Goal: Transaction & Acquisition: Book appointment/travel/reservation

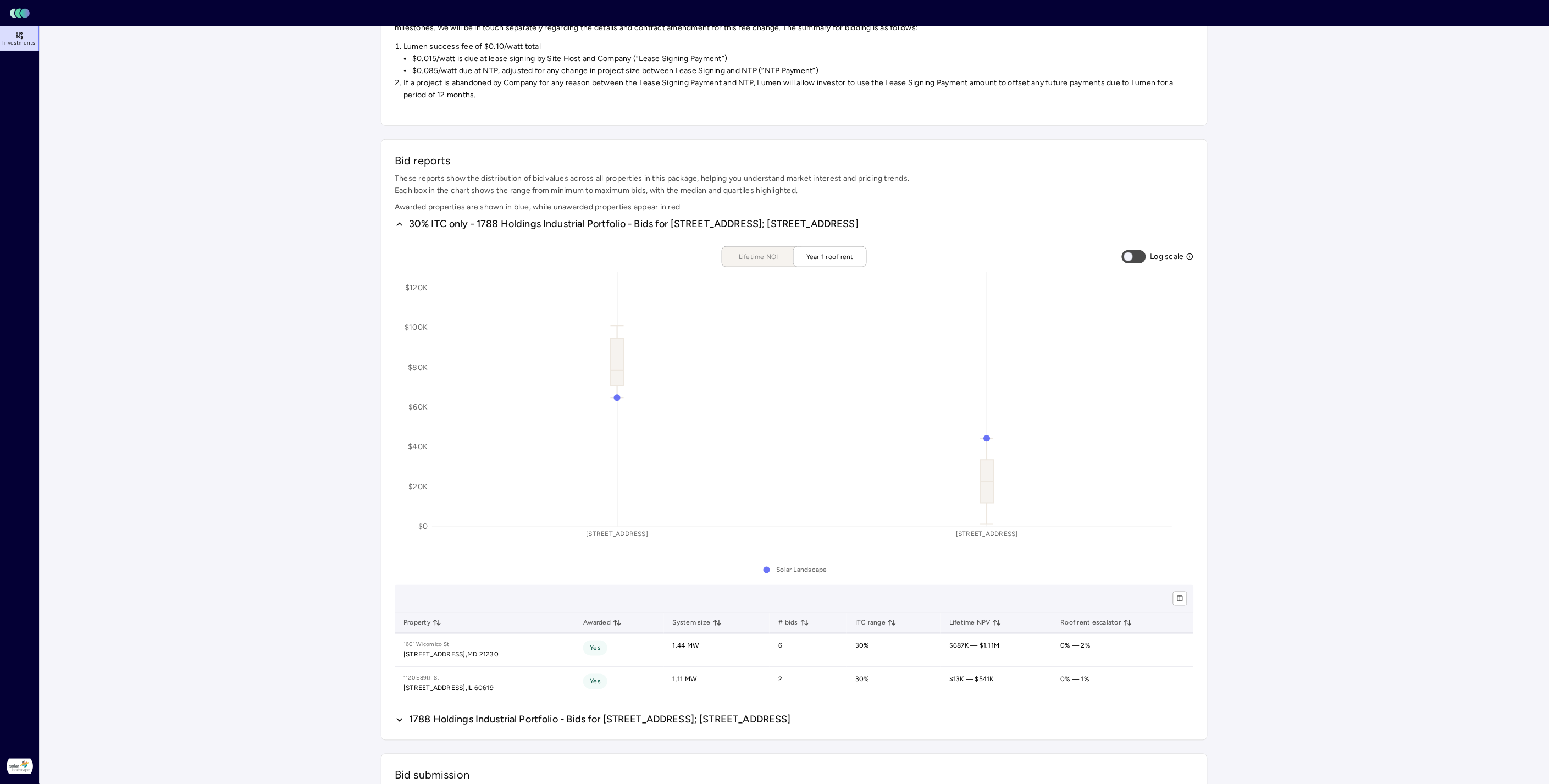
scroll to position [78, 1150]
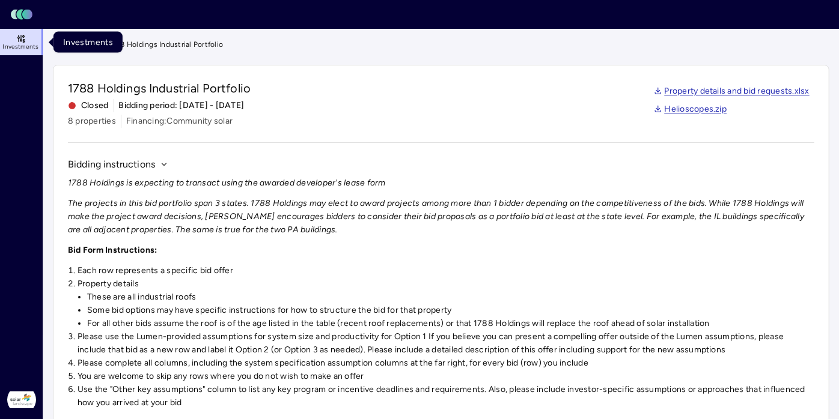
click at [10, 44] on span "Investments" at bounding box center [20, 46] width 36 height 7
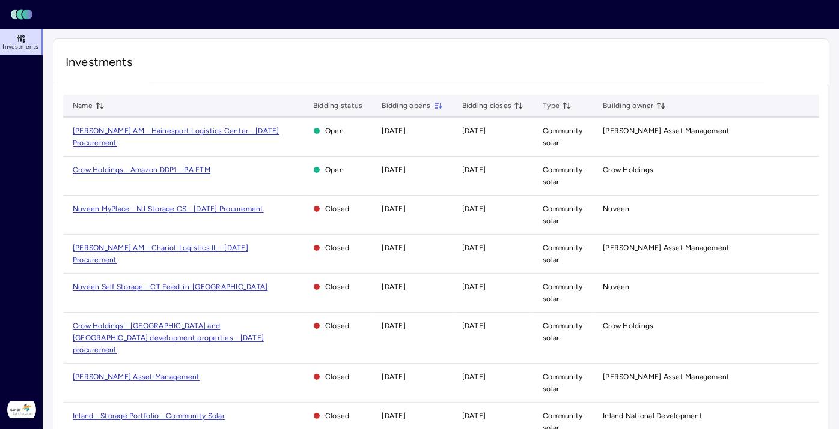
click at [174, 168] on span "Crow Holdings - Amazon DDP1 - PA FTM" at bounding box center [142, 170] width 138 height 8
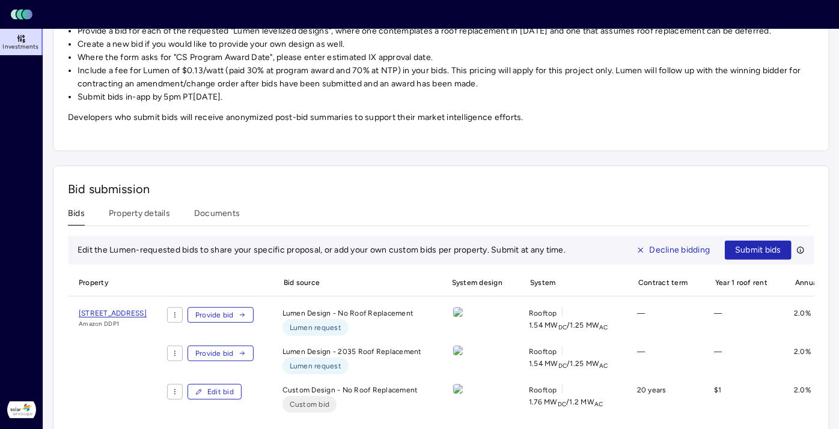
scroll to position [200, 0]
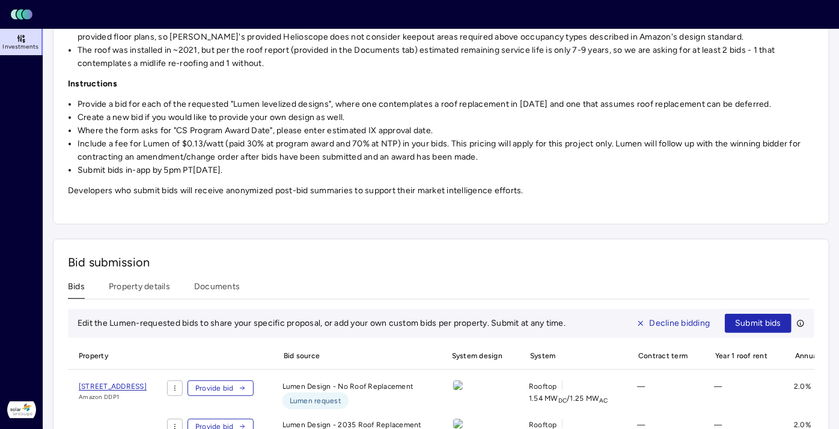
drag, startPoint x: 163, startPoint y: 171, endPoint x: 276, endPoint y: 167, distance: 113.6
click at [276, 167] on li "Submit bids in-app by 5pm PT[DATE]." at bounding box center [445, 170] width 736 height 13
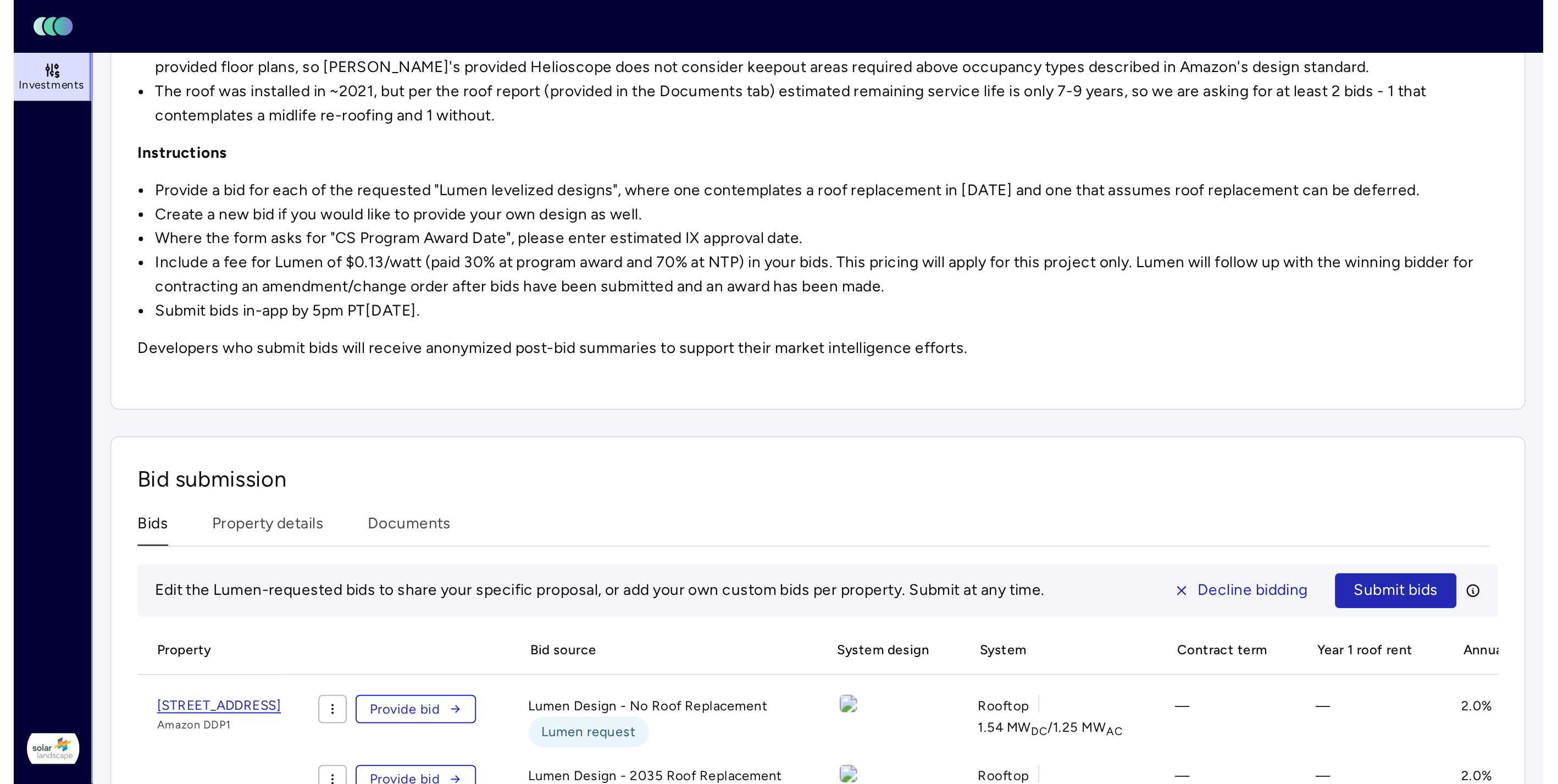
scroll to position [0, 0]
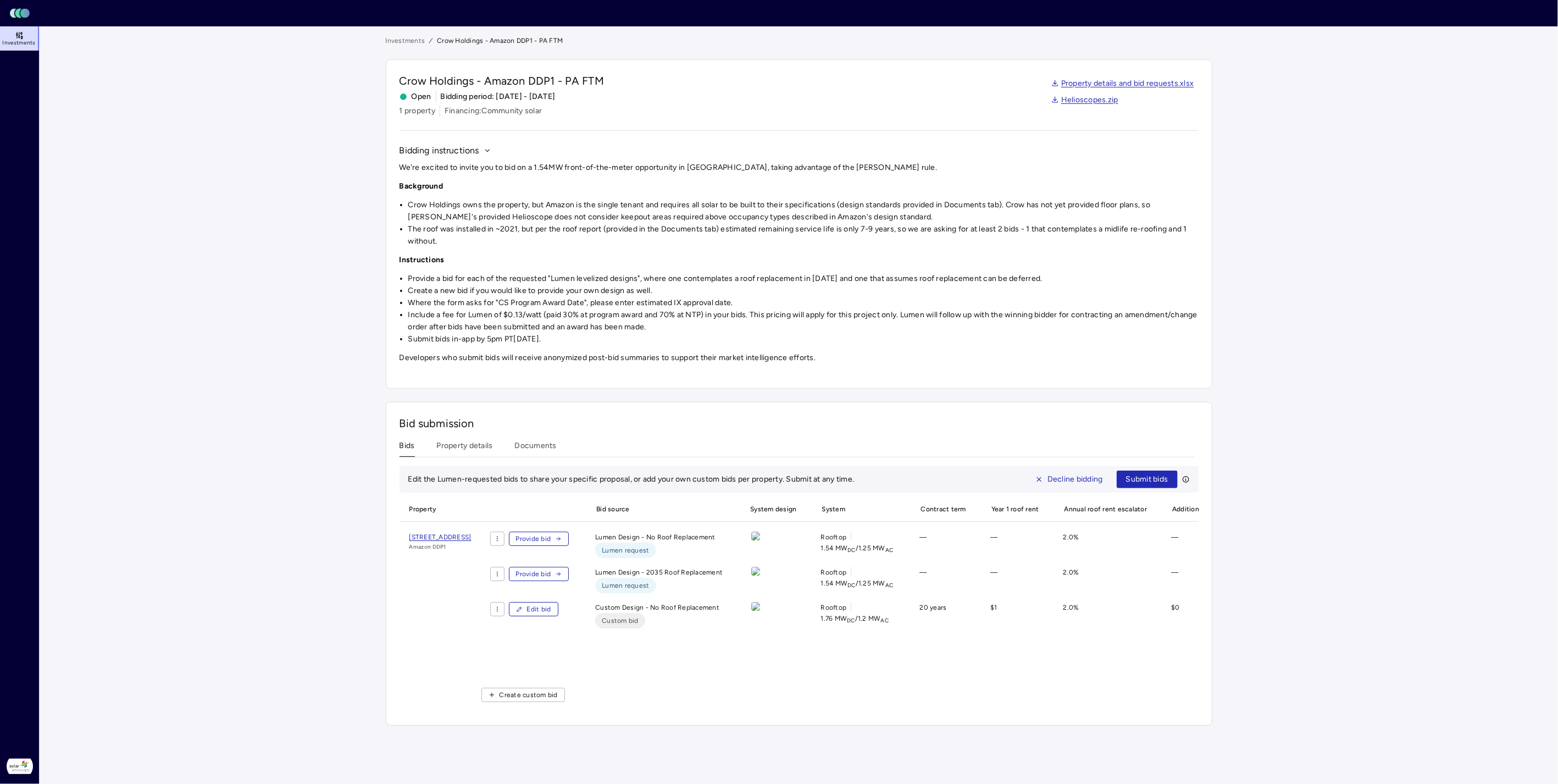
click at [551, 615] on span "Edit bid" at bounding box center [539, 609] width 24 height 11
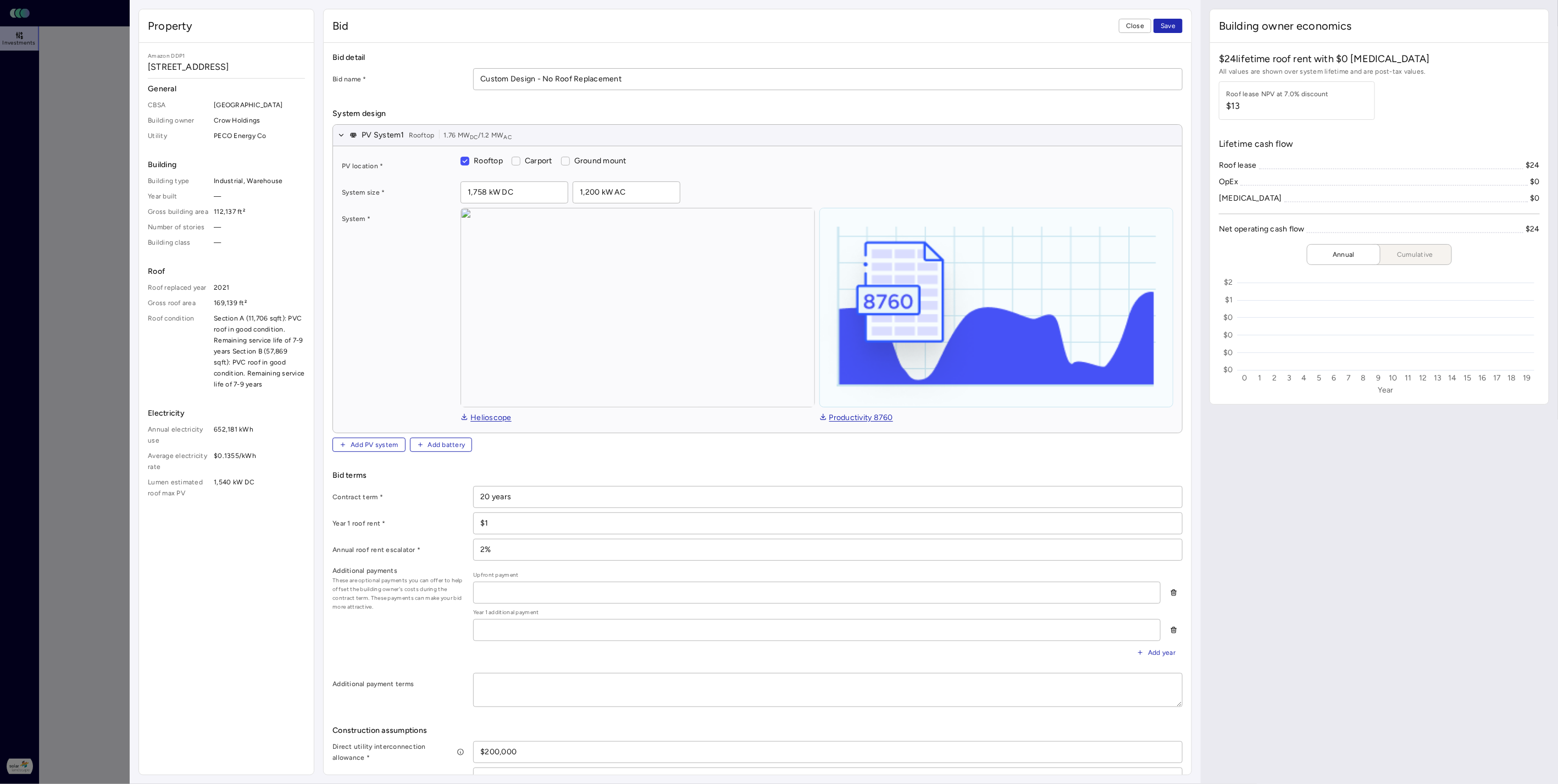
type textarea "x"
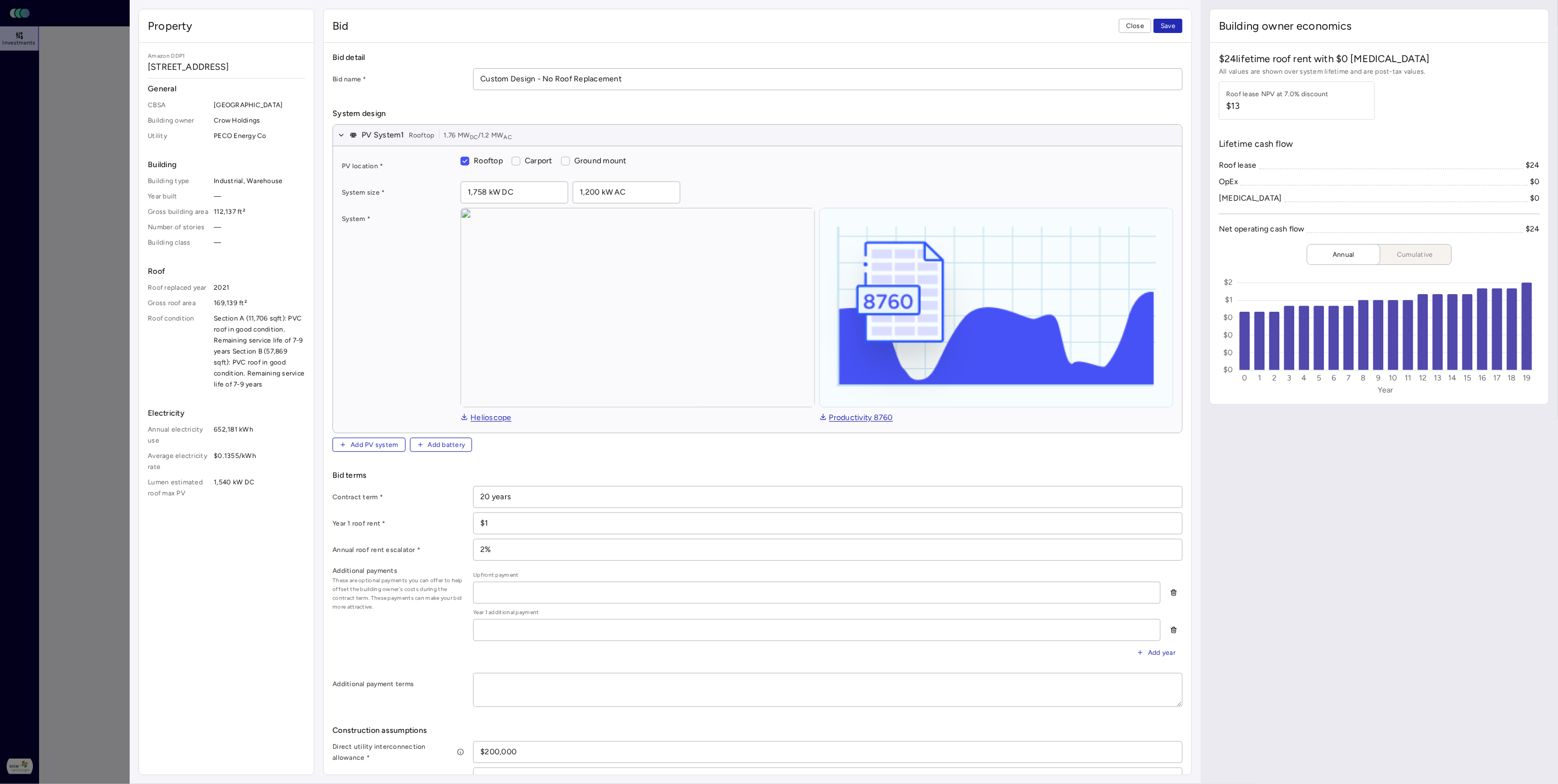
drag, startPoint x: 510, startPoint y: 523, endPoint x: 471, endPoint y: 518, distance: 39.3
click at [471, 518] on div "Year 1 roof rent * $1" at bounding box center [757, 523] width 850 height 22
type input "$10,000"
click at [528, 495] on input "20 years" at bounding box center [828, 497] width 708 height 21
click at [416, 512] on div "Year 1 roof rent *" at bounding box center [398, 523] width 132 height 22
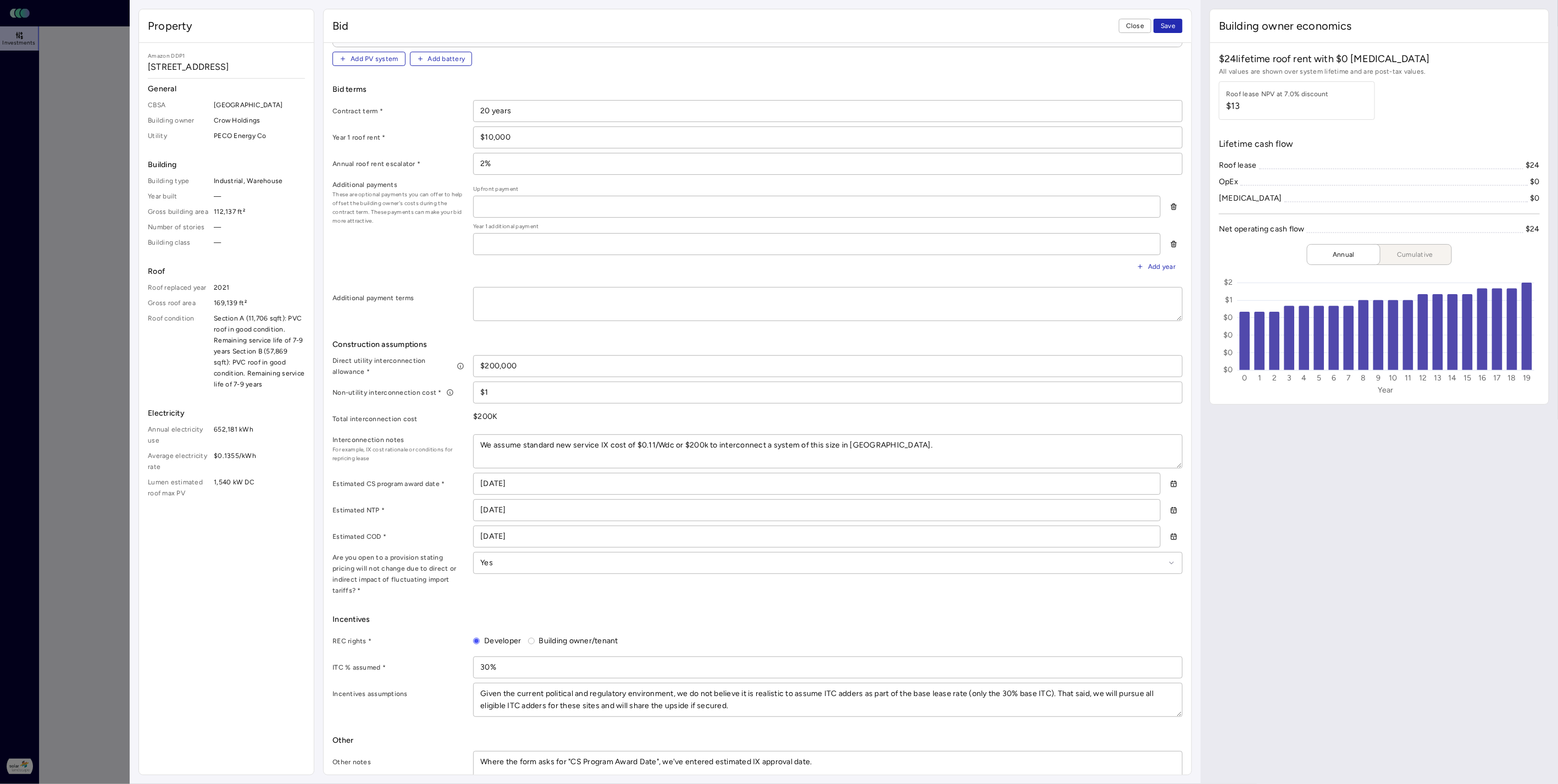
scroll to position [394, 0]
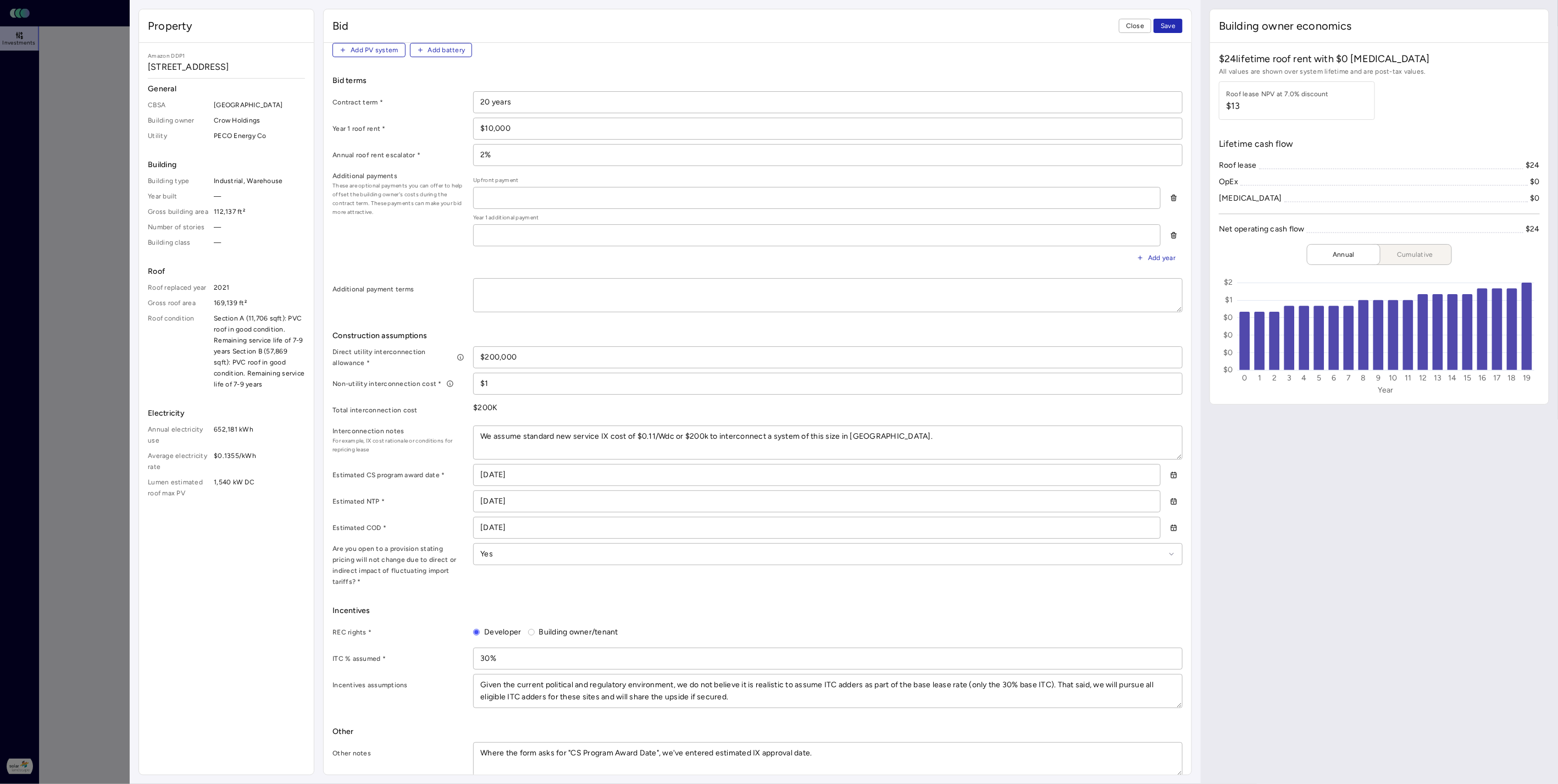
click at [1170, 474] on icon "button" at bounding box center [1174, 475] width 7 height 7
click at [1275, 500] on icon "Go to the Next Month" at bounding box center [1276, 499] width 11 height 11
click at [1189, 536] on button "1" at bounding box center [1188, 536] width 17 height 17
type textarea "x"
type input "06/01/2026"
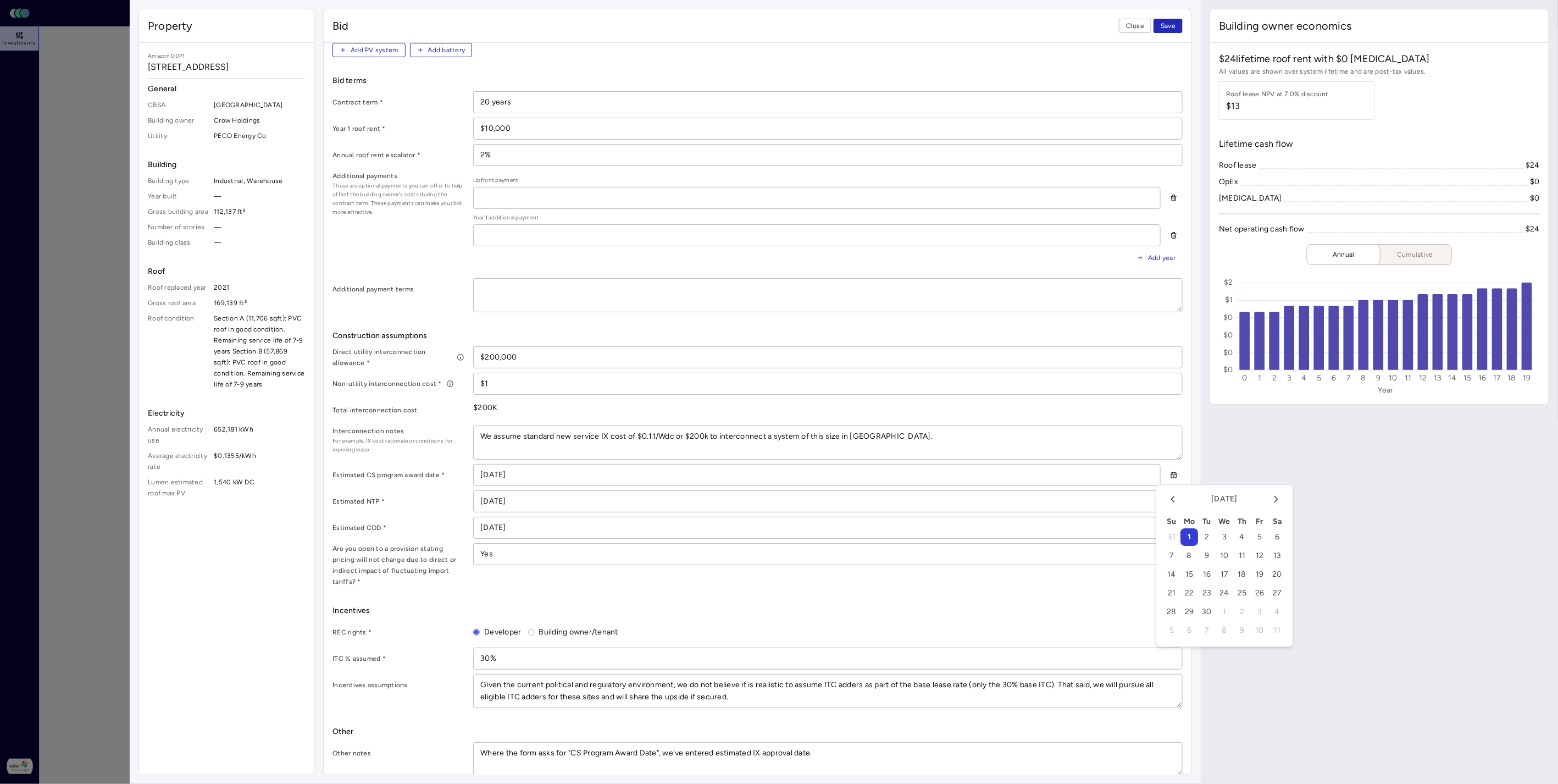
click at [865, 498] on input "[DATE]" at bounding box center [817, 500] width 686 height 21
click at [1170, 501] on icon "button" at bounding box center [1174, 501] width 7 height 7
click at [1105, 530] on input "[DATE]" at bounding box center [817, 527] width 686 height 21
click at [1170, 529] on icon "button" at bounding box center [1174, 527] width 7 height 7
click at [1116, 528] on input "[DATE]" at bounding box center [817, 527] width 686 height 21
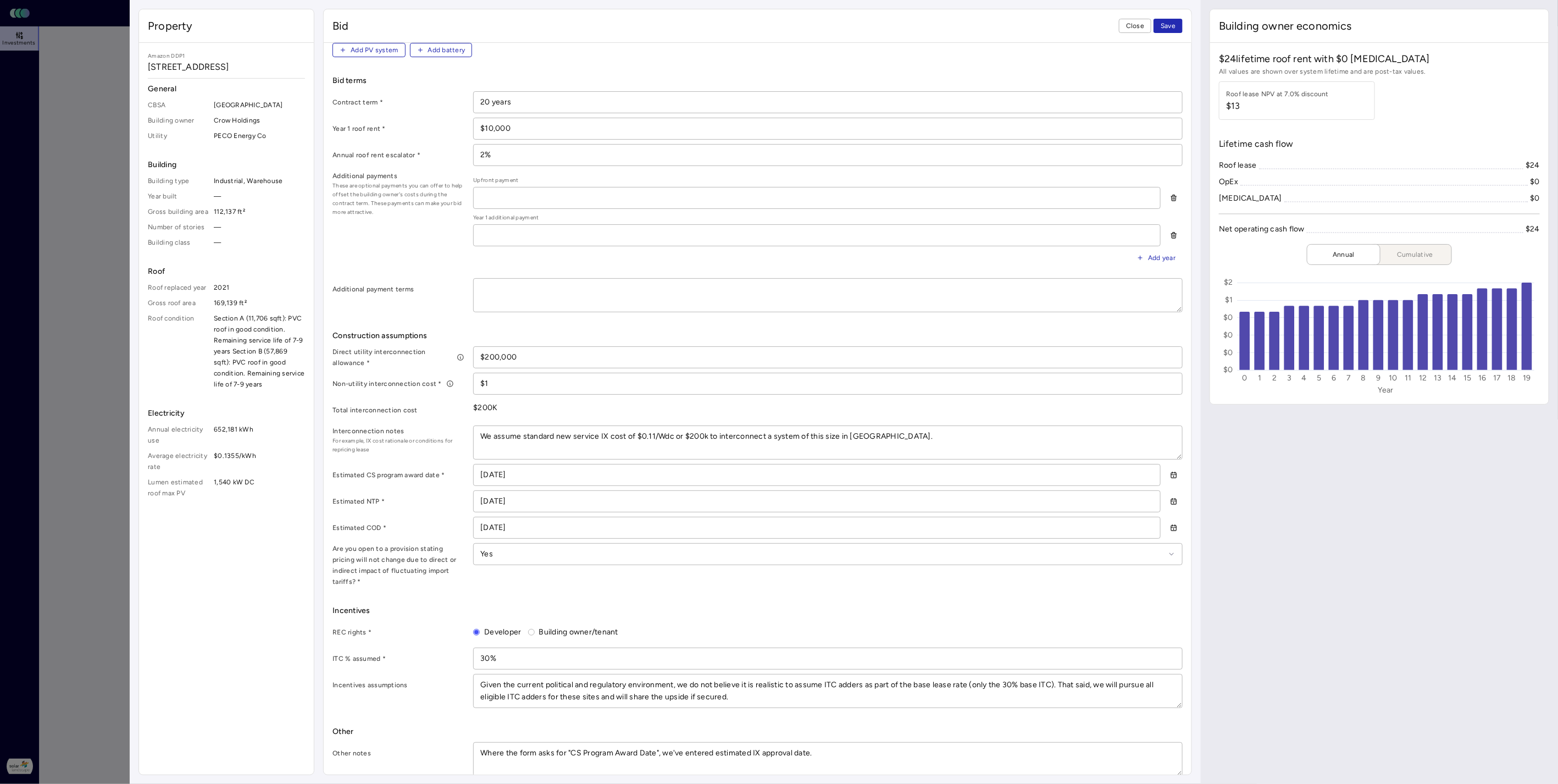
click at [1176, 32] on button "Save" at bounding box center [1168, 26] width 29 height 15
click at [1173, 28] on span "Save" at bounding box center [1168, 26] width 15 height 11
click at [1134, 24] on span "Close" at bounding box center [1135, 26] width 18 height 11
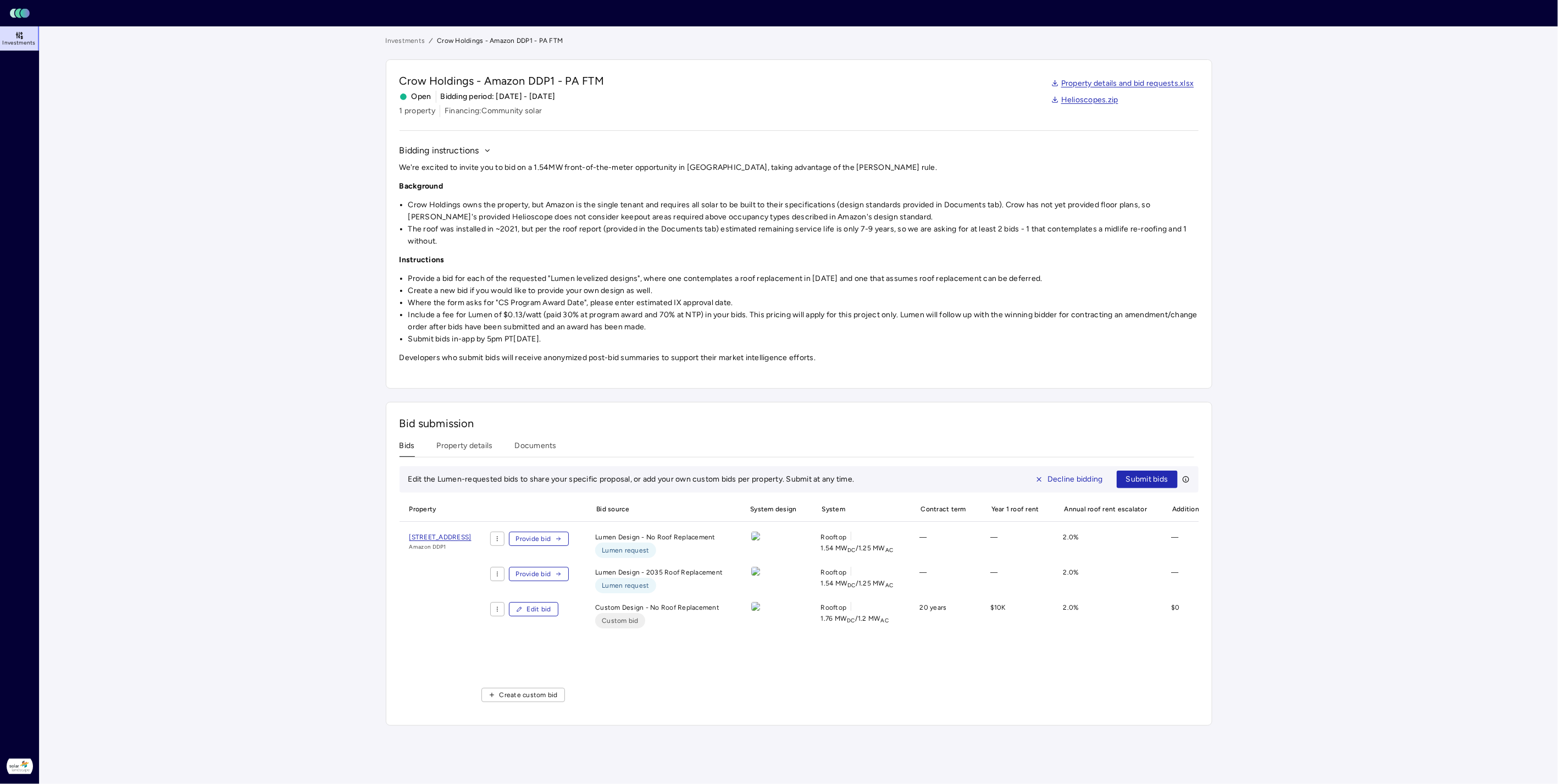
click at [551, 615] on span "Edit bid" at bounding box center [539, 609] width 24 height 11
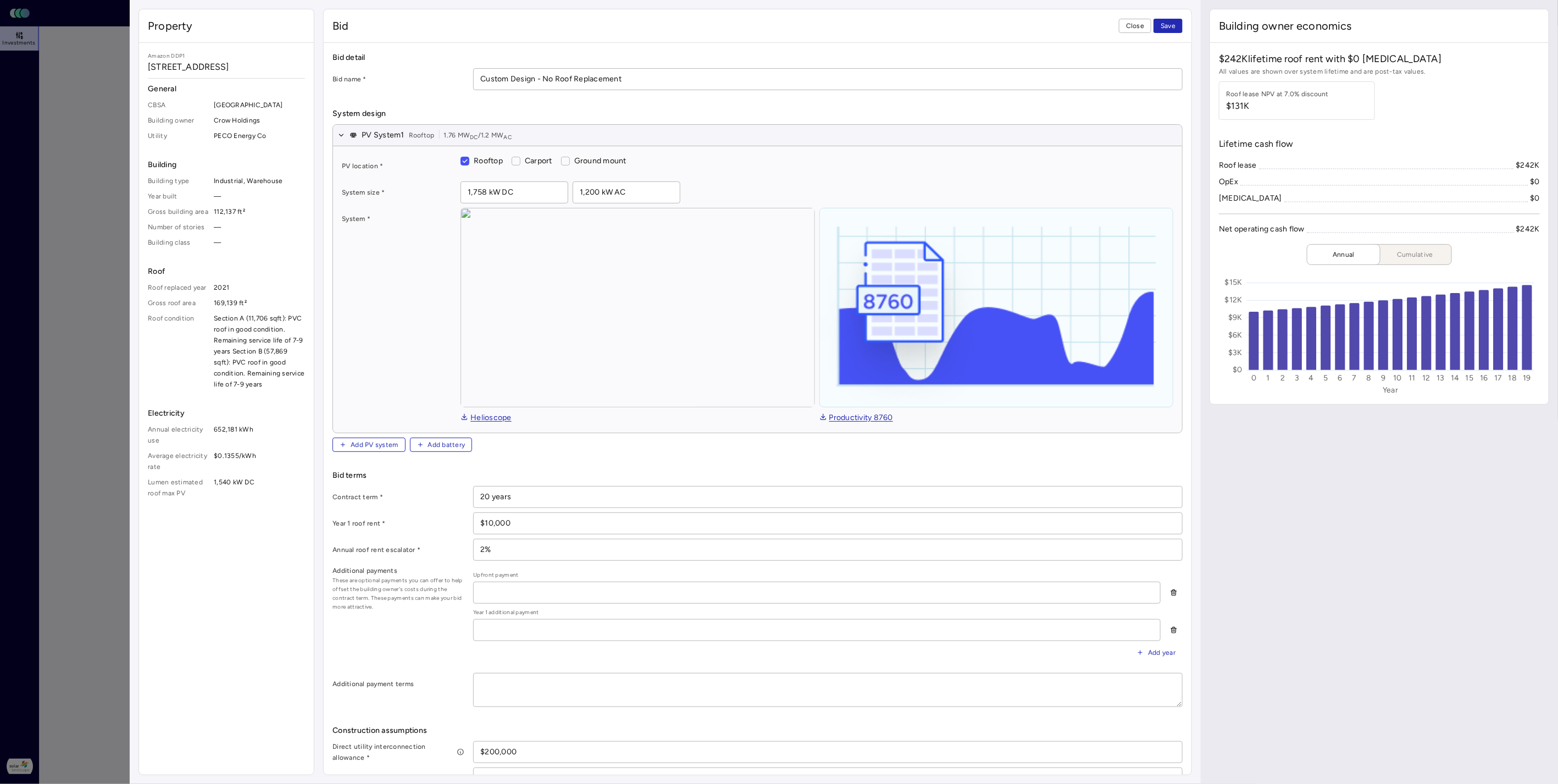
click at [1167, 25] on span "Save" at bounding box center [1168, 26] width 15 height 11
click at [1142, 25] on span "Close" at bounding box center [1135, 26] width 18 height 11
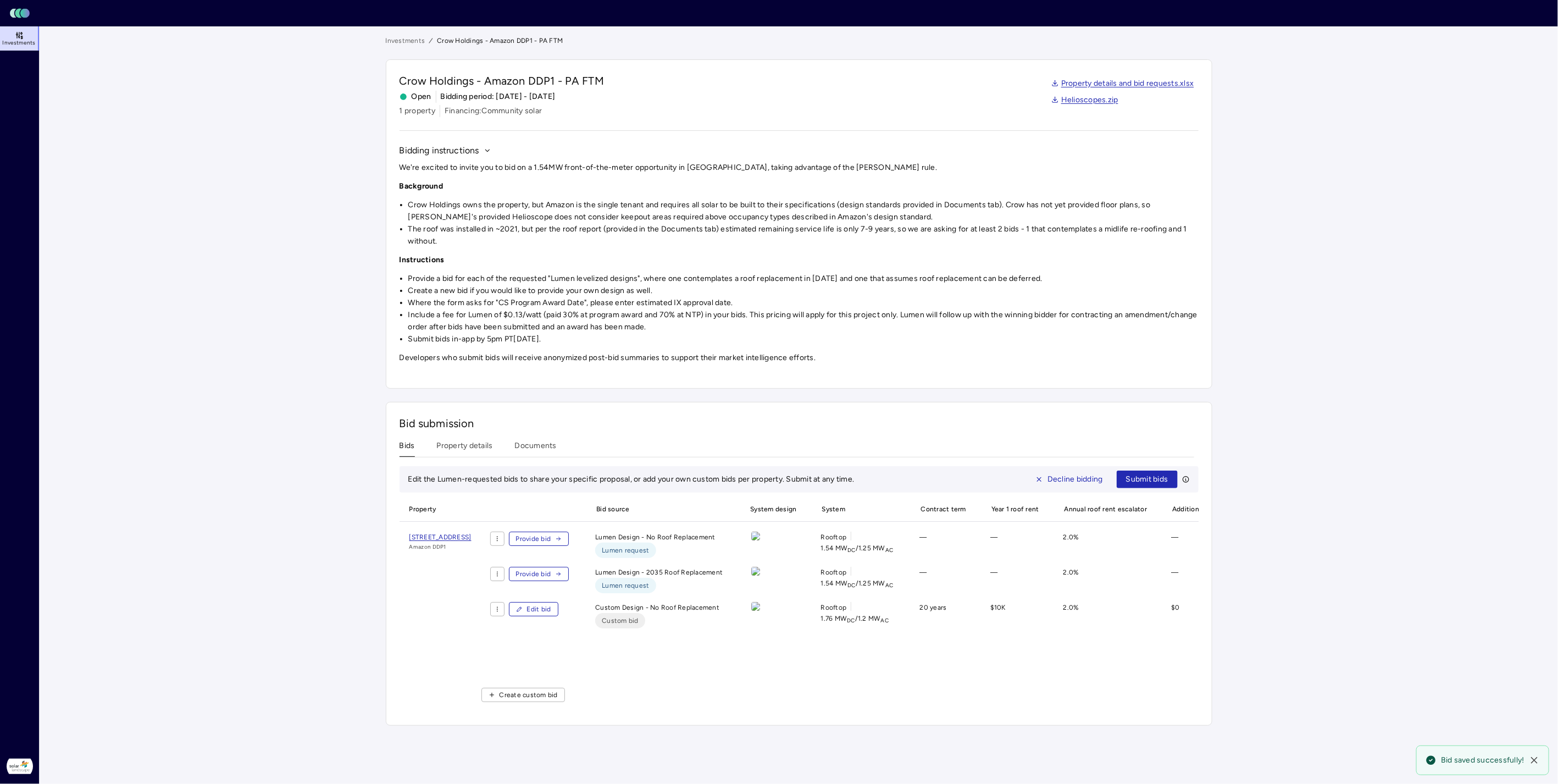
click at [533, 451] on button "Documents" at bounding box center [536, 448] width 42 height 17
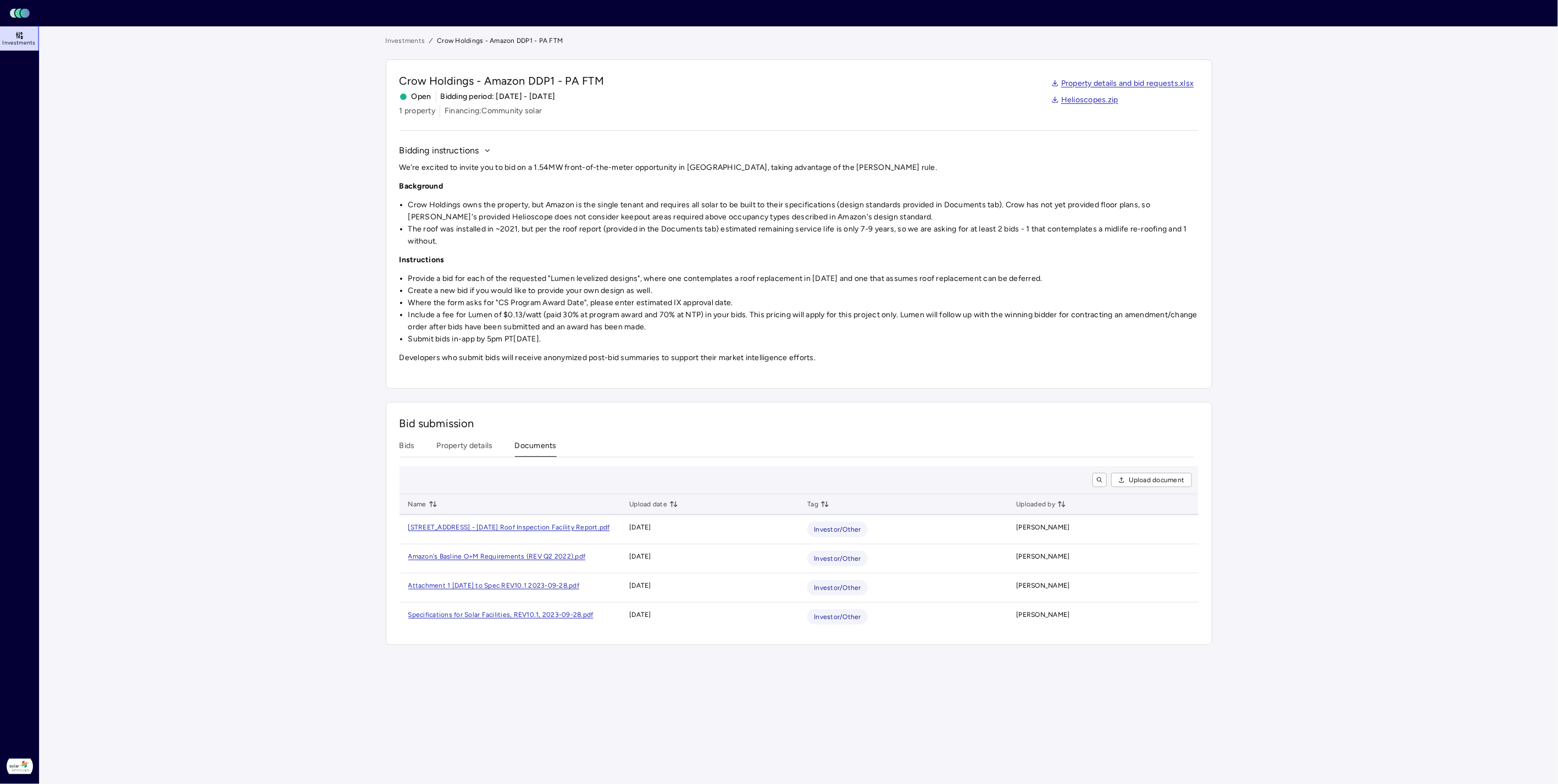
click at [416, 448] on div "Bids Property details Documents" at bounding box center [797, 448] width 795 height 17
click at [409, 441] on button "Bids" at bounding box center [407, 448] width 16 height 17
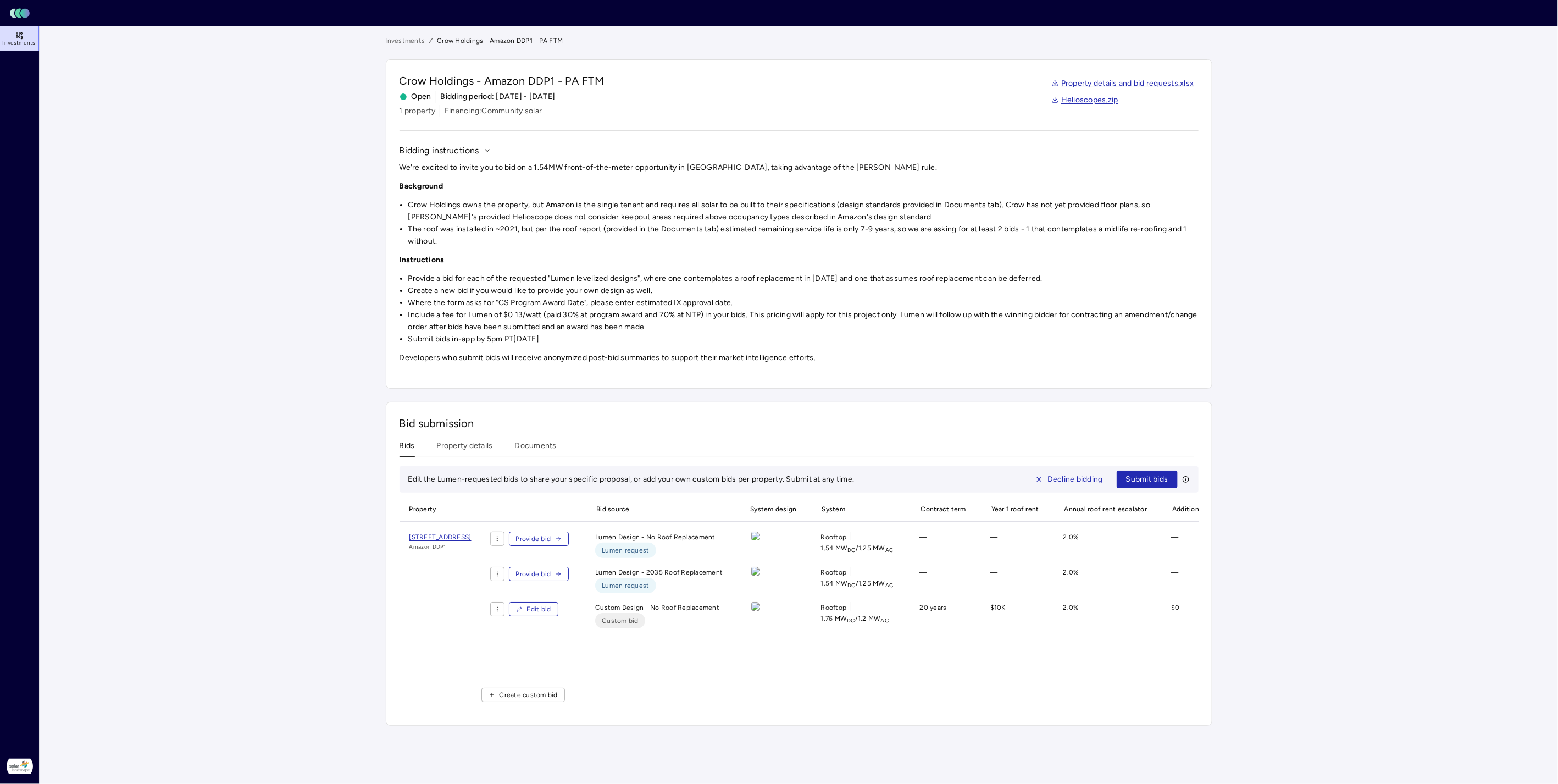
click at [551, 615] on span "Edit bid" at bounding box center [539, 609] width 24 height 11
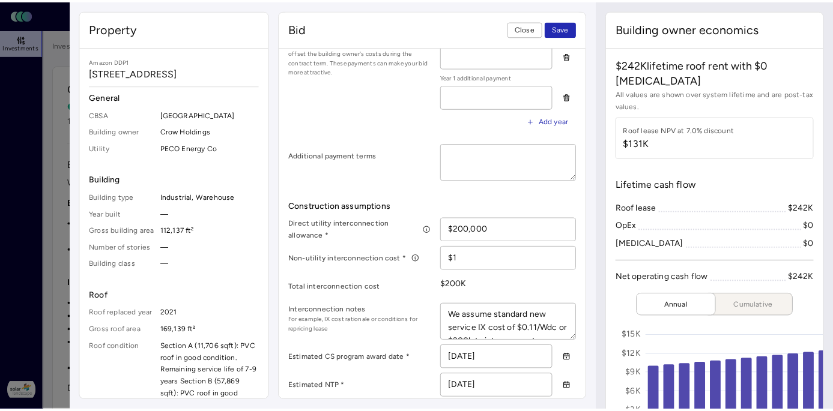
scroll to position [335, 0]
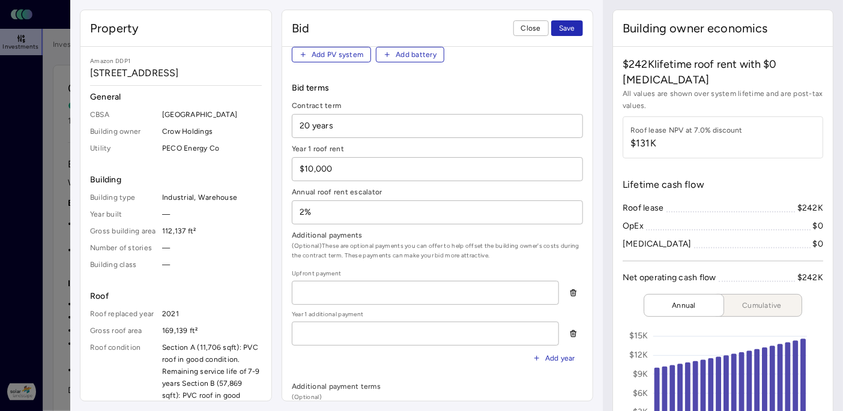
click at [575, 29] on button "Save" at bounding box center [567, 28] width 32 height 16
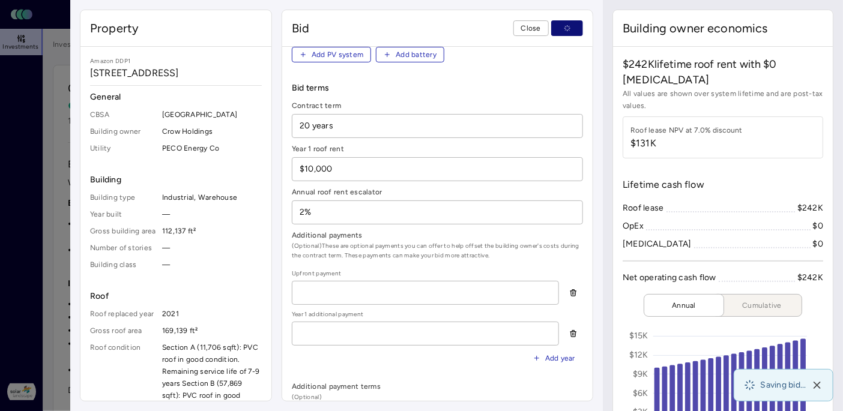
type textarea "x"
click at [533, 25] on span "Close" at bounding box center [531, 28] width 20 height 12
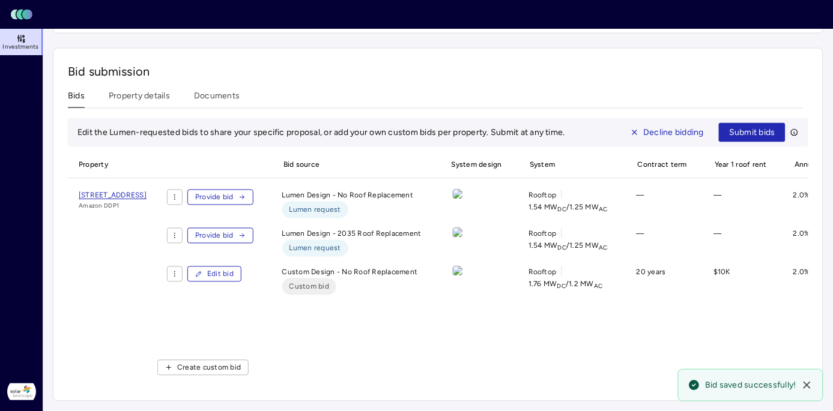
click at [225, 78] on div "Investments Crow Holdings - Amazon DDP1 - PA FTM Crow Holdings - Amazon DDP1 - …" at bounding box center [438, 24] width 771 height 754
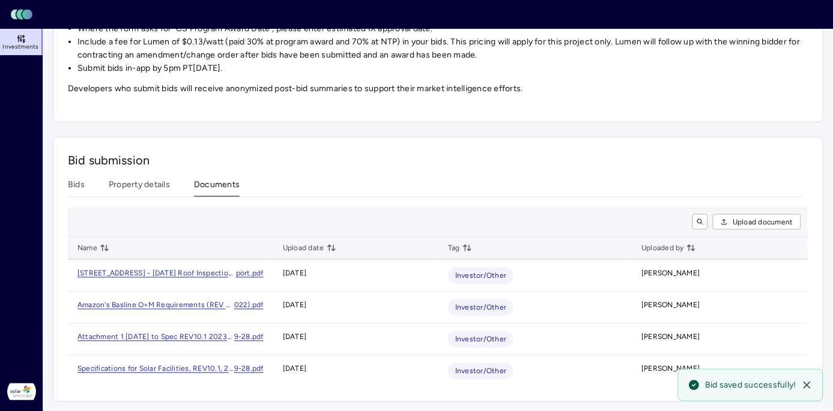
click at [768, 225] on span "Upload document" at bounding box center [763, 222] width 61 height 12
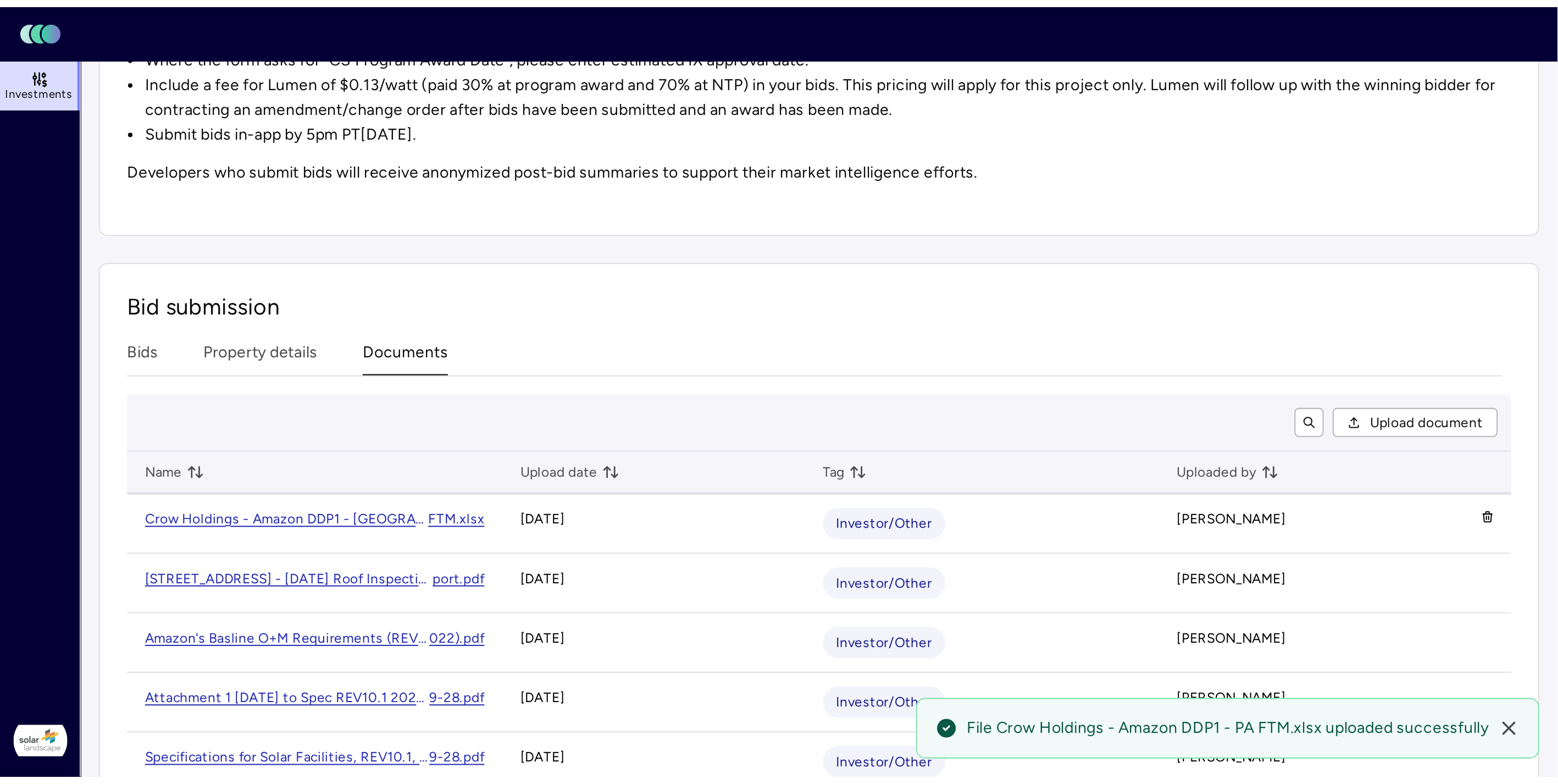
scroll to position [0, 0]
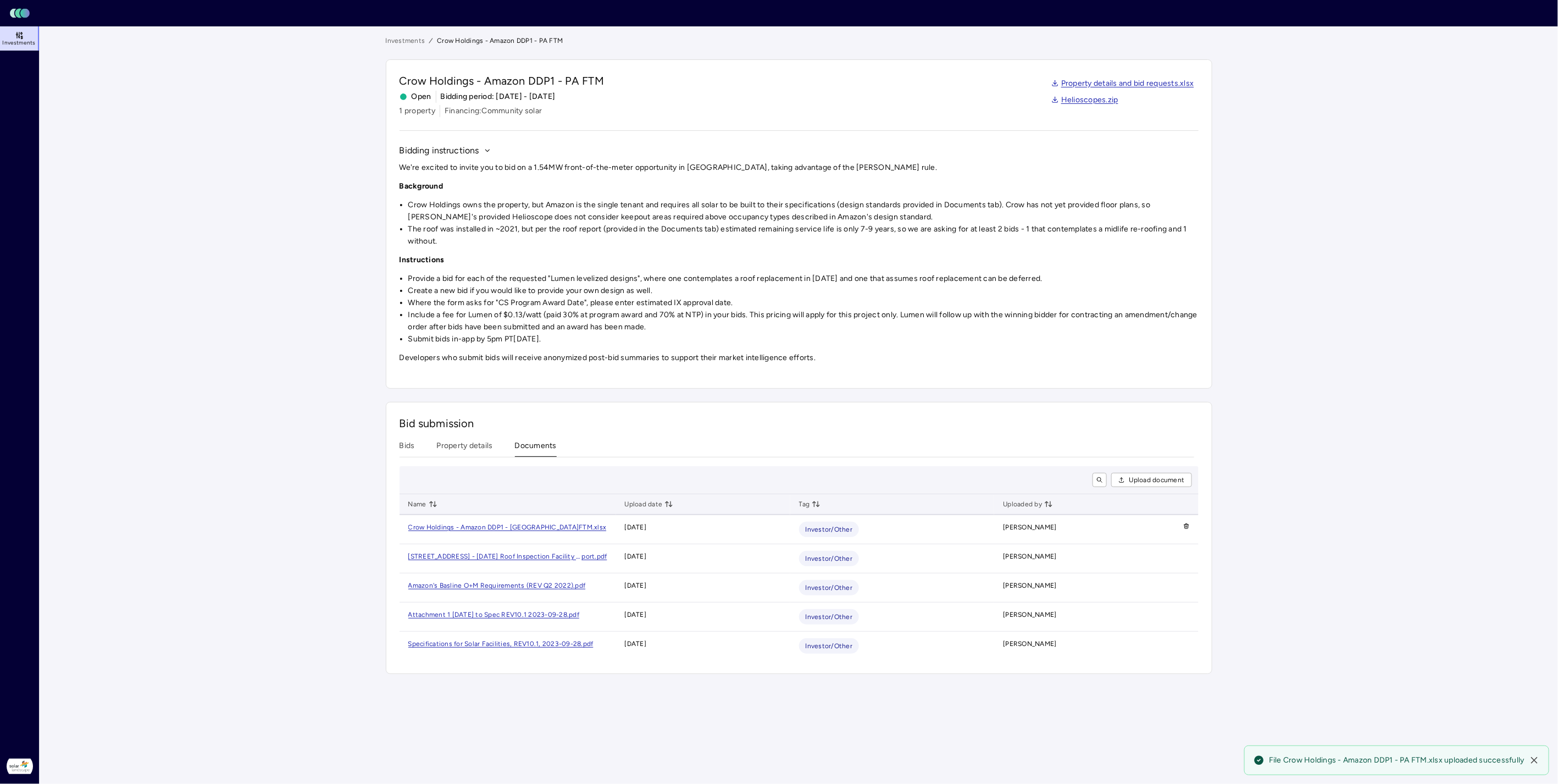
click at [579, 526] on div "FTM.xlsx" at bounding box center [593, 527] width 27 height 11
click at [1186, 525] on icon "button" at bounding box center [1186, 525] width 6 height 6
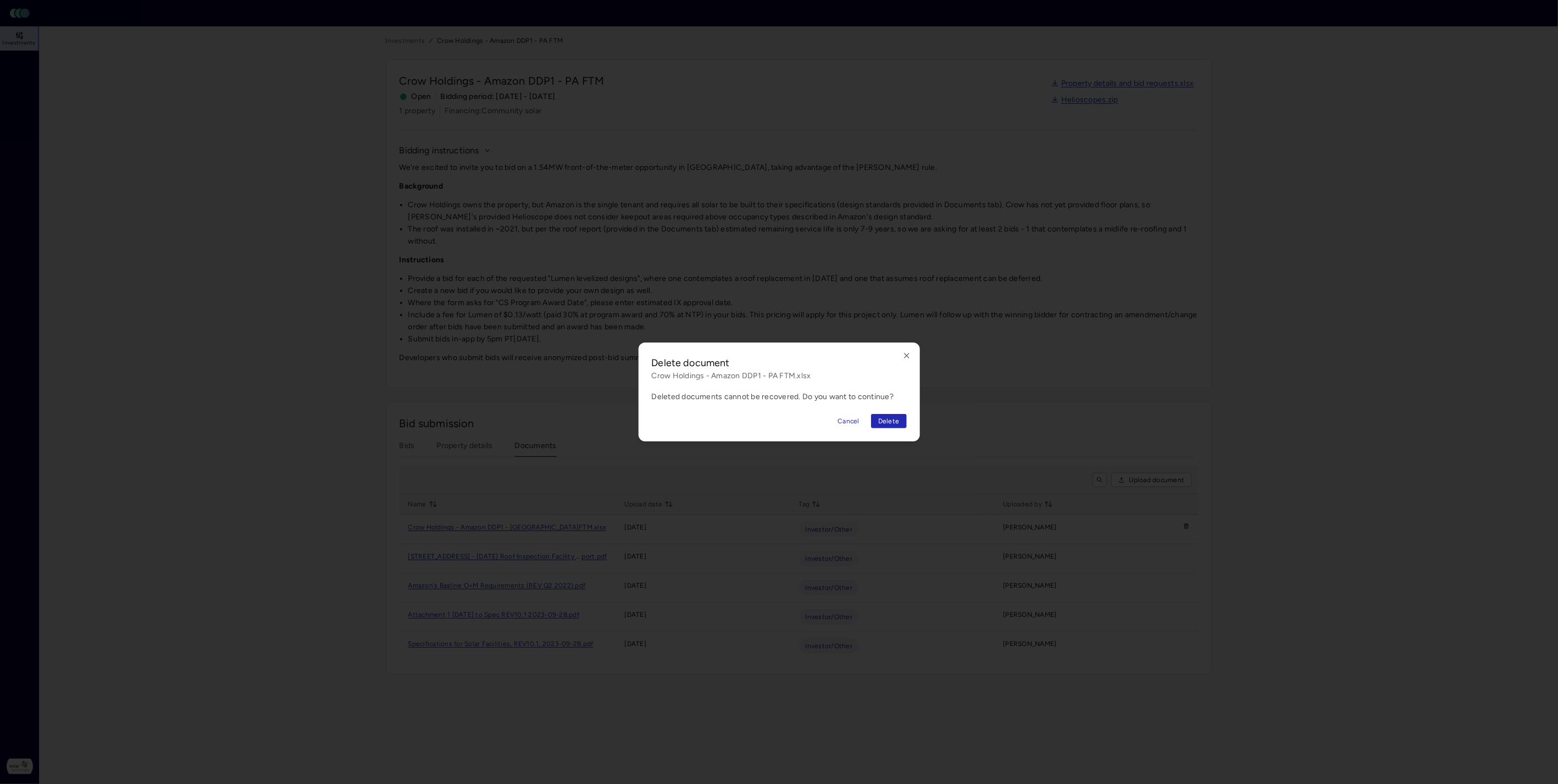
click at [887, 424] on span "Delete" at bounding box center [888, 421] width 21 height 11
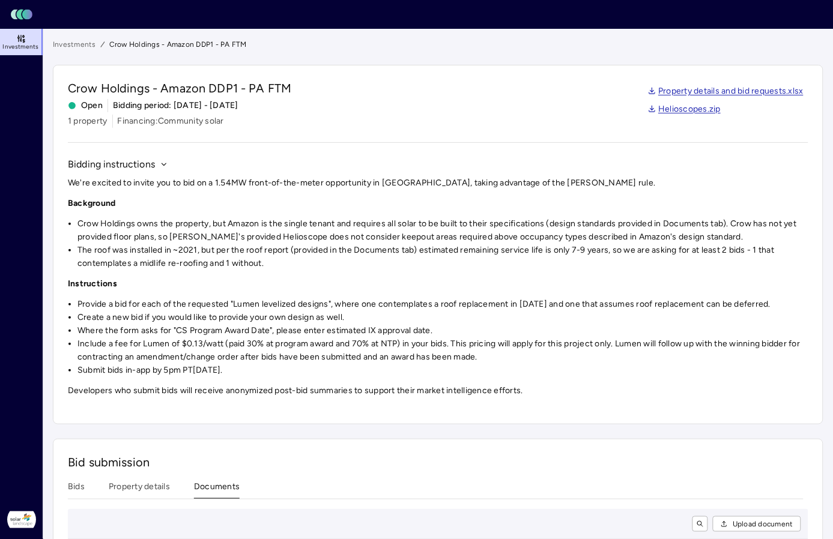
click at [782, 524] on span "Upload document" at bounding box center [763, 524] width 61 height 12
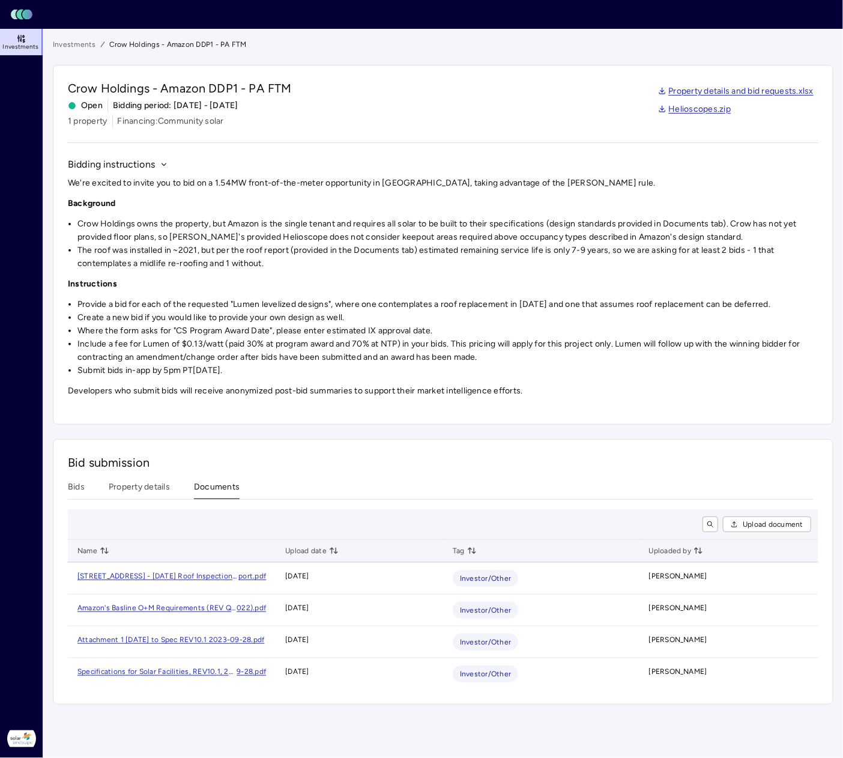
click at [772, 524] on span "Upload document" at bounding box center [773, 524] width 61 height 12
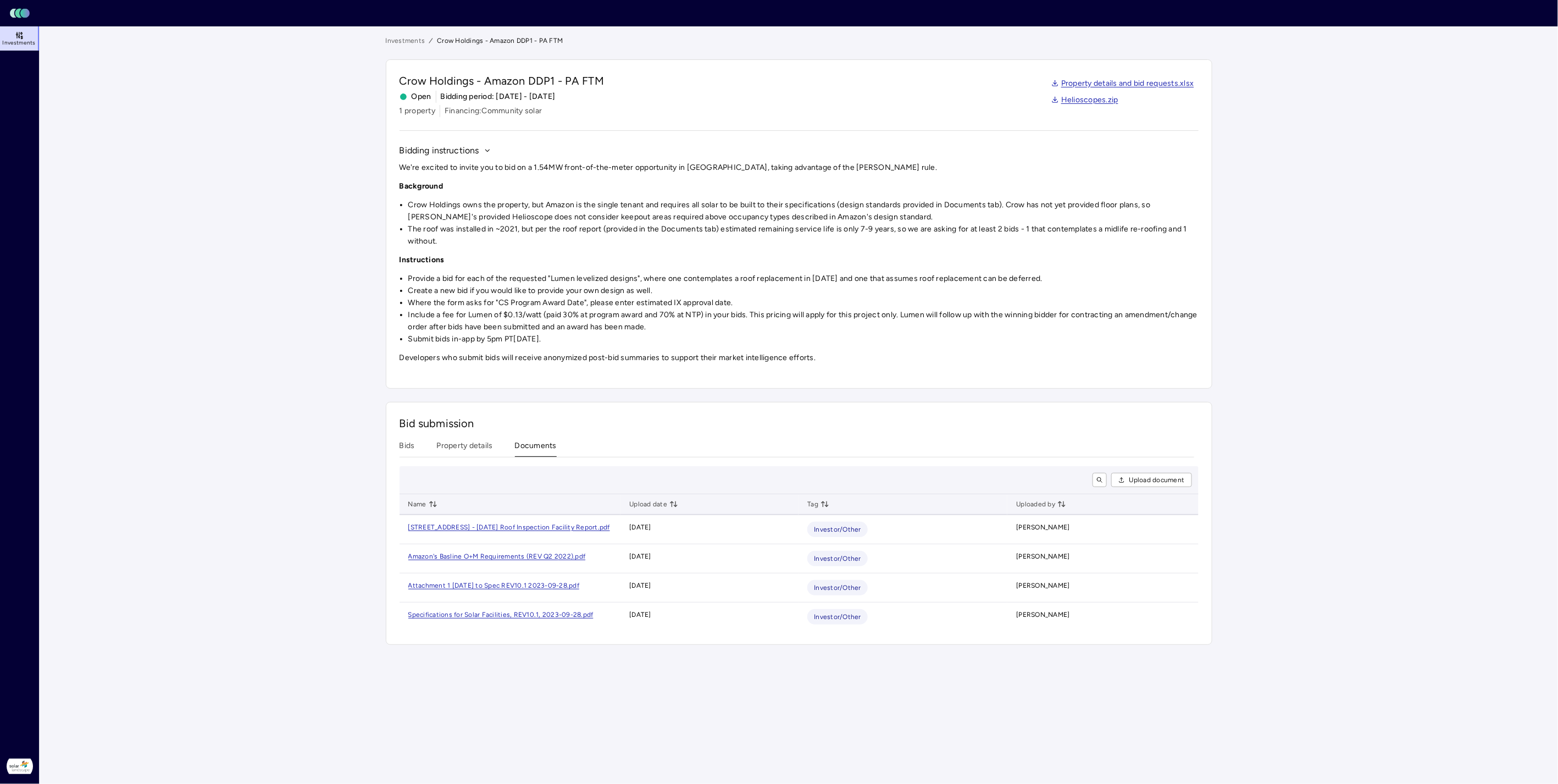
click at [1174, 478] on span "Upload document" at bounding box center [1156, 479] width 56 height 11
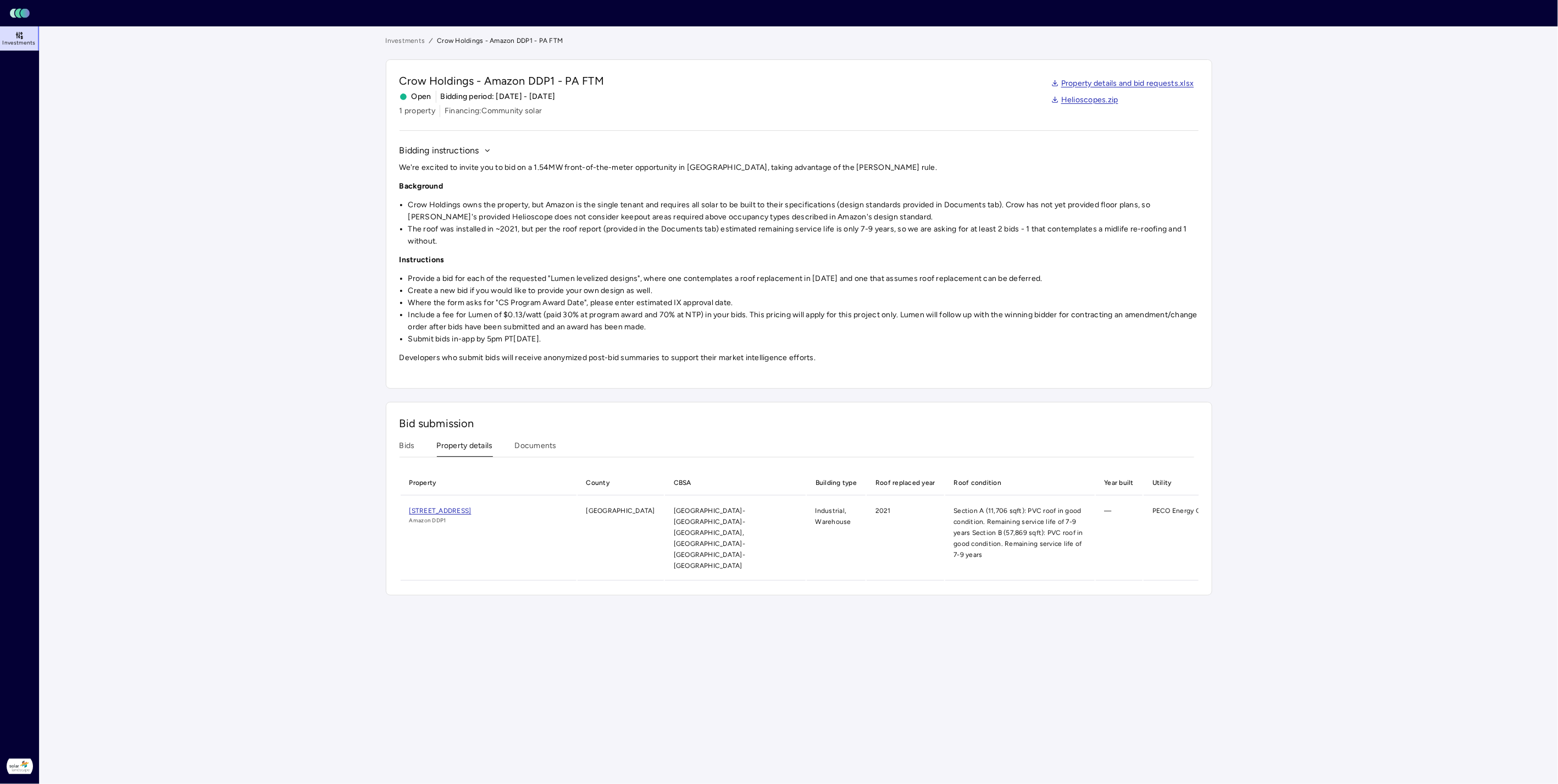
click at [485, 447] on button "Property details" at bounding box center [465, 448] width 56 height 17
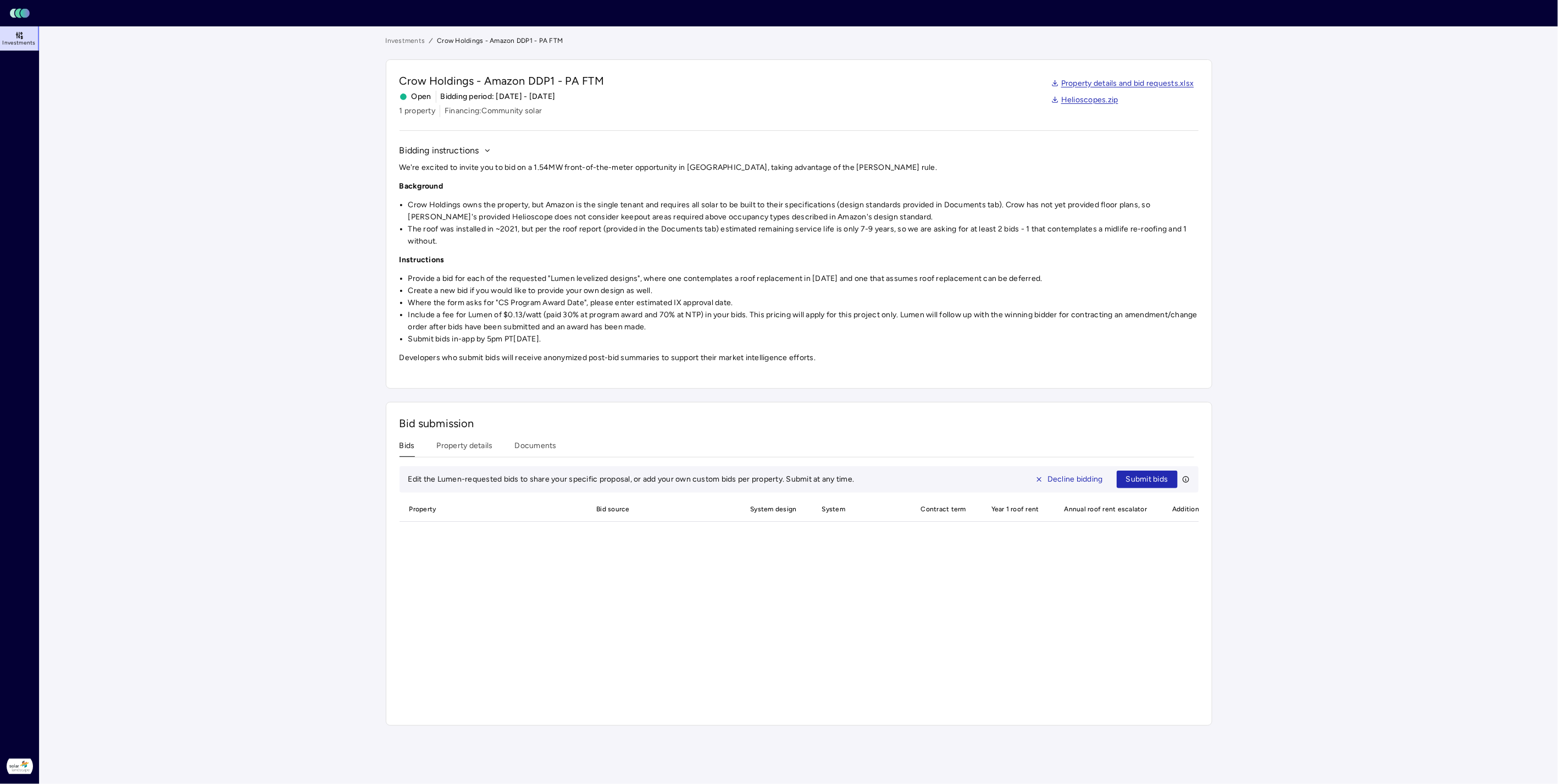
click at [414, 444] on button "Bids" at bounding box center [407, 448] width 16 height 17
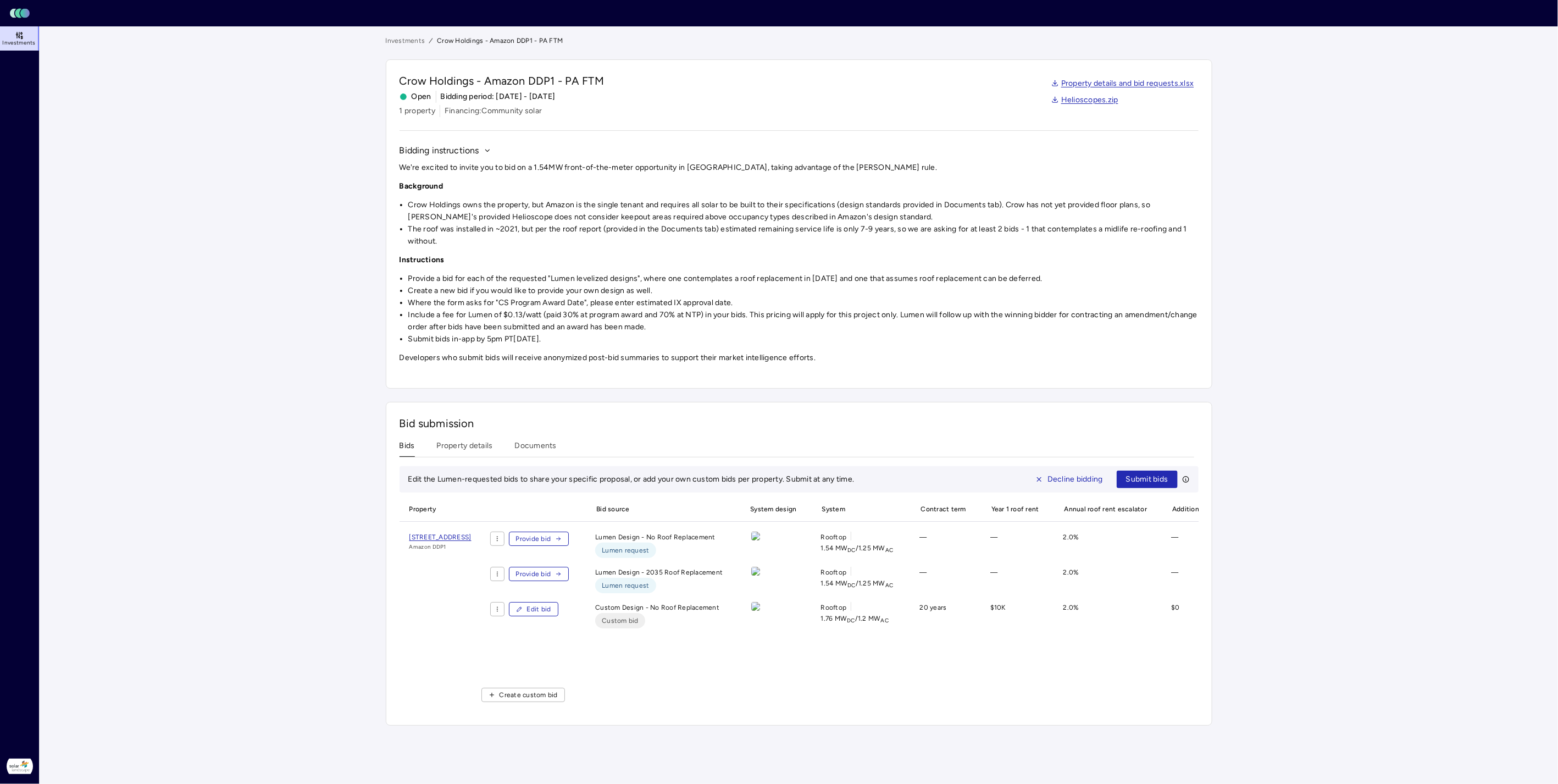
click at [551, 615] on span "Edit bid" at bounding box center [539, 609] width 24 height 11
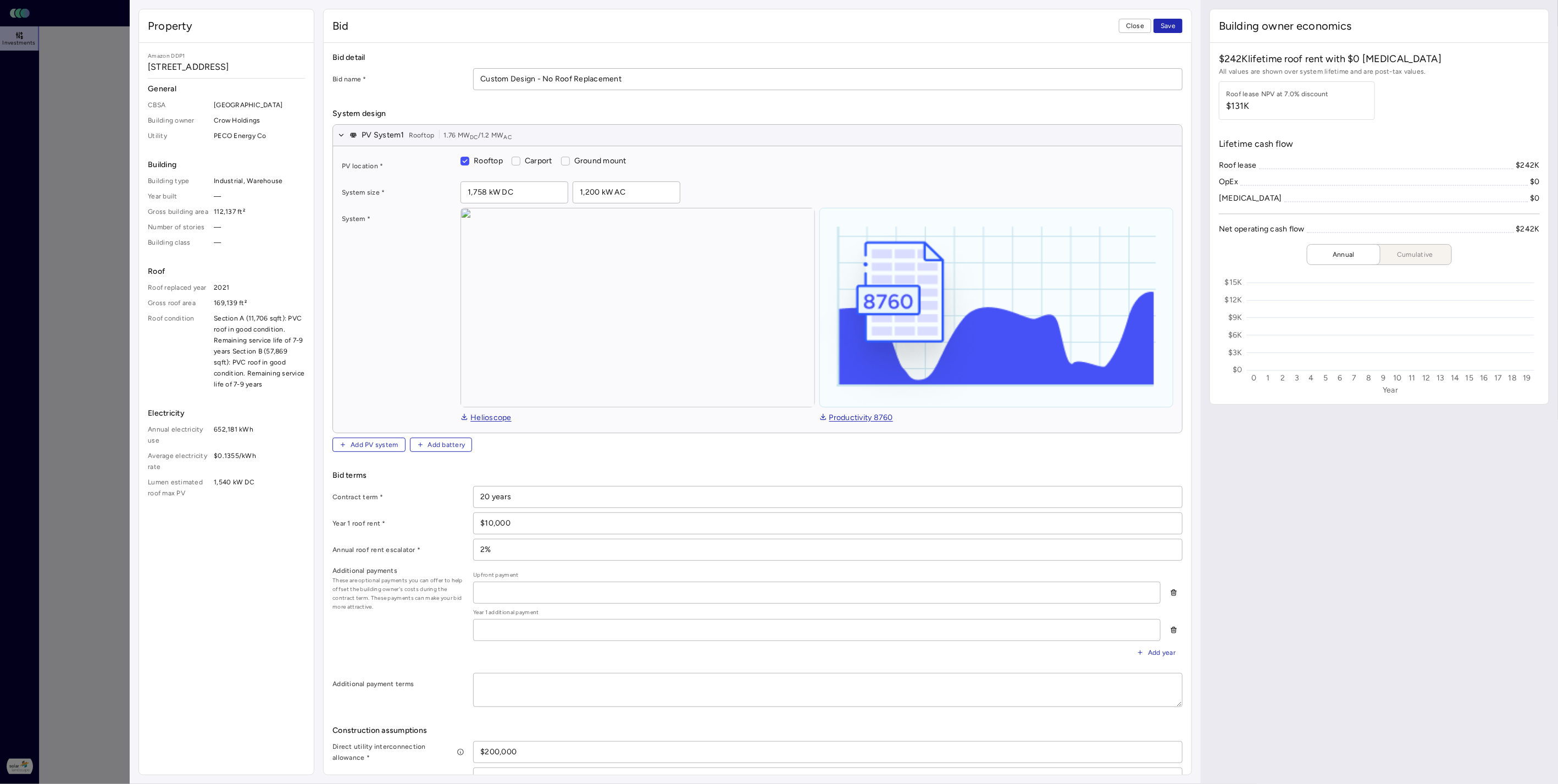
type textarea "x"
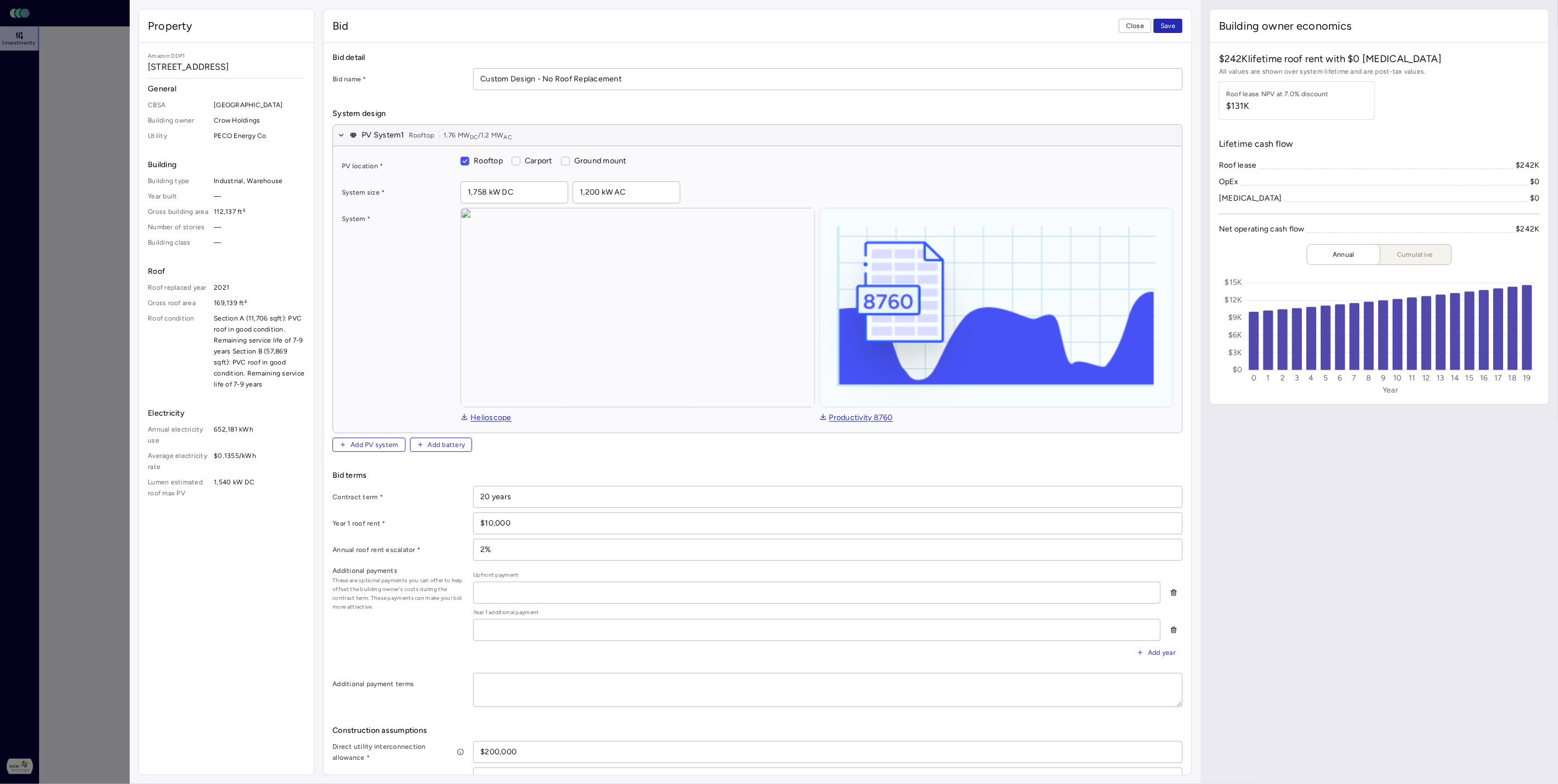
click at [522, 521] on input "$10,000" at bounding box center [828, 522] width 708 height 21
drag, startPoint x: 534, startPoint y: 524, endPoint x: 459, endPoint y: 520, distance: 75.1
click at [459, 520] on div "Year 1 roof rent * $10,000" at bounding box center [757, 523] width 850 height 22
paste input "7,5"
type input "$17,500"
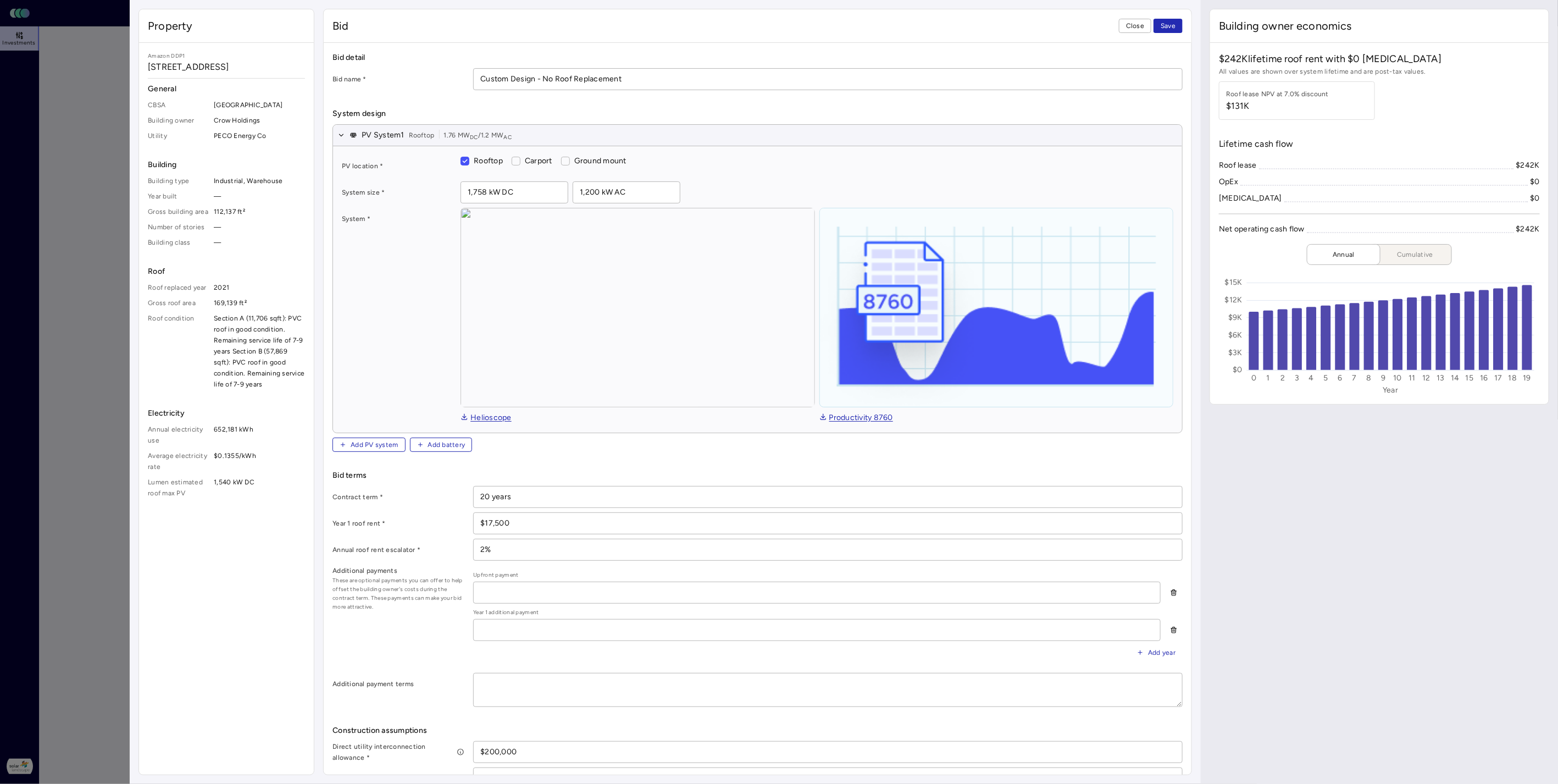
click at [1173, 25] on span "Save" at bounding box center [1168, 26] width 15 height 11
click at [1172, 27] on span "Save" at bounding box center [1168, 26] width 15 height 11
click at [1134, 27] on span "Close" at bounding box center [1135, 26] width 18 height 11
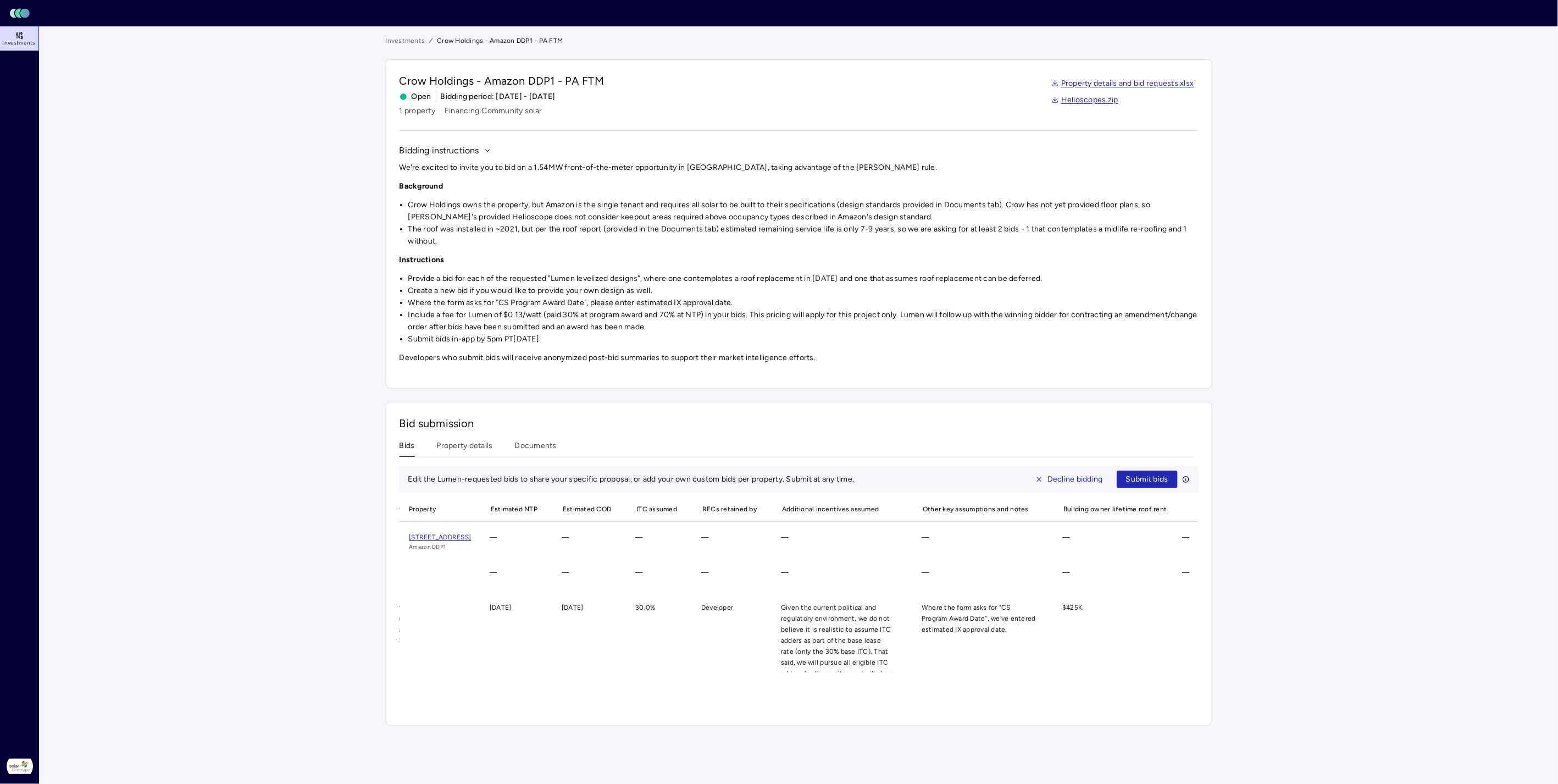
scroll to position [0, 1249]
click at [543, 446] on button "Documents" at bounding box center [536, 448] width 42 height 17
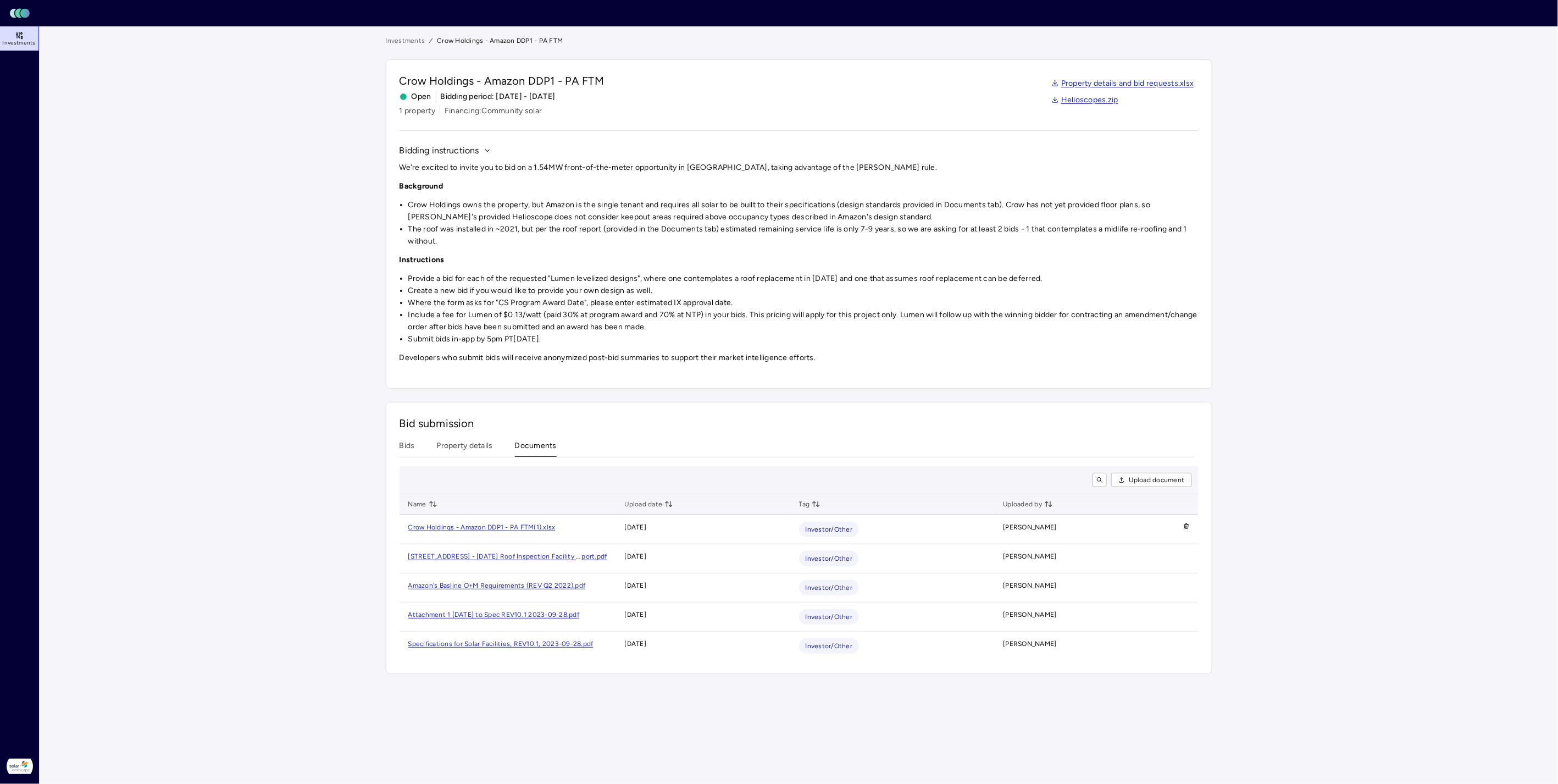
click at [1188, 526] on icon "button" at bounding box center [1186, 527] width 4 height 4
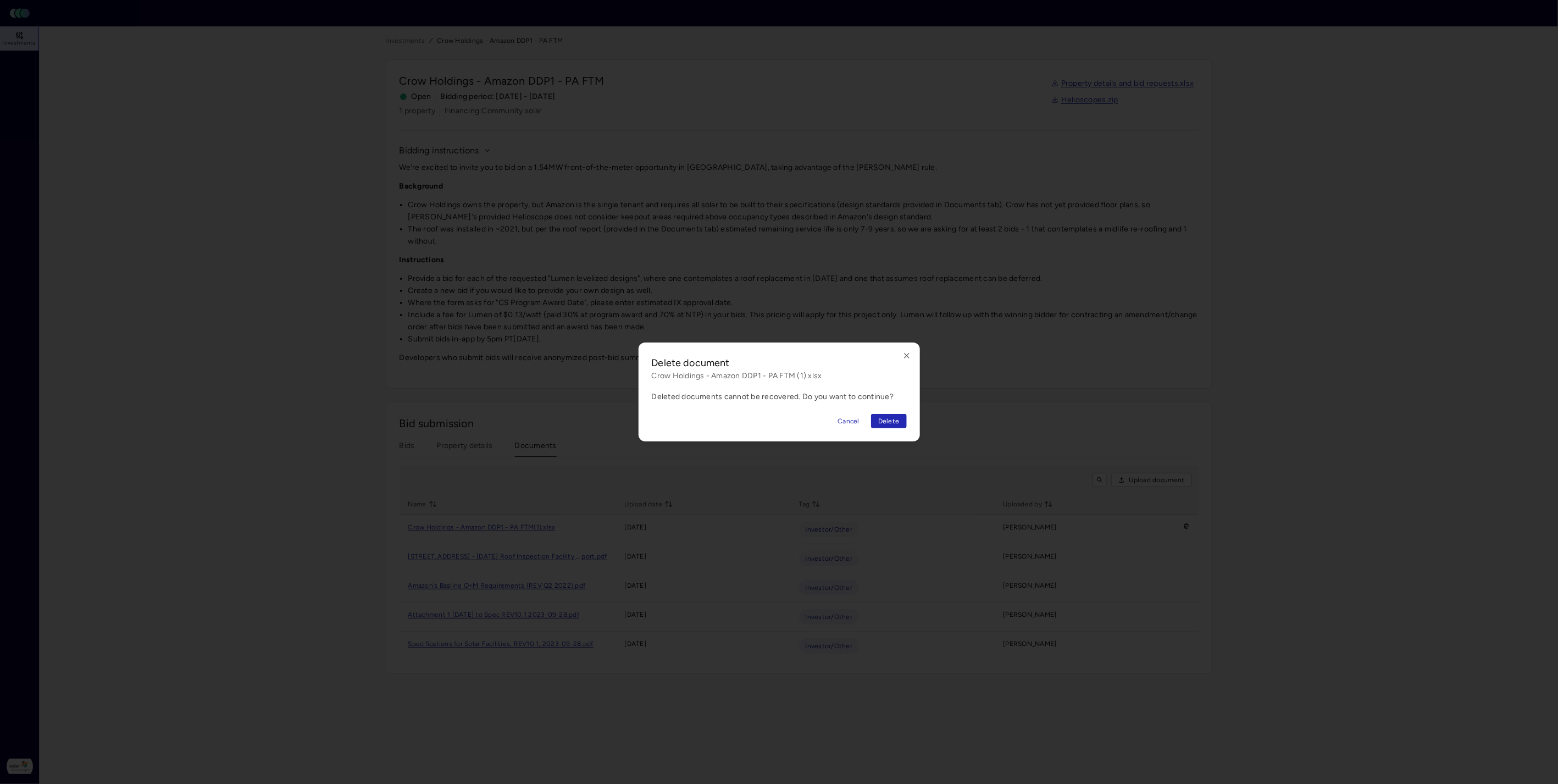
click at [883, 424] on span "Delete" at bounding box center [888, 421] width 21 height 11
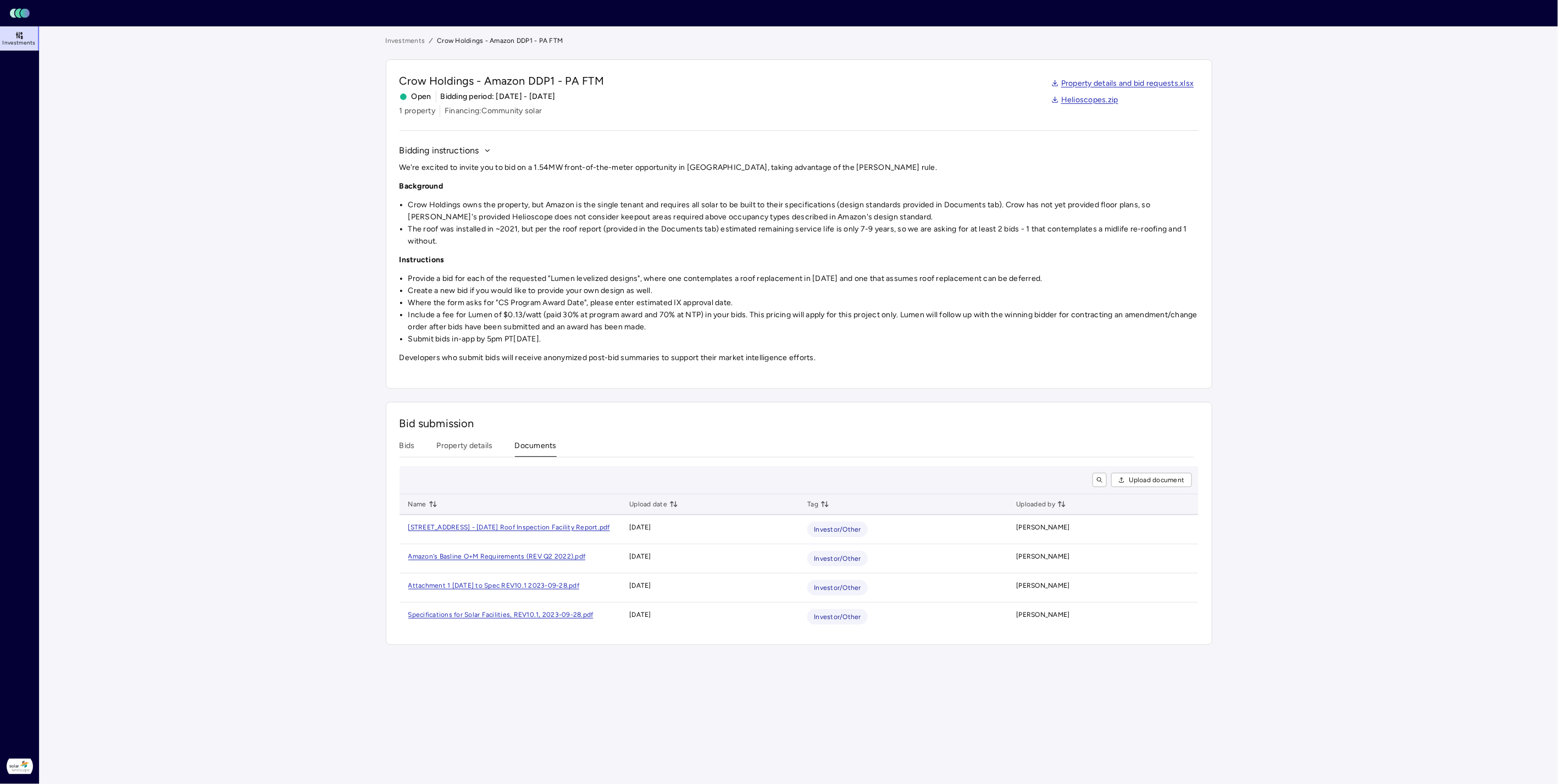
click at [1137, 479] on span "Upload document" at bounding box center [1156, 479] width 56 height 11
click at [532, 526] on div "Crow Holdings - Amazon DDP1 - PA FTM" at bounding box center [471, 527] width 126 height 11
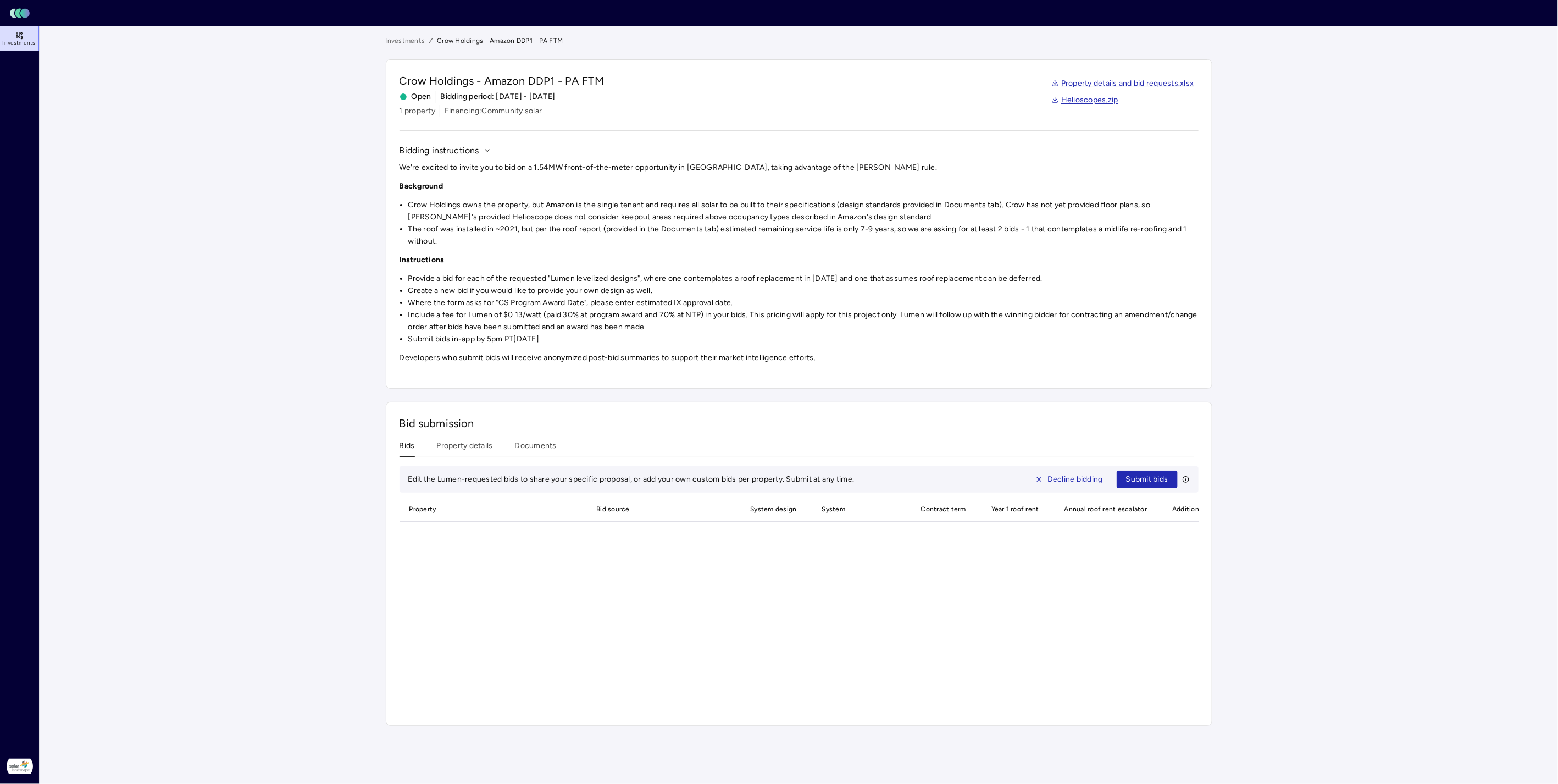
click at [402, 446] on button "Bids" at bounding box center [407, 448] width 16 height 17
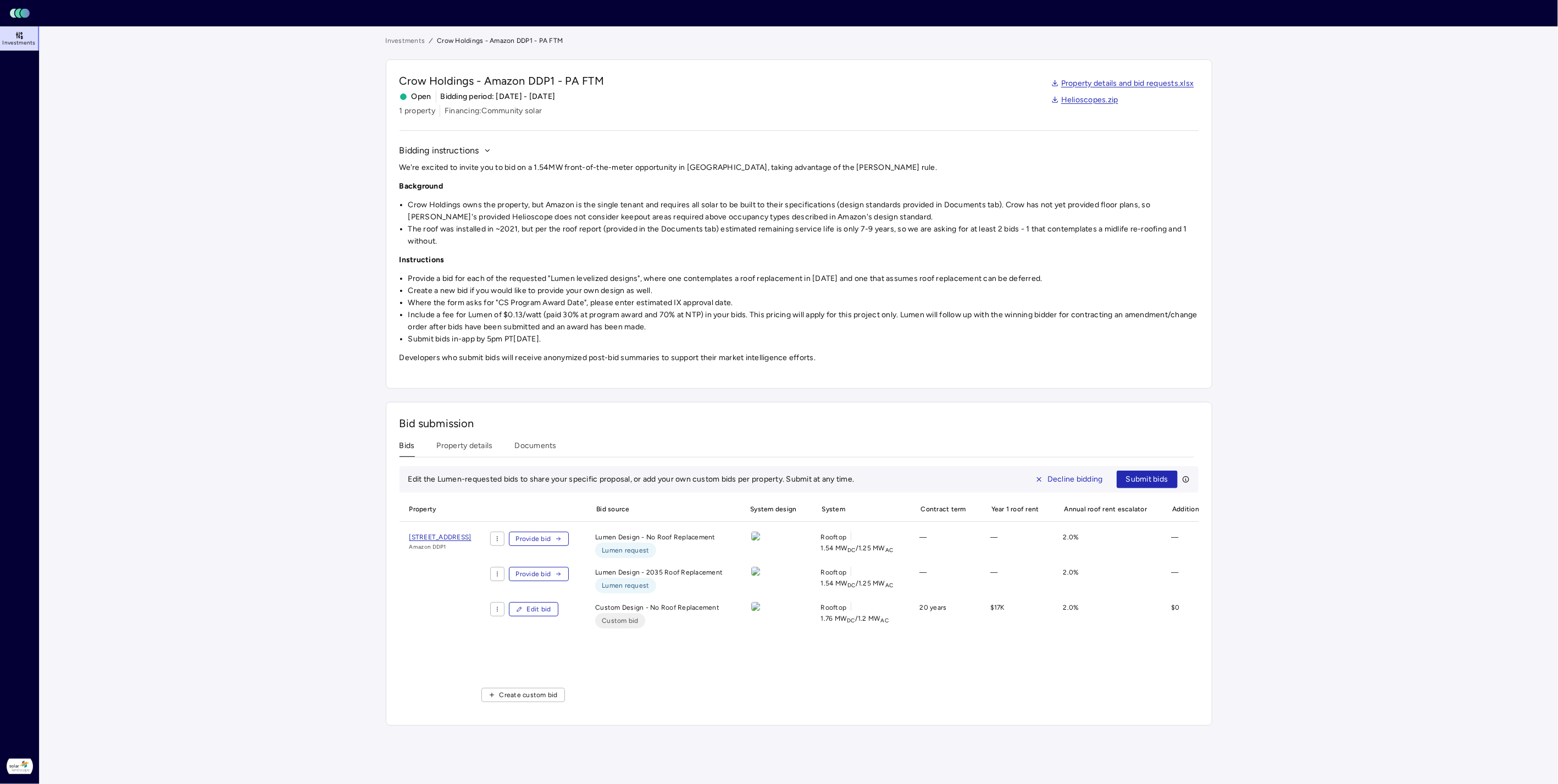
click at [551, 615] on span "Edit bid" at bounding box center [539, 609] width 24 height 11
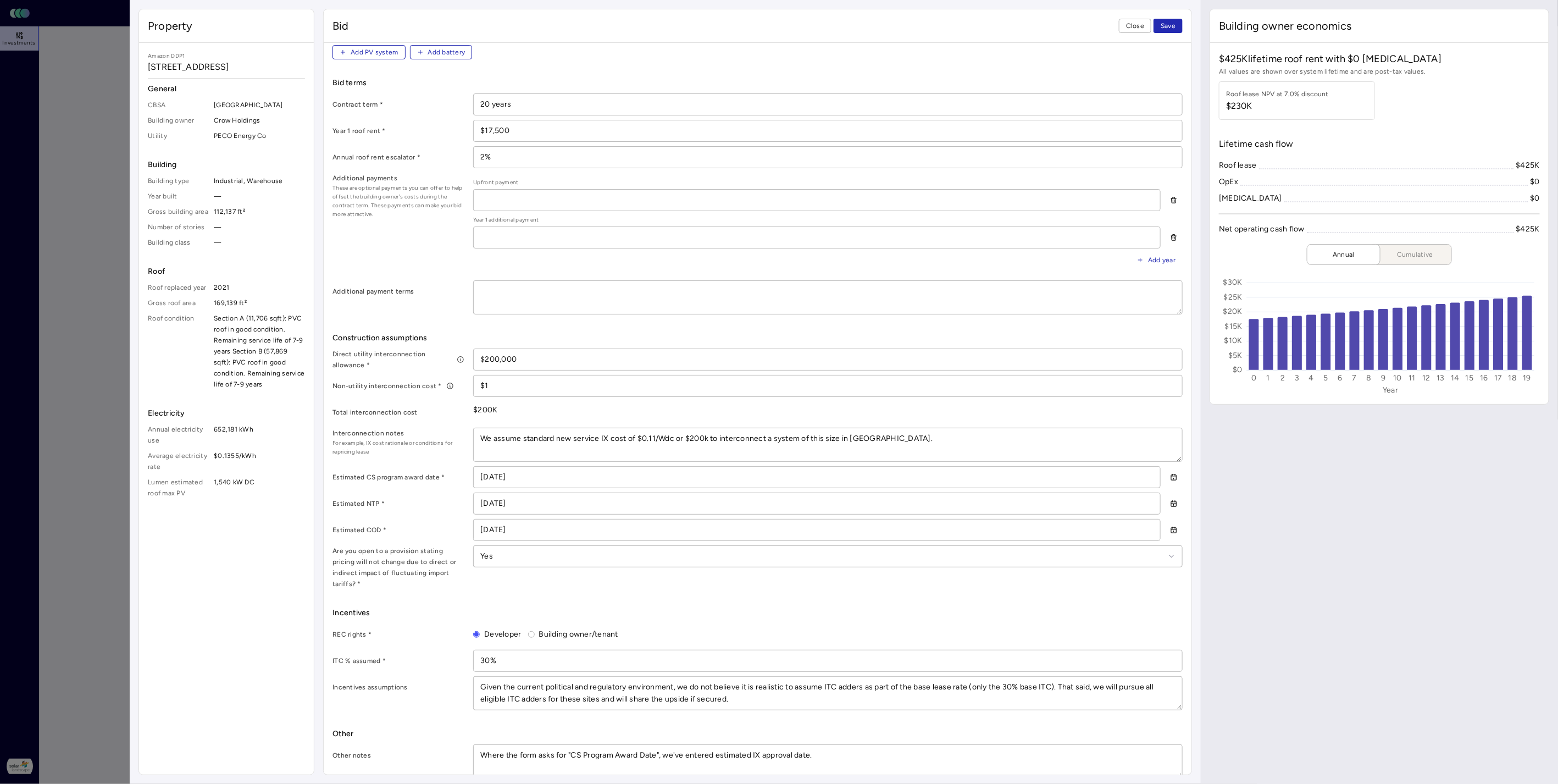
scroll to position [394, 0]
click at [1165, 474] on button "button" at bounding box center [1173, 474] width 17 height 17
click at [1278, 499] on icon "Go to the Next Month" at bounding box center [1276, 499] width 3 height 5
click at [1191, 540] on button "1" at bounding box center [1188, 536] width 17 height 17
type textarea "x"
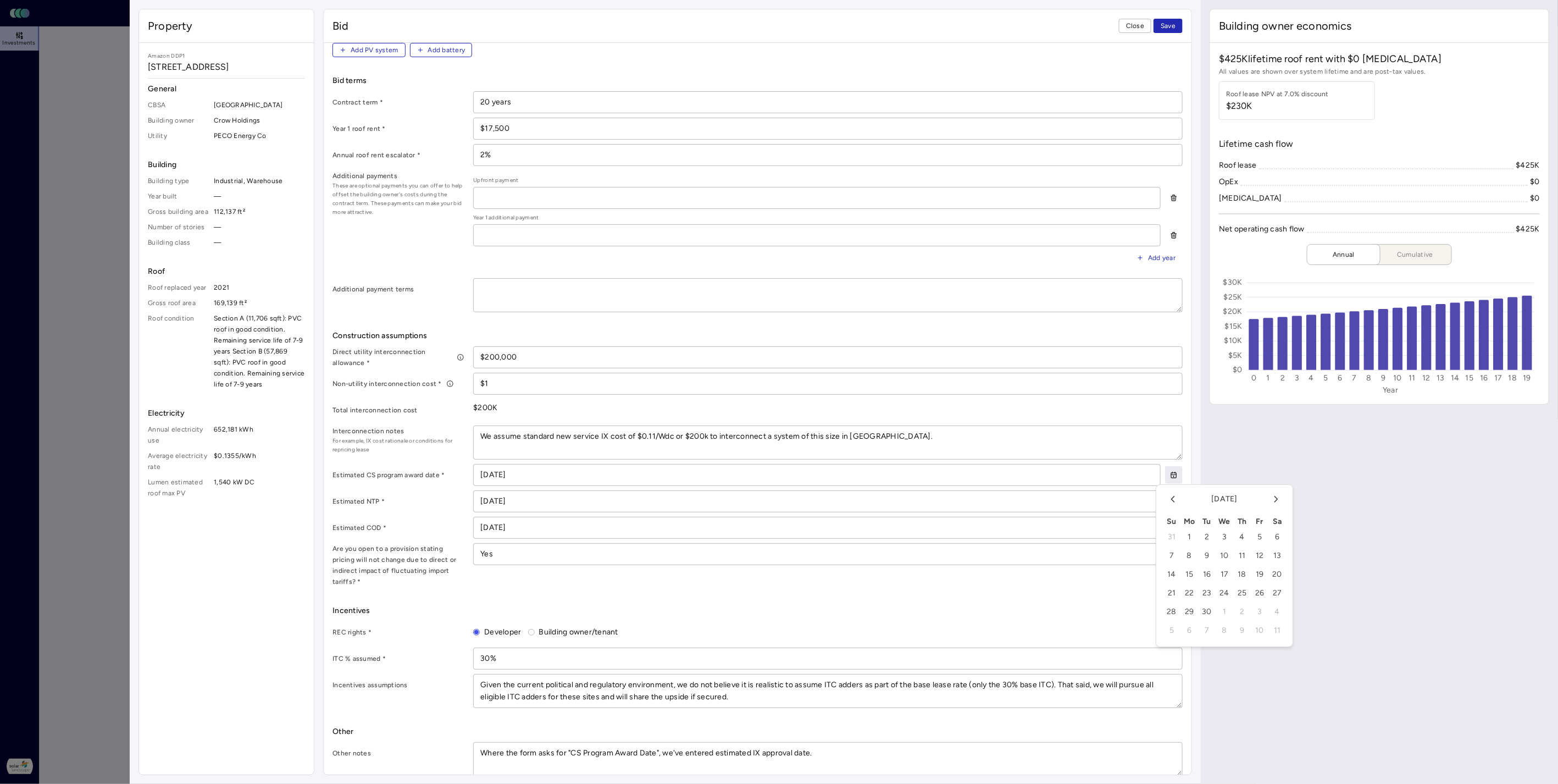
type input "06/01/2026"
click at [1191, 540] on button "1" at bounding box center [1188, 536] width 17 height 17
type textarea "x"
type input "__/__/____"
click at [1191, 540] on button "1" at bounding box center [1188, 536] width 17 height 17
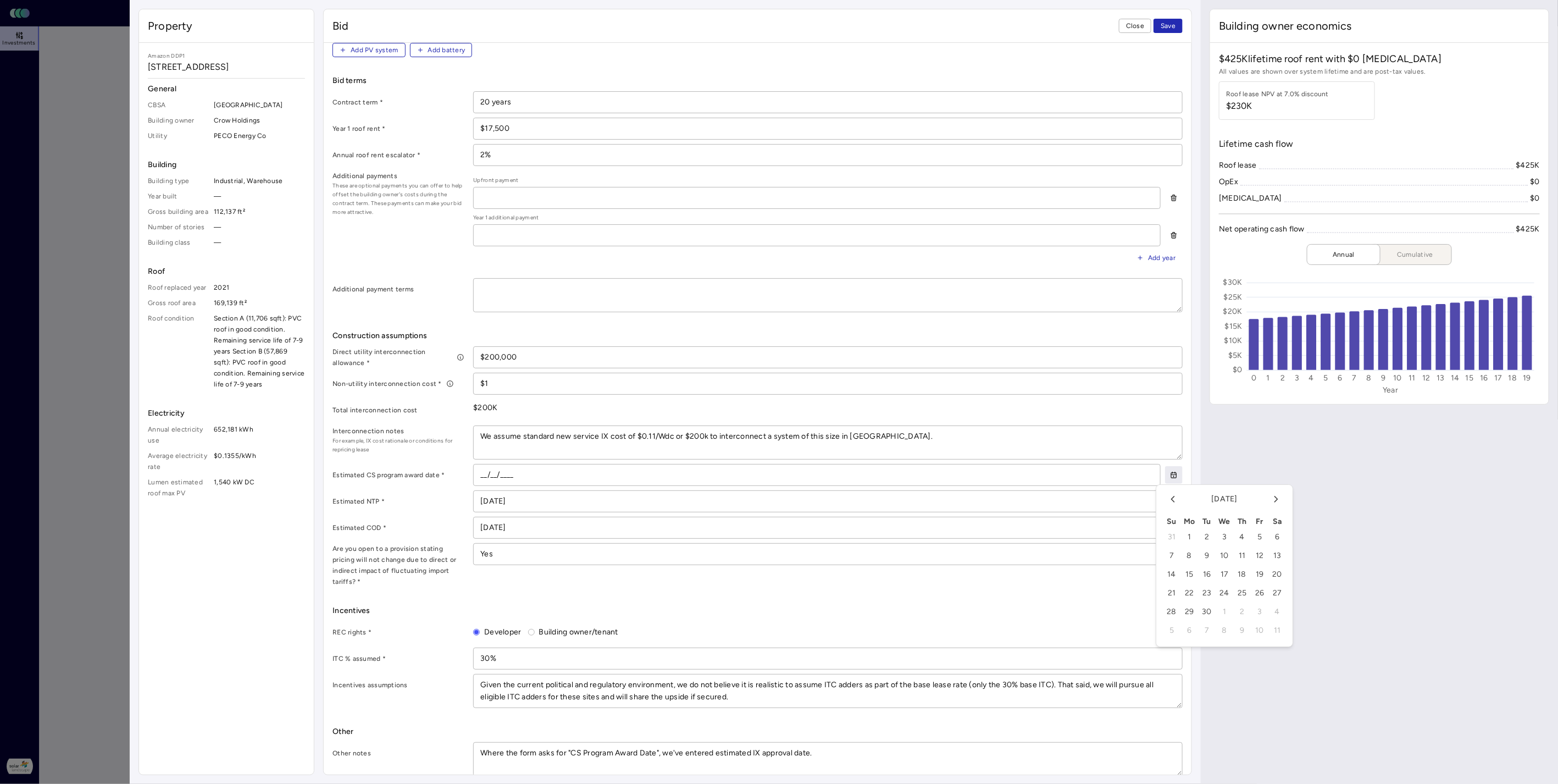
type textarea "x"
type input "06/01/2026"
click at [1014, 607] on div "Incentives REC rights * Developer Building owner/tenant ITC % assumed * 30% Inc…" at bounding box center [757, 656] width 850 height 103
click at [1169, 28] on span "Save" at bounding box center [1168, 26] width 15 height 11
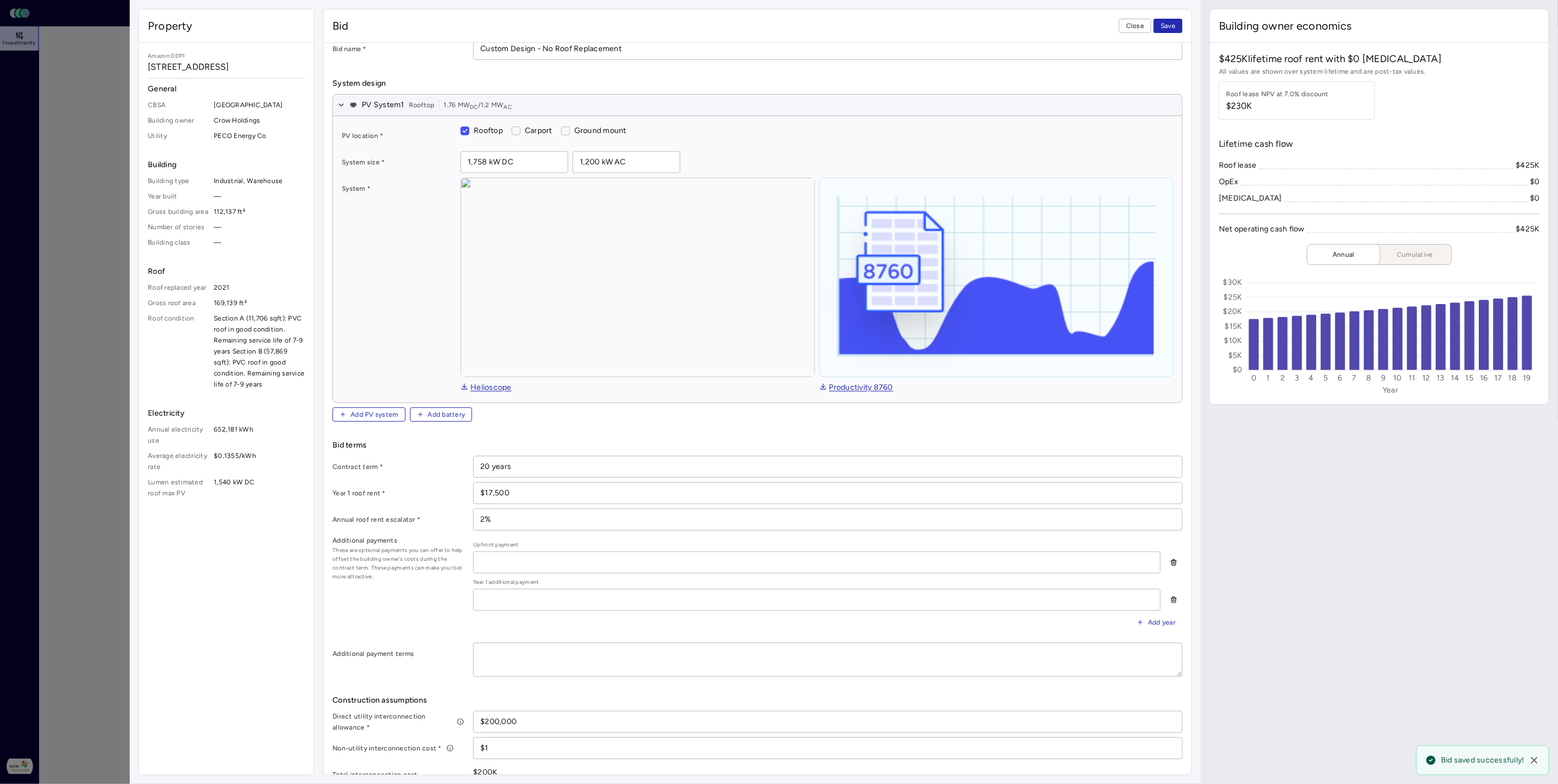
scroll to position [28, 0]
click at [1173, 22] on span "Save" at bounding box center [1168, 26] width 15 height 11
click at [1136, 25] on span "Close" at bounding box center [1135, 26] width 18 height 11
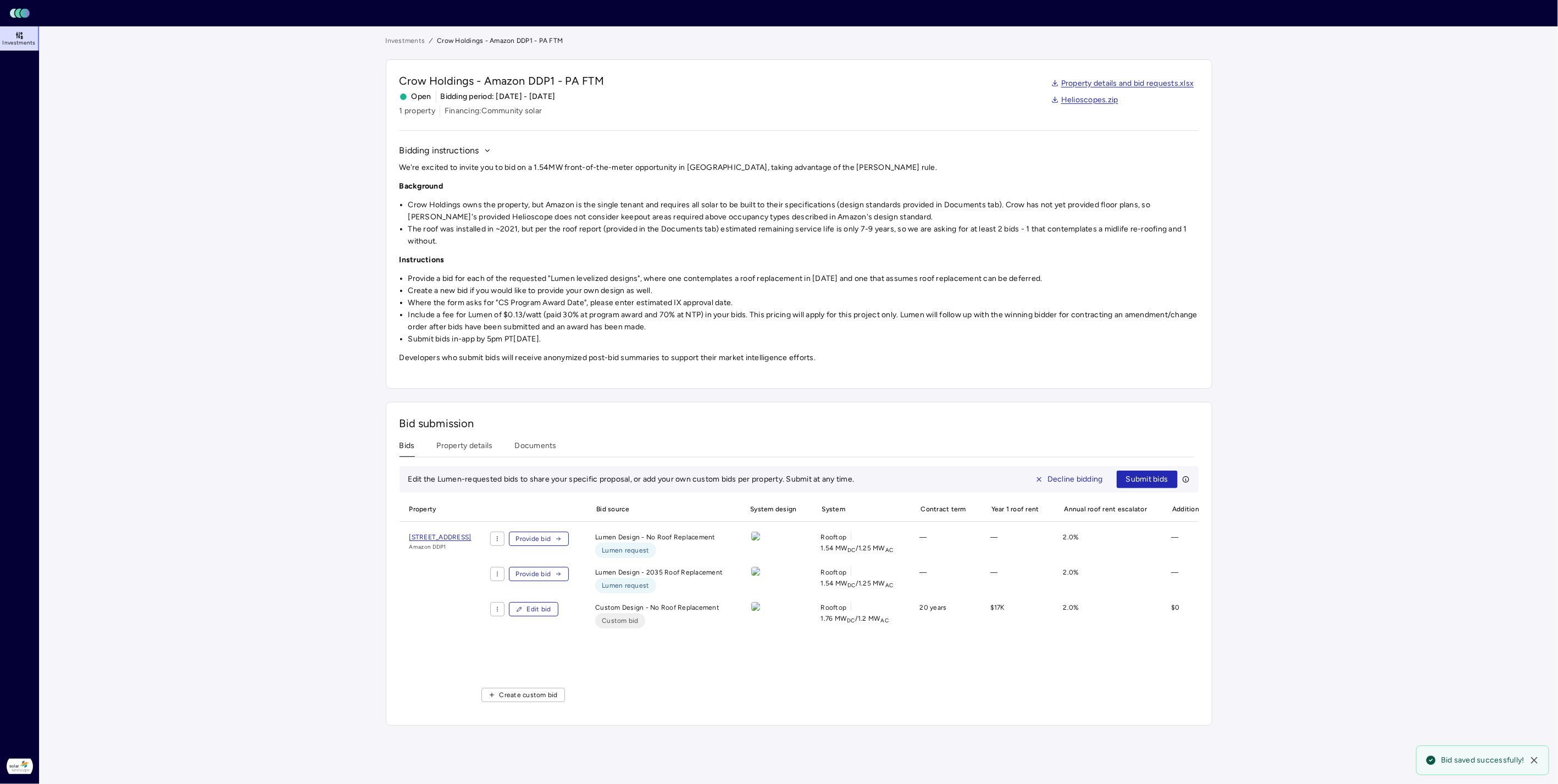
click at [567, 534] on html "Toggle Sidebar Lumen Energy Logo Investments Solar Landscape Katherine Sweetser…" at bounding box center [779, 392] width 1558 height 784
click at [638, 438] on html "Toggle Sidebar Lumen Energy Logo Investments Solar Landscape Katherine Sweetser…" at bounding box center [779, 392] width 1558 height 784
click at [1145, 478] on span "Submit bids" at bounding box center [1147, 478] width 42 height 12
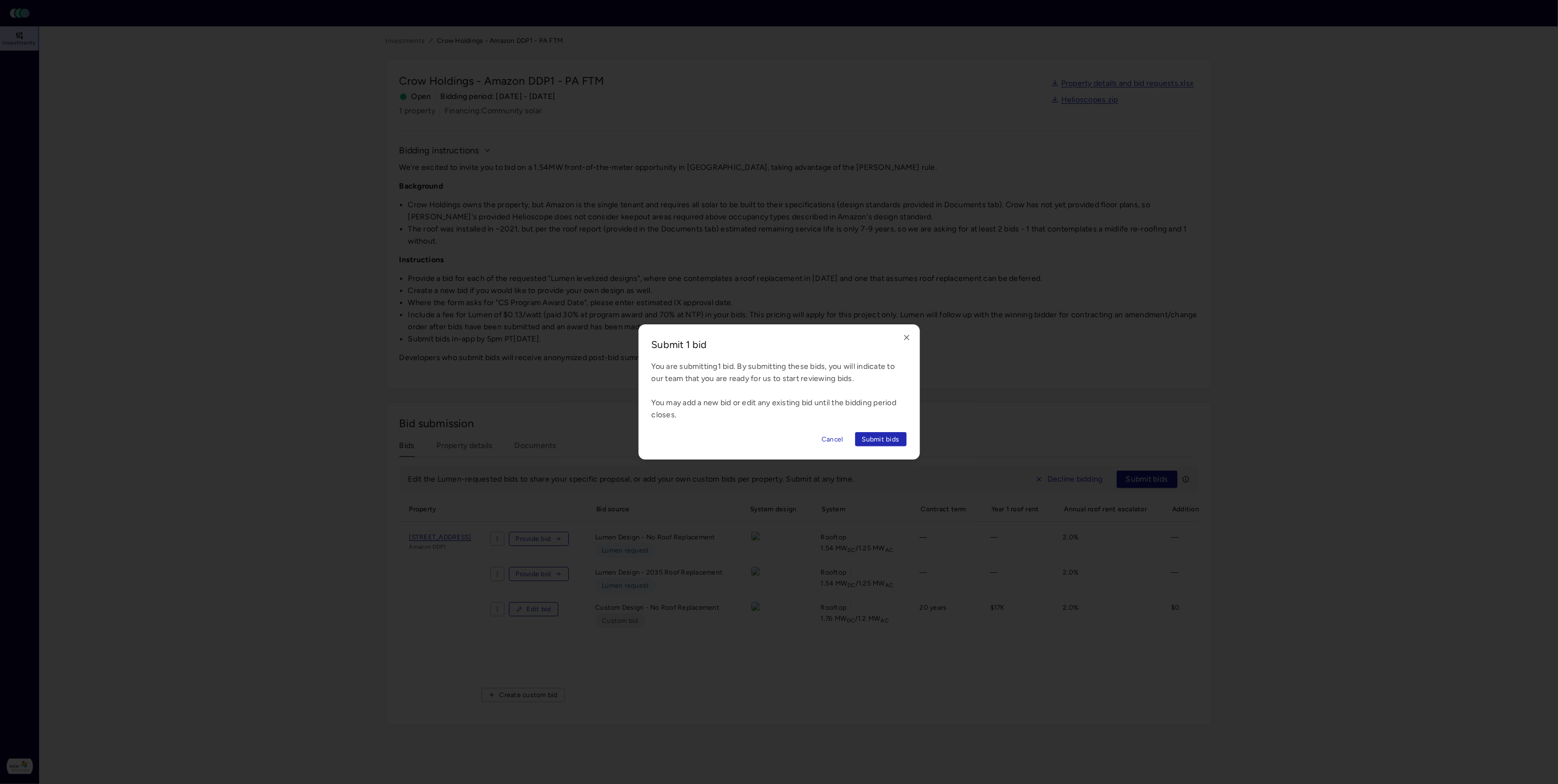
click at [890, 437] on span "Submit bids" at bounding box center [880, 439] width 38 height 11
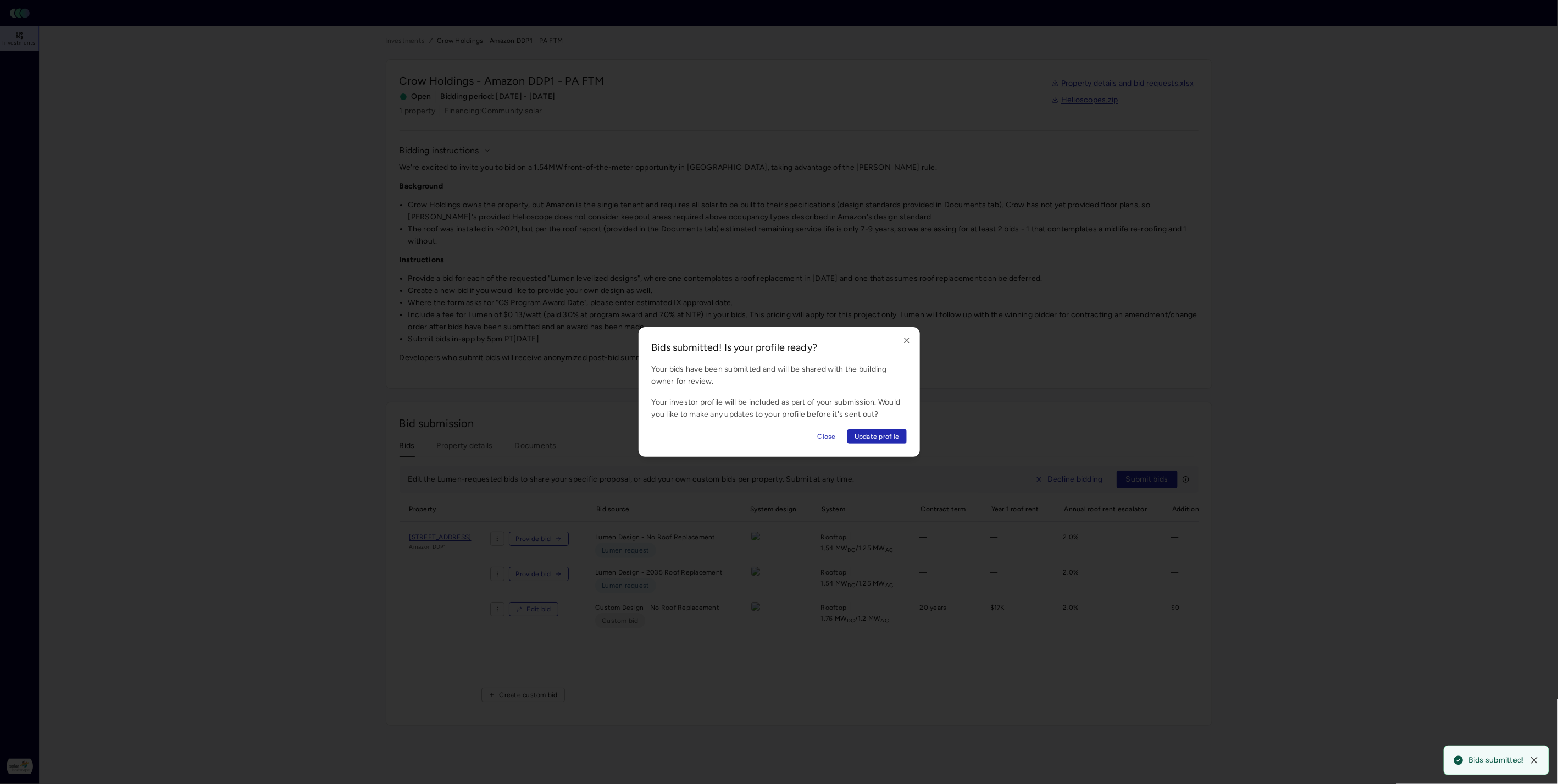
click at [890, 437] on span "Update profile" at bounding box center [876, 436] width 45 height 11
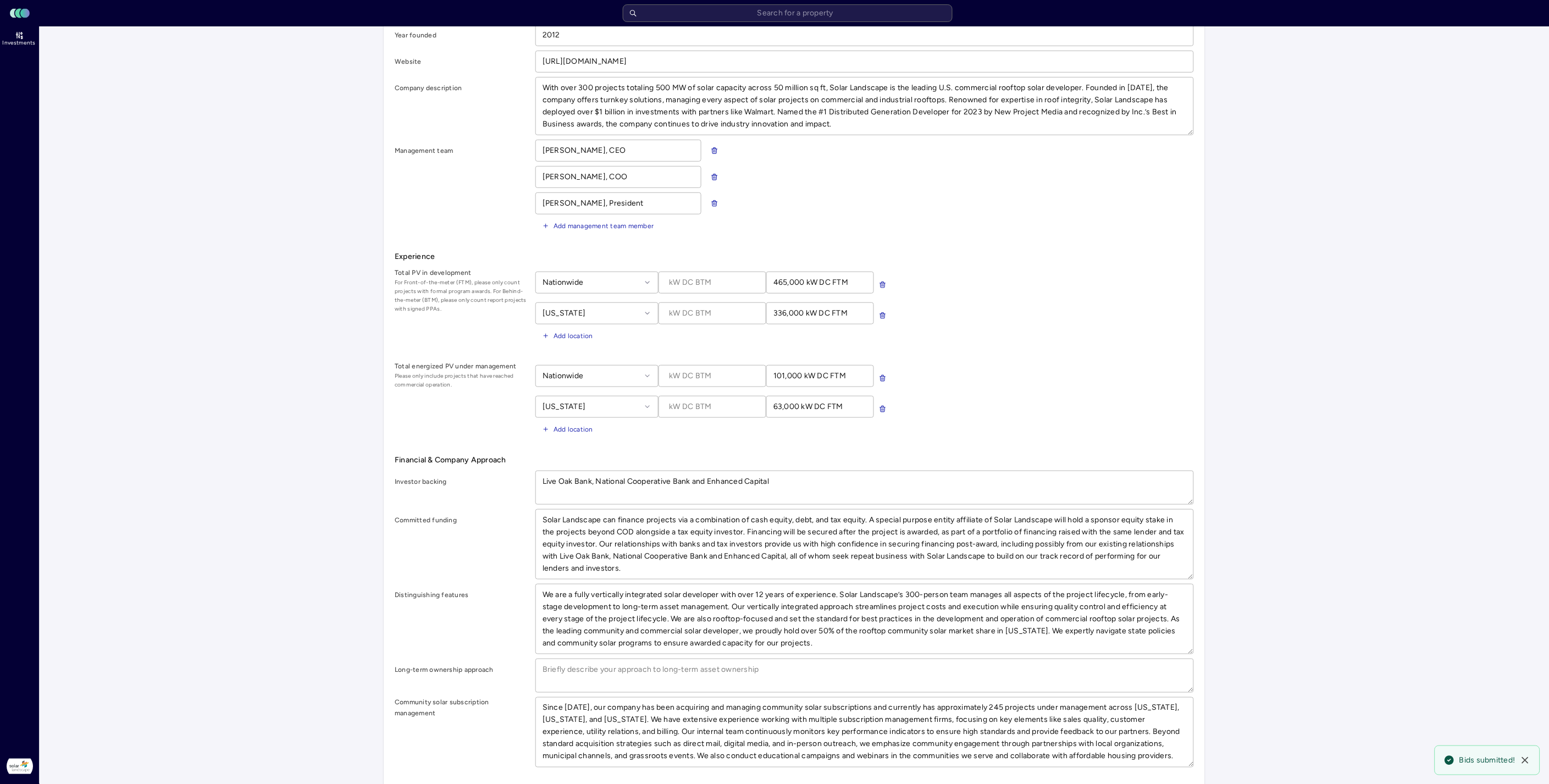
scroll to position [224, 0]
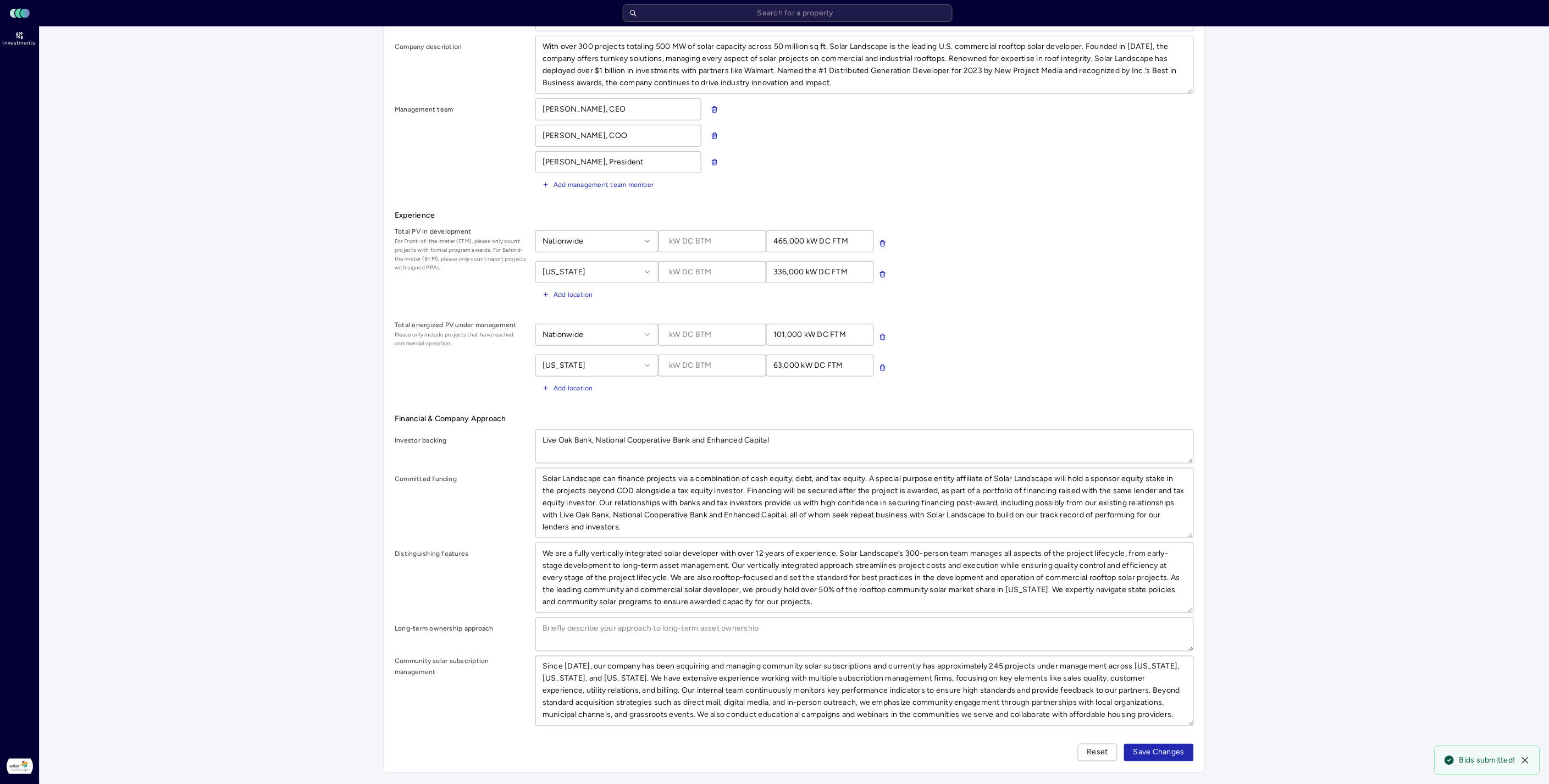
click at [1183, 754] on span "Save Changes" at bounding box center [1159, 752] width 51 height 12
click at [1320, 358] on div "Settings Solar Landscape Profile Buy box Users Portfolios Profile Help us intro…" at bounding box center [793, 294] width 1509 height 981
click at [1169, 755] on span "Save Changes" at bounding box center [1159, 752] width 51 height 12
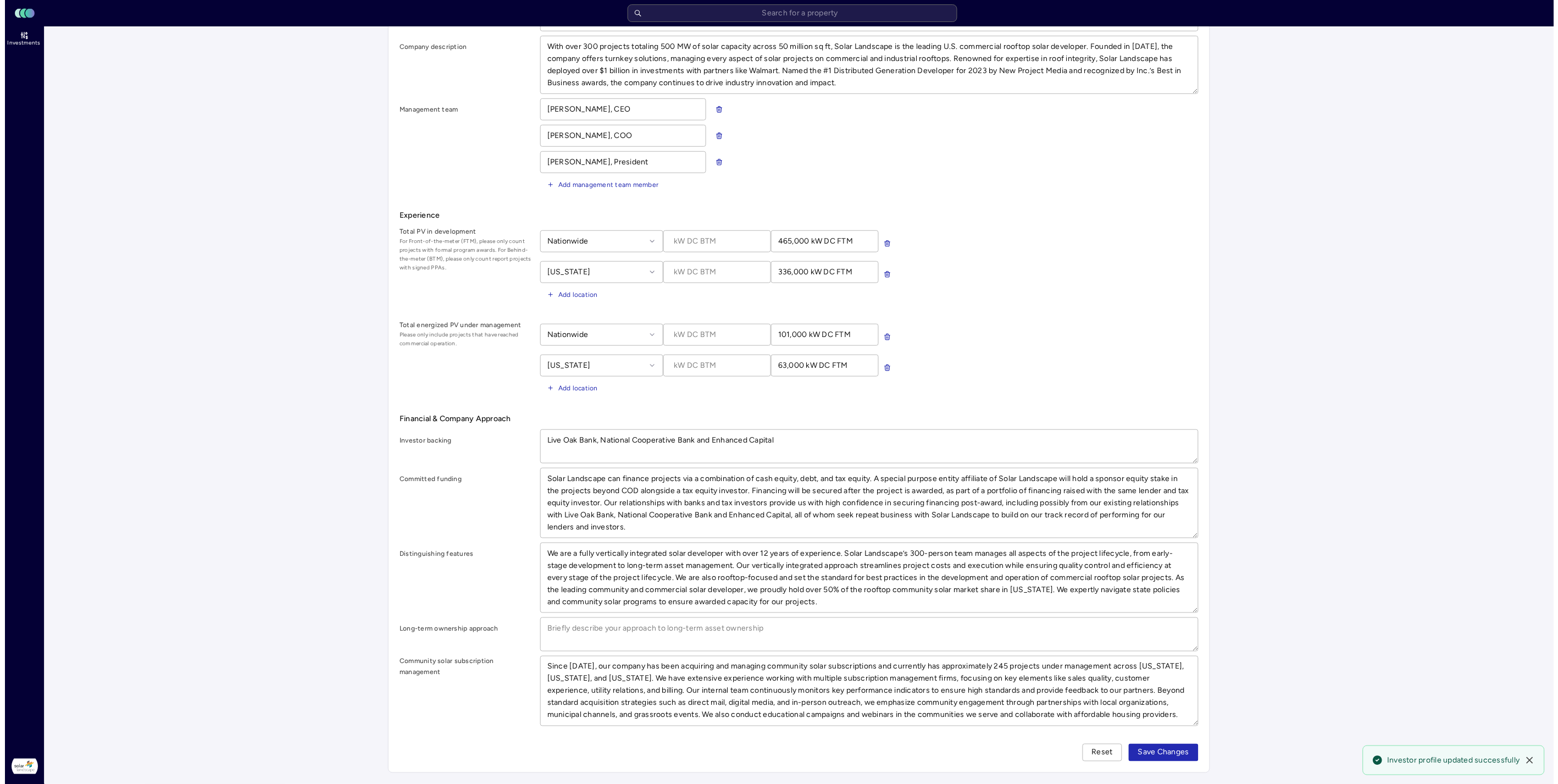
scroll to position [0, 0]
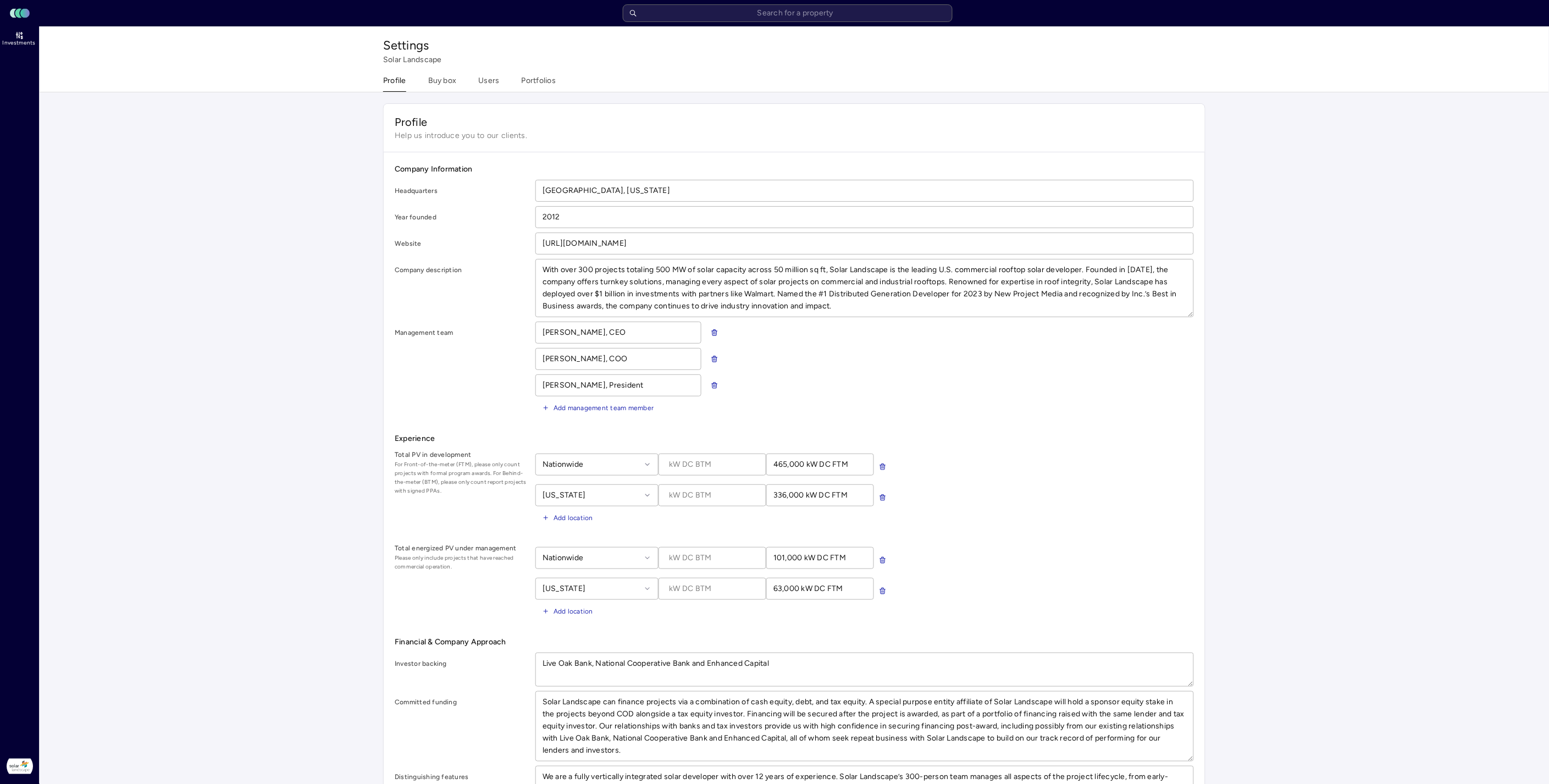
click at [20, 45] on span "Investments" at bounding box center [18, 42] width 33 height 6
type textarea "x"
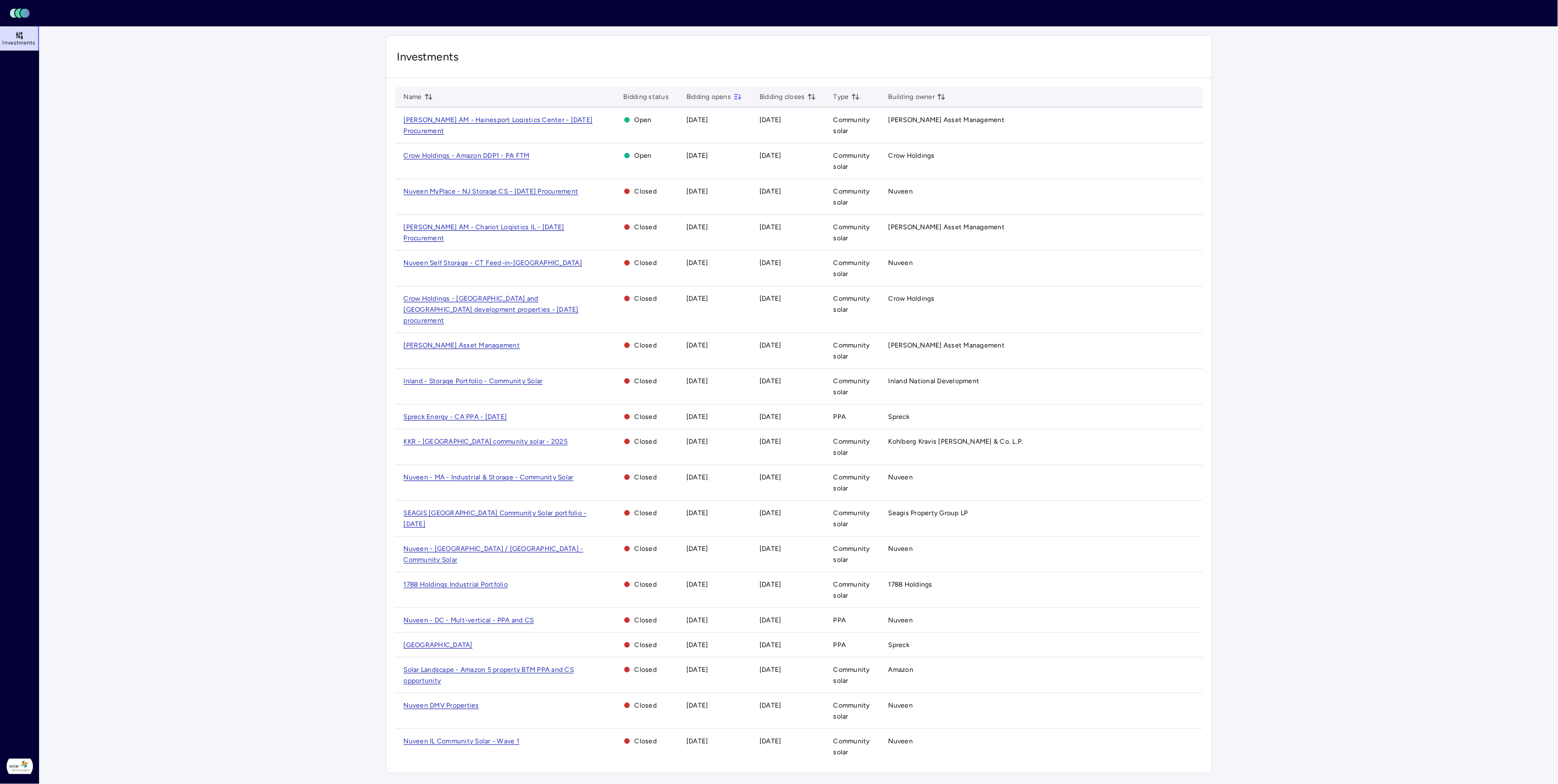
click at [510, 156] on span "Crow Holdings - Amazon DDP1 - PA FTM" at bounding box center [467, 156] width 126 height 7
click at [467, 156] on span "Crow Holdings - Amazon DDP1 - PA FTM" at bounding box center [467, 156] width 126 height 7
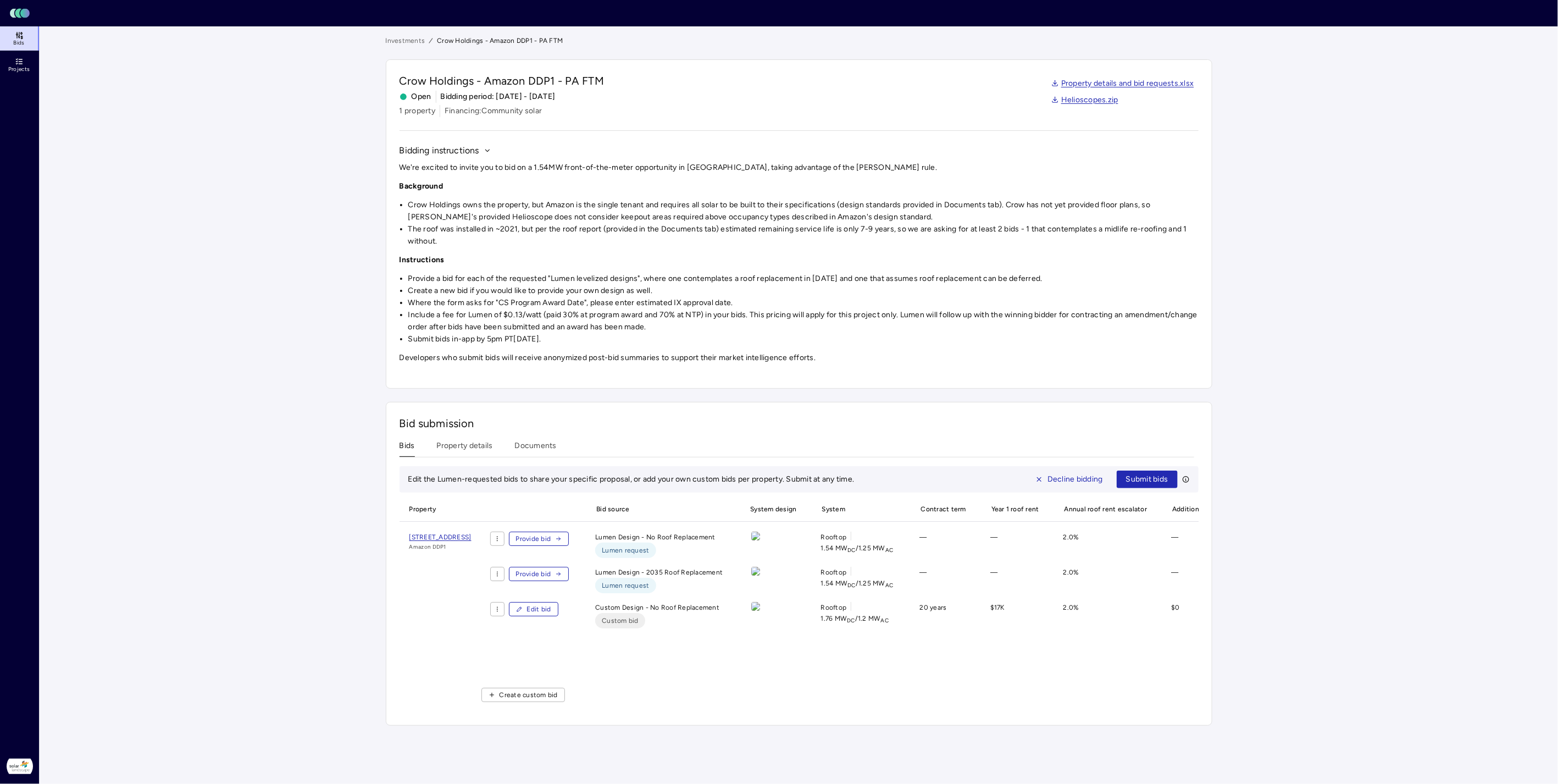
click at [551, 615] on span "Edit bid" at bounding box center [539, 609] width 24 height 11
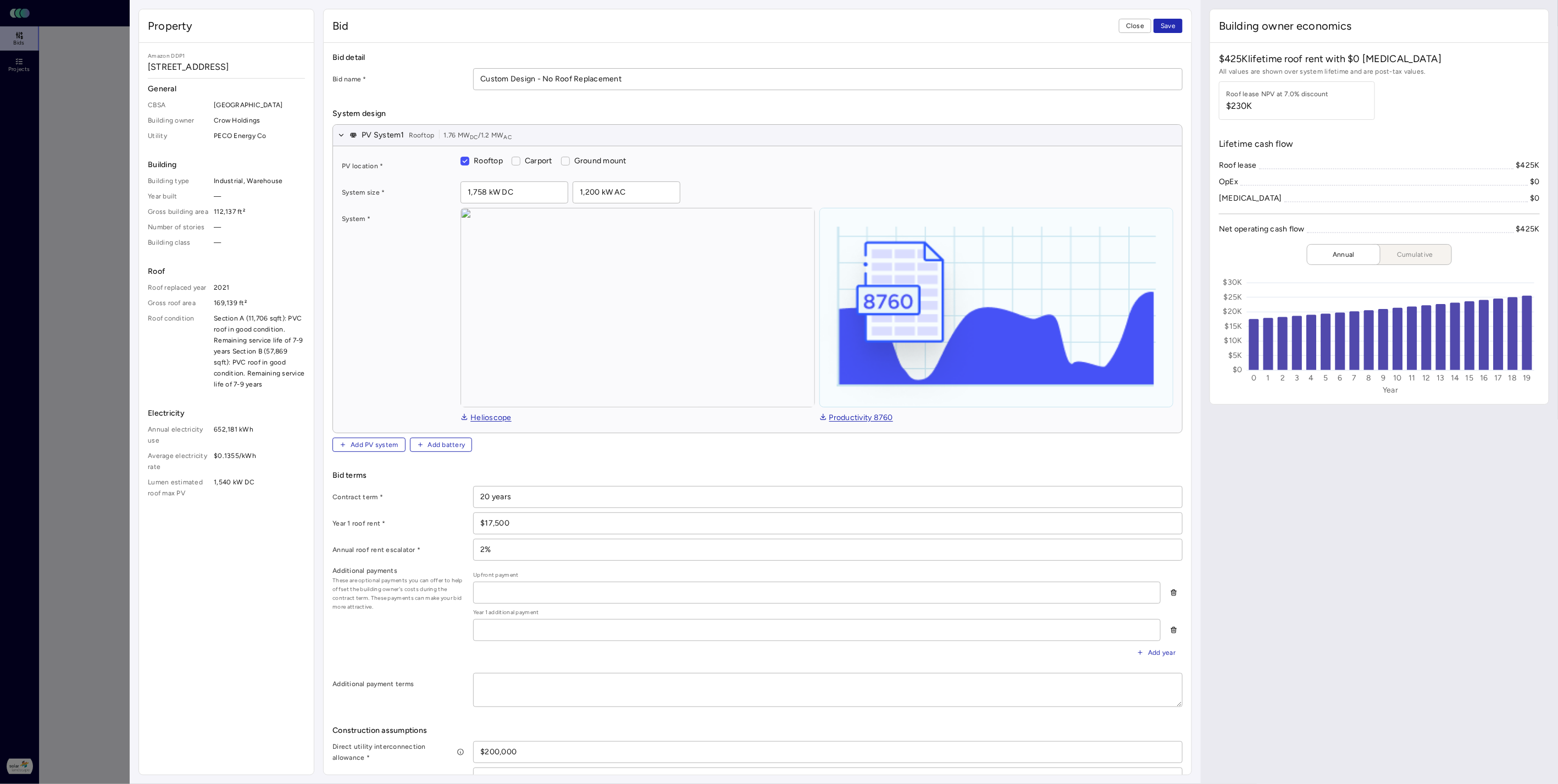
click at [1172, 28] on span "Save" at bounding box center [1168, 26] width 15 height 11
type textarea "x"
click at [1139, 26] on span "Close" at bounding box center [1135, 26] width 18 height 11
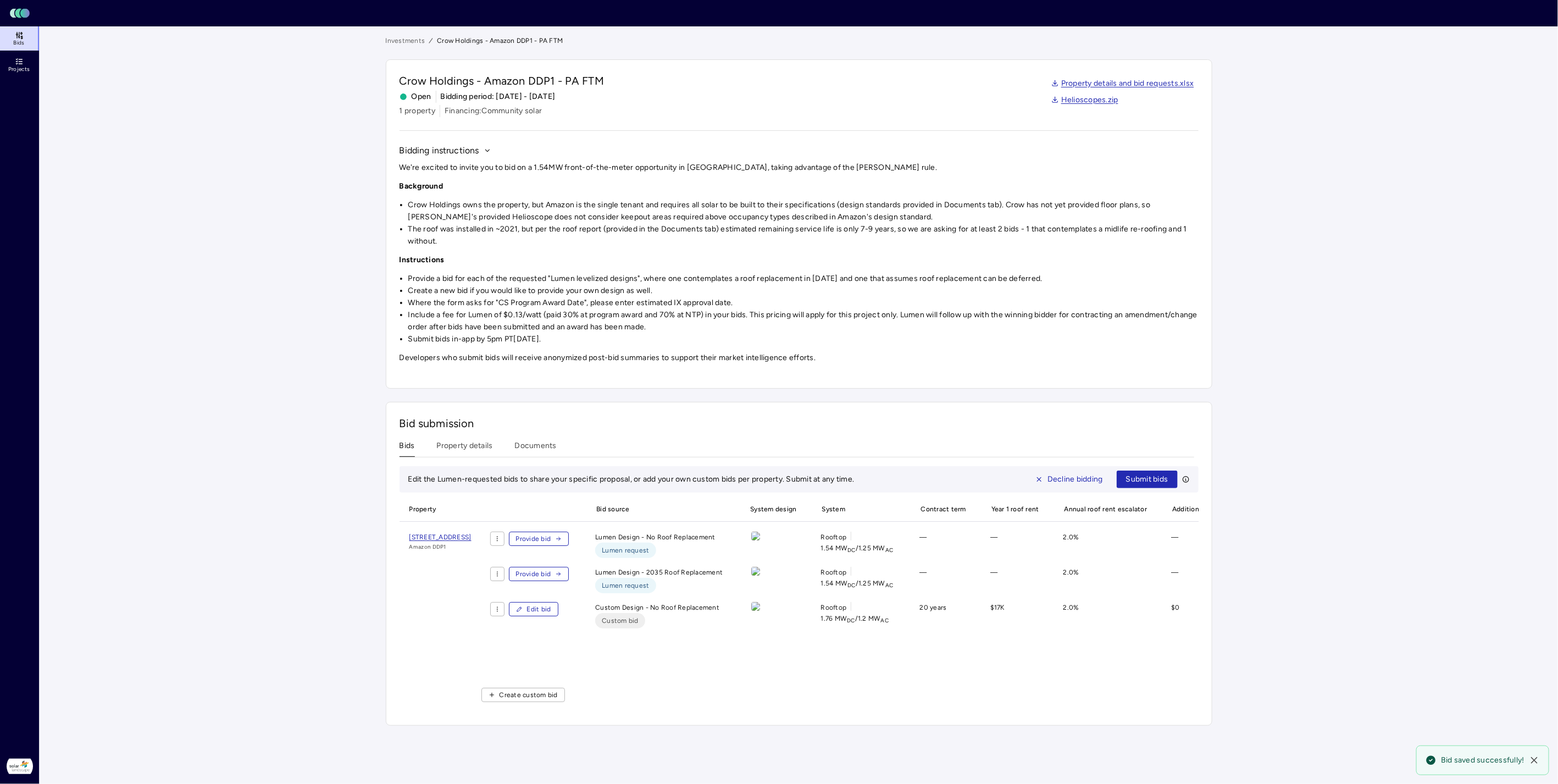
click at [1155, 487] on button "Submit bids" at bounding box center [1147, 478] width 61 height 17
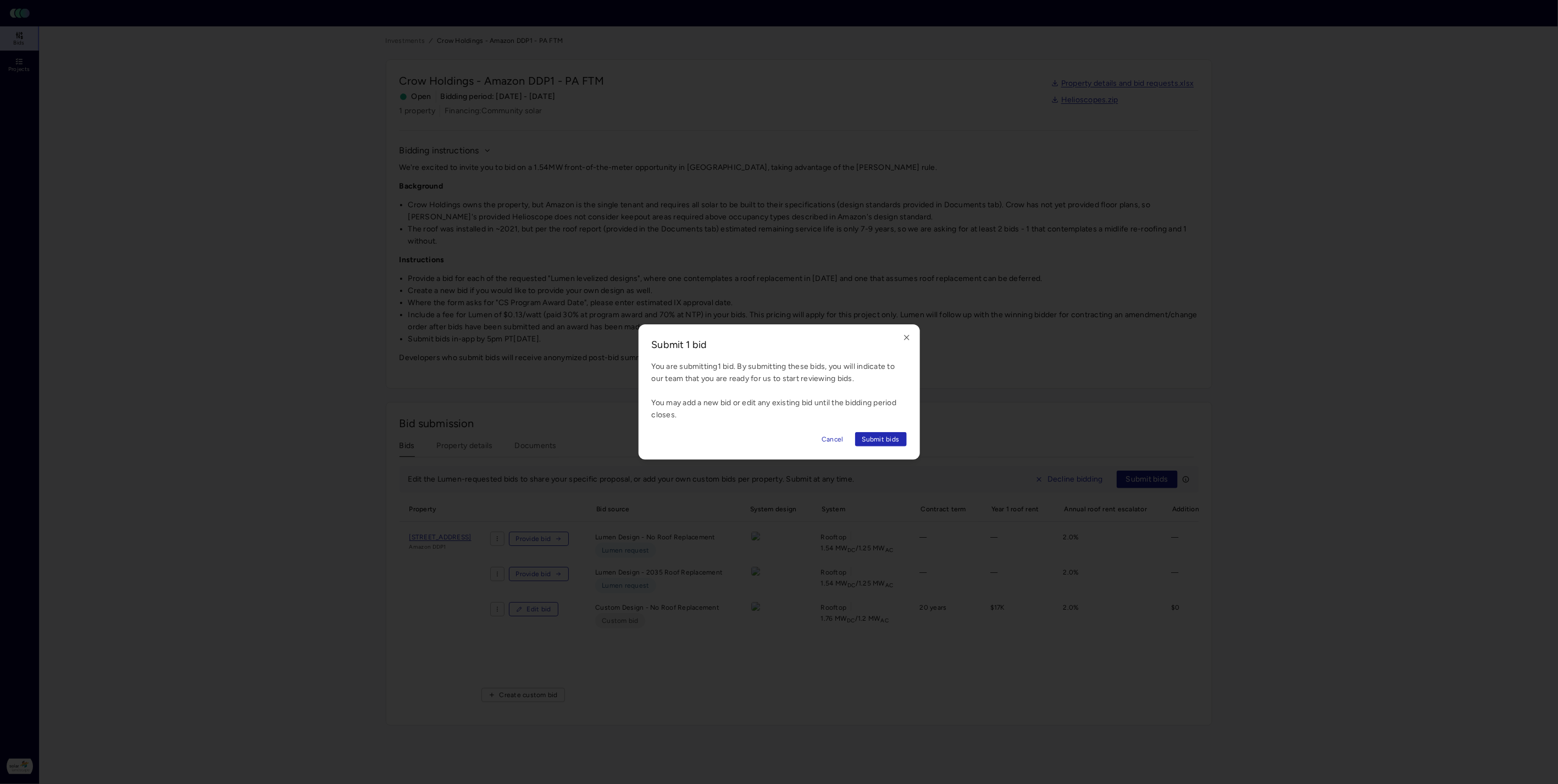
click at [905, 338] on icon "button" at bounding box center [907, 337] width 5 height 5
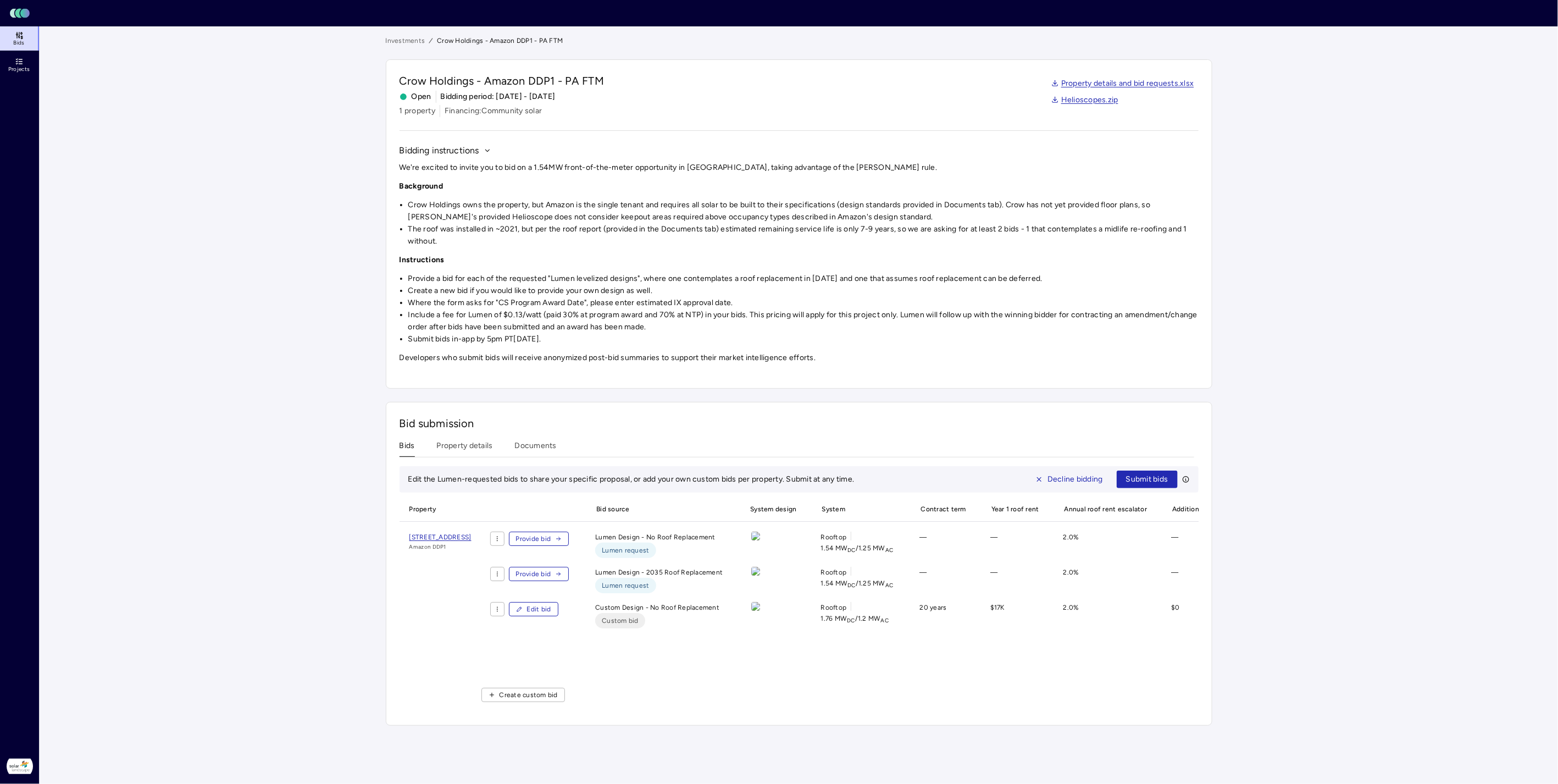
click at [1317, 397] on main "Investments Crow Holdings - Amazon DDP1 - PA FTM Crow Holdings - Amazon DDP1 - …" at bounding box center [799, 405] width 1519 height 757
click at [1166, 474] on span "Submit bids" at bounding box center [1147, 478] width 42 height 12
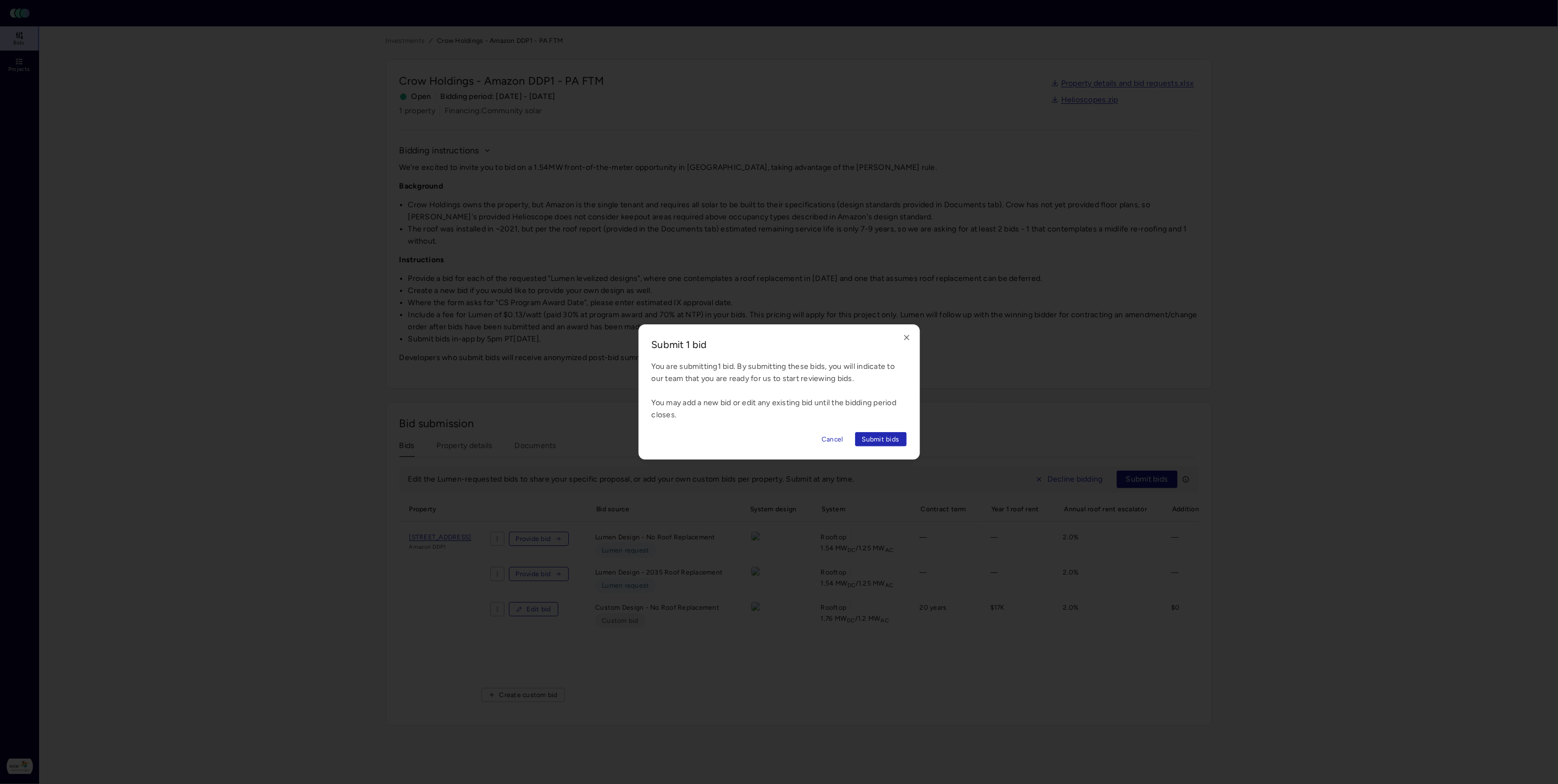
click at [908, 341] on icon "button" at bounding box center [907, 338] width 9 height 9
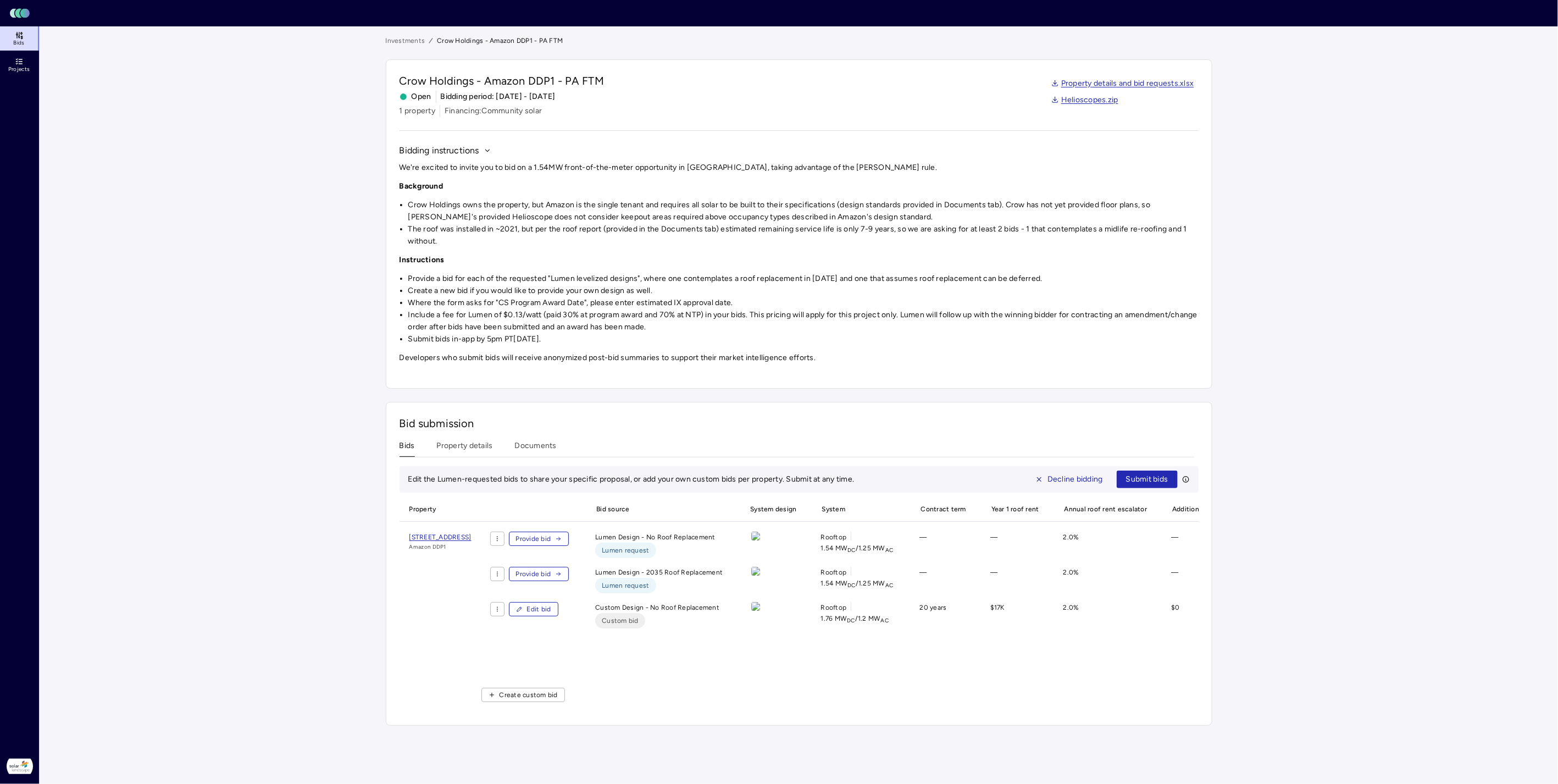
click at [545, 444] on button "Documents" at bounding box center [536, 448] width 42 height 17
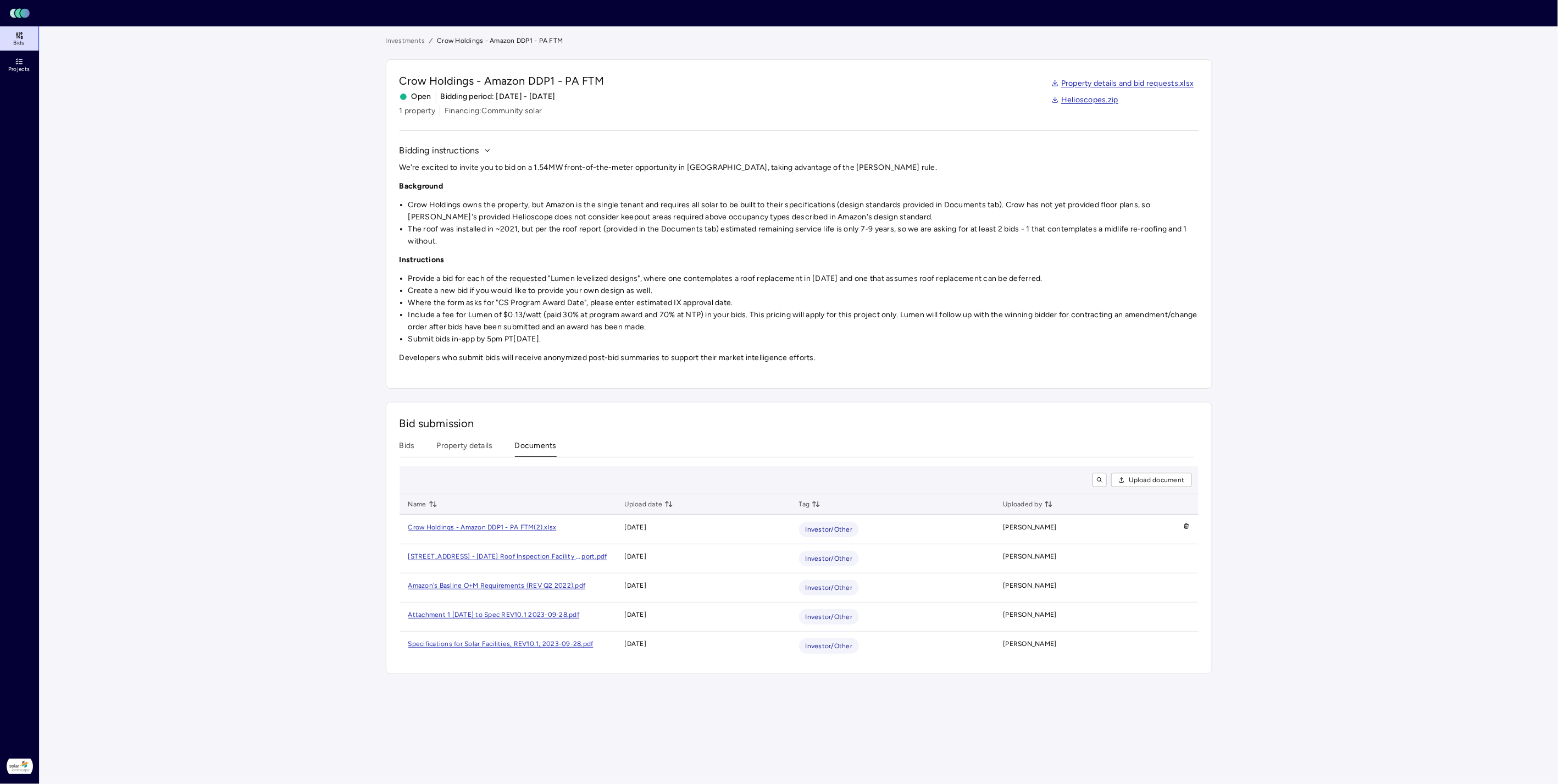
click at [422, 440] on div "Bids Property details Documents" at bounding box center [797, 448] width 795 height 17
click at [409, 444] on button "Bids" at bounding box center [407, 448] width 16 height 17
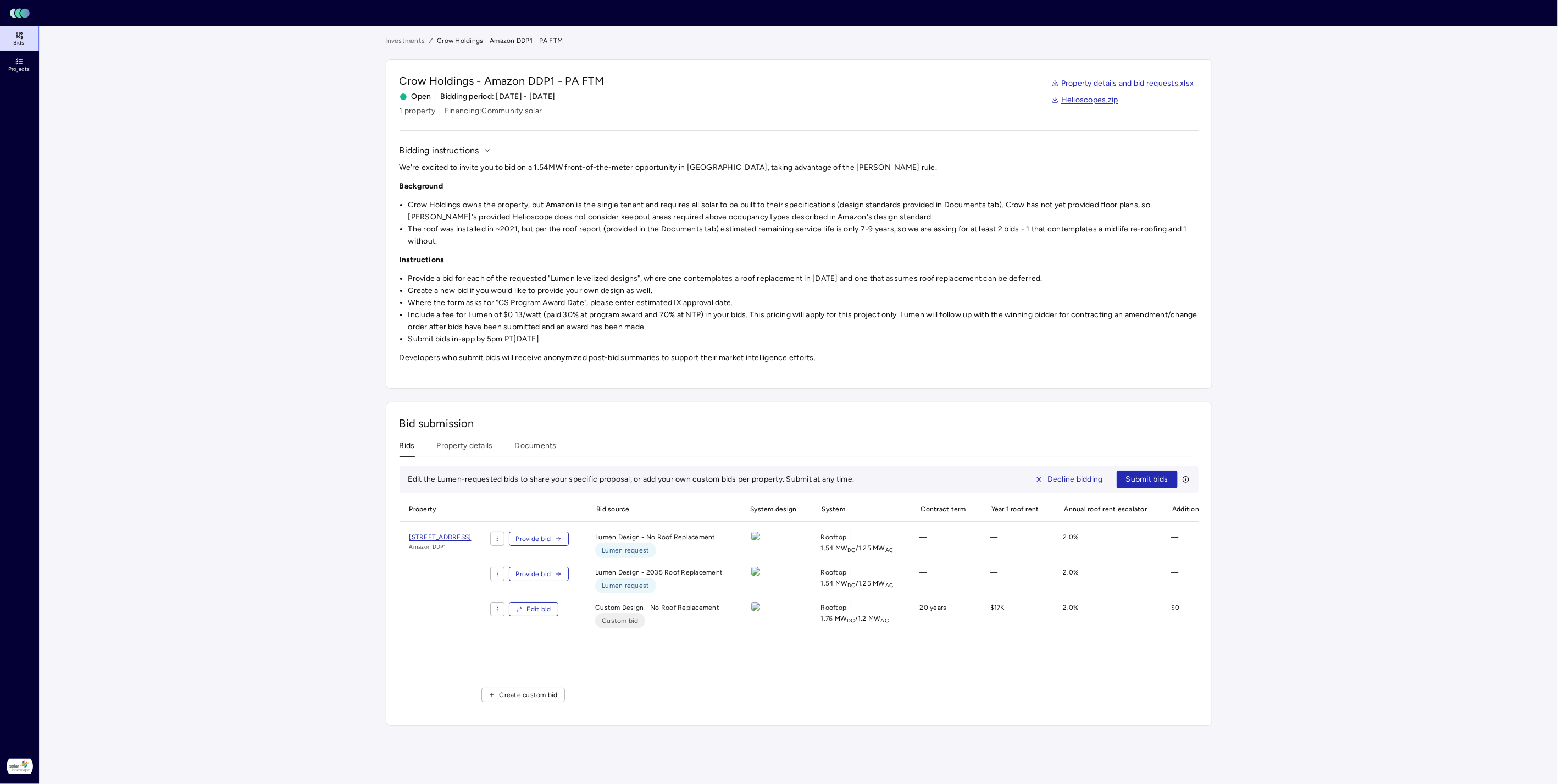
click at [1153, 477] on span "Submit bids" at bounding box center [1147, 478] width 42 height 12
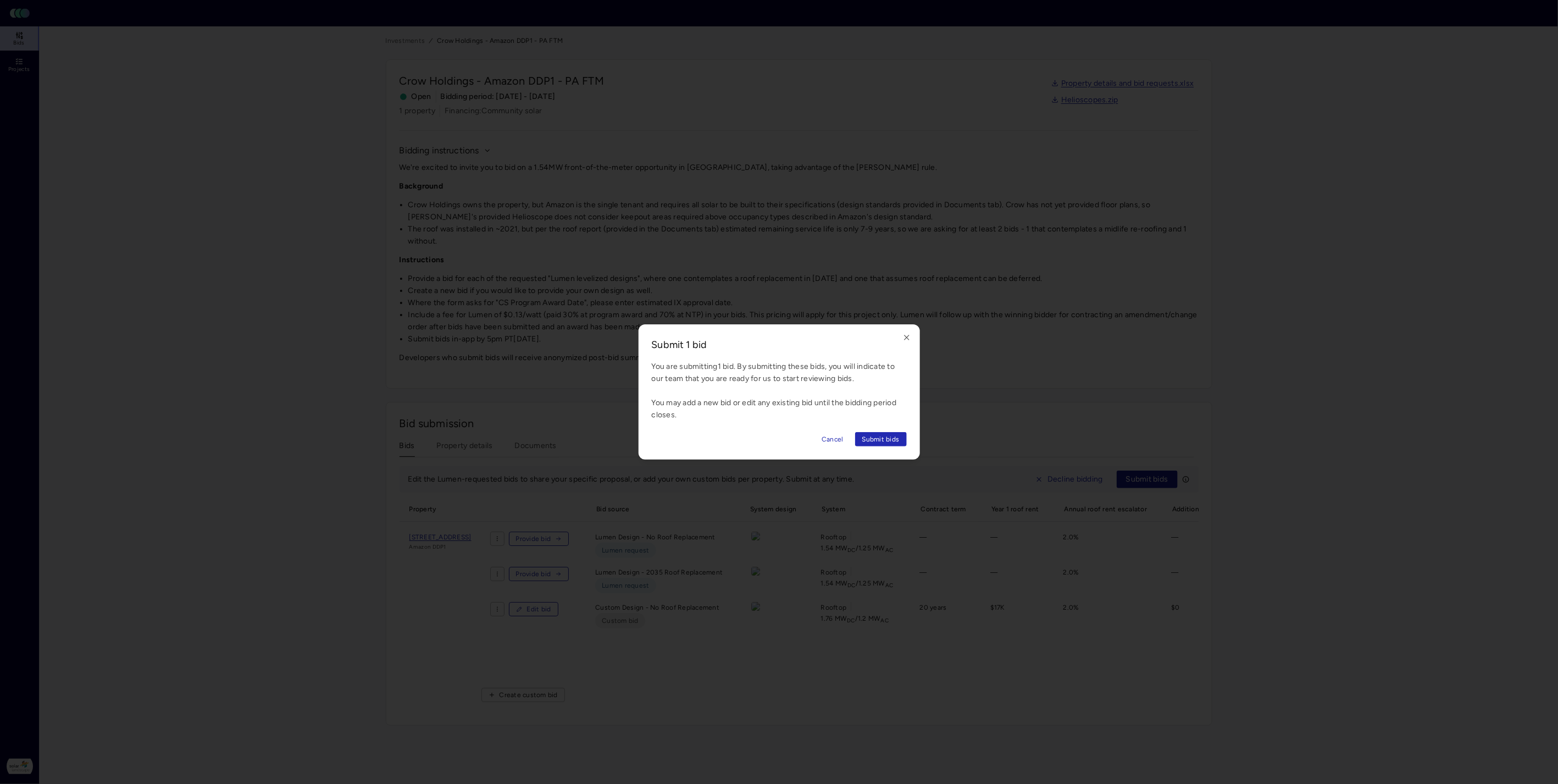
click at [870, 438] on span "Submit bids" at bounding box center [880, 439] width 38 height 11
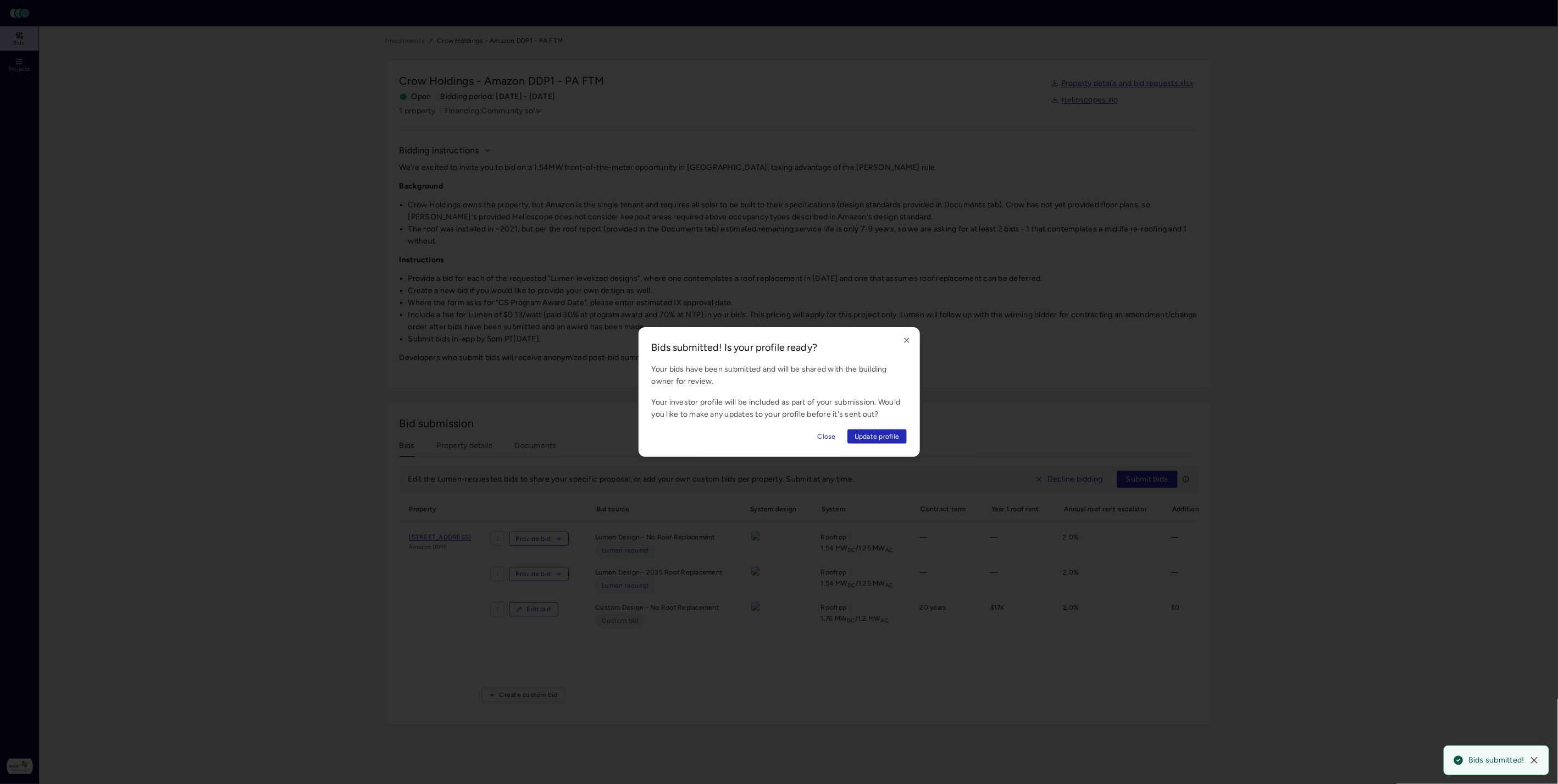
click at [829, 437] on span "Close" at bounding box center [827, 436] width 18 height 11
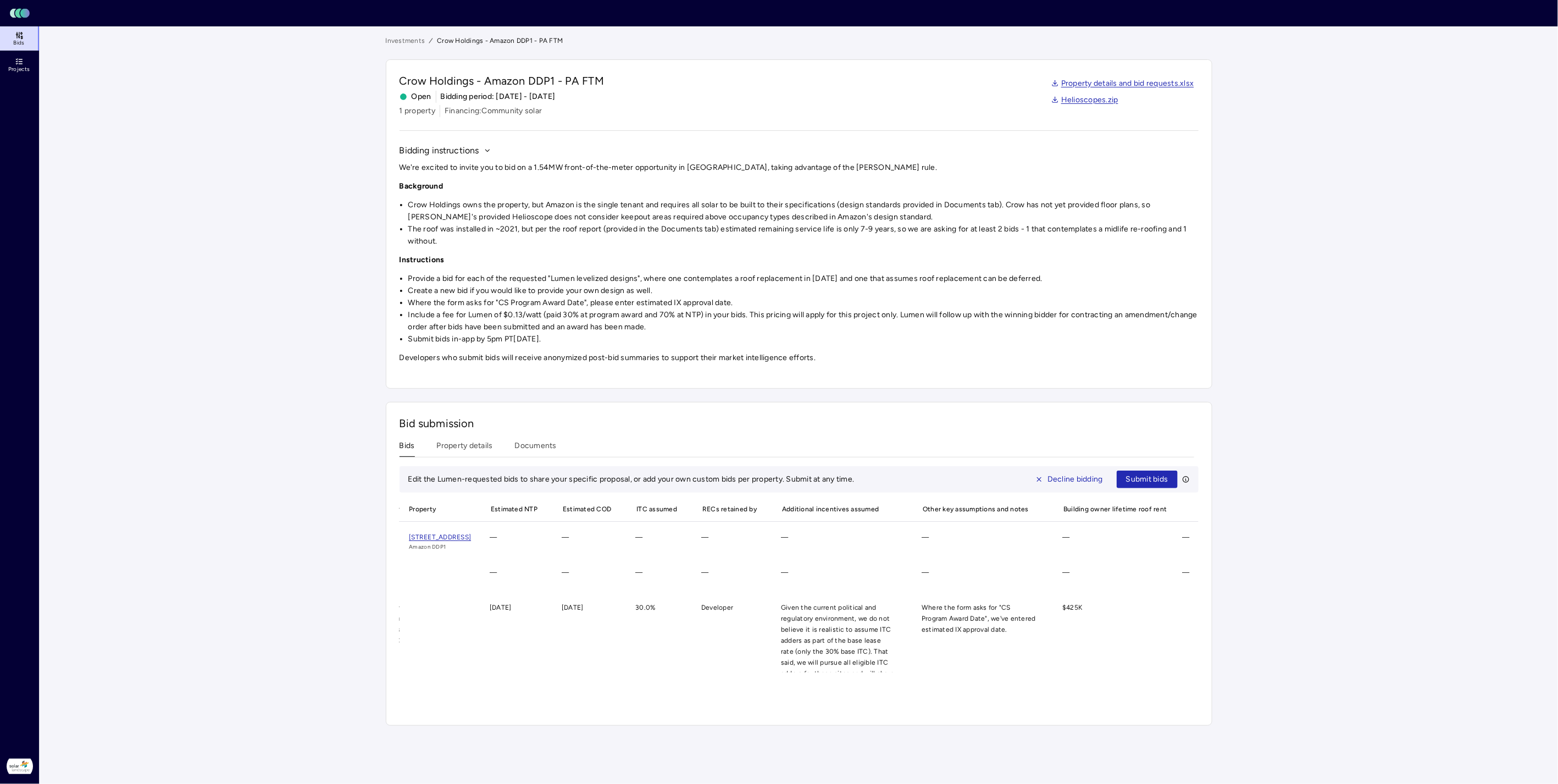
scroll to position [0, 1249]
click at [1407, 240] on main "Investments Crow Holdings - Amazon DDP1 - PA FTM Crow Holdings - Amazon DDP1 - …" at bounding box center [799, 405] width 1519 height 757
